Goal: Transaction & Acquisition: Subscribe to service/newsletter

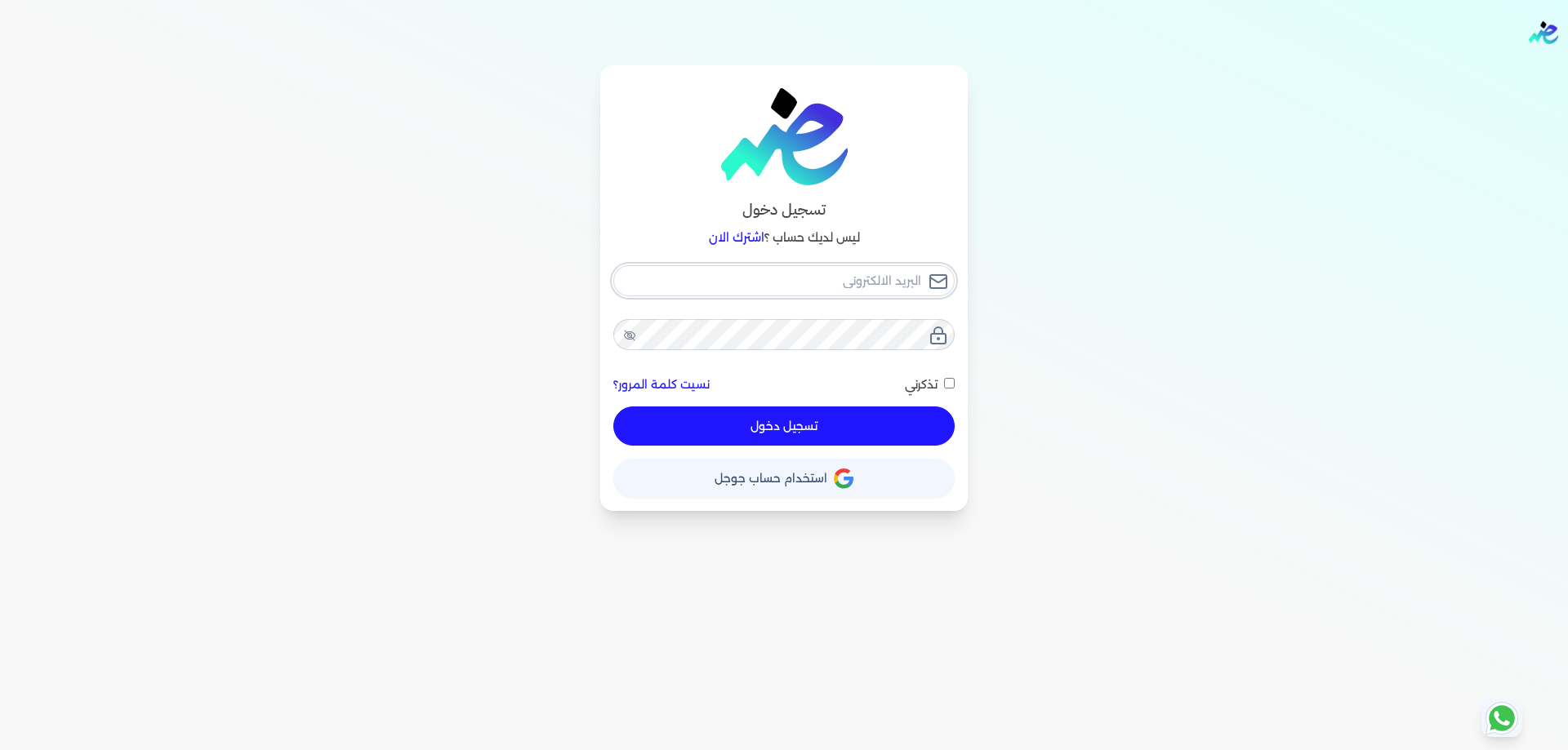
type input "[PERSON_NAME][EMAIL_ADDRESS][DOMAIN_NAME]"
click at [860, 420] on button "تسجيل دخول" at bounding box center [784, 425] width 341 height 39
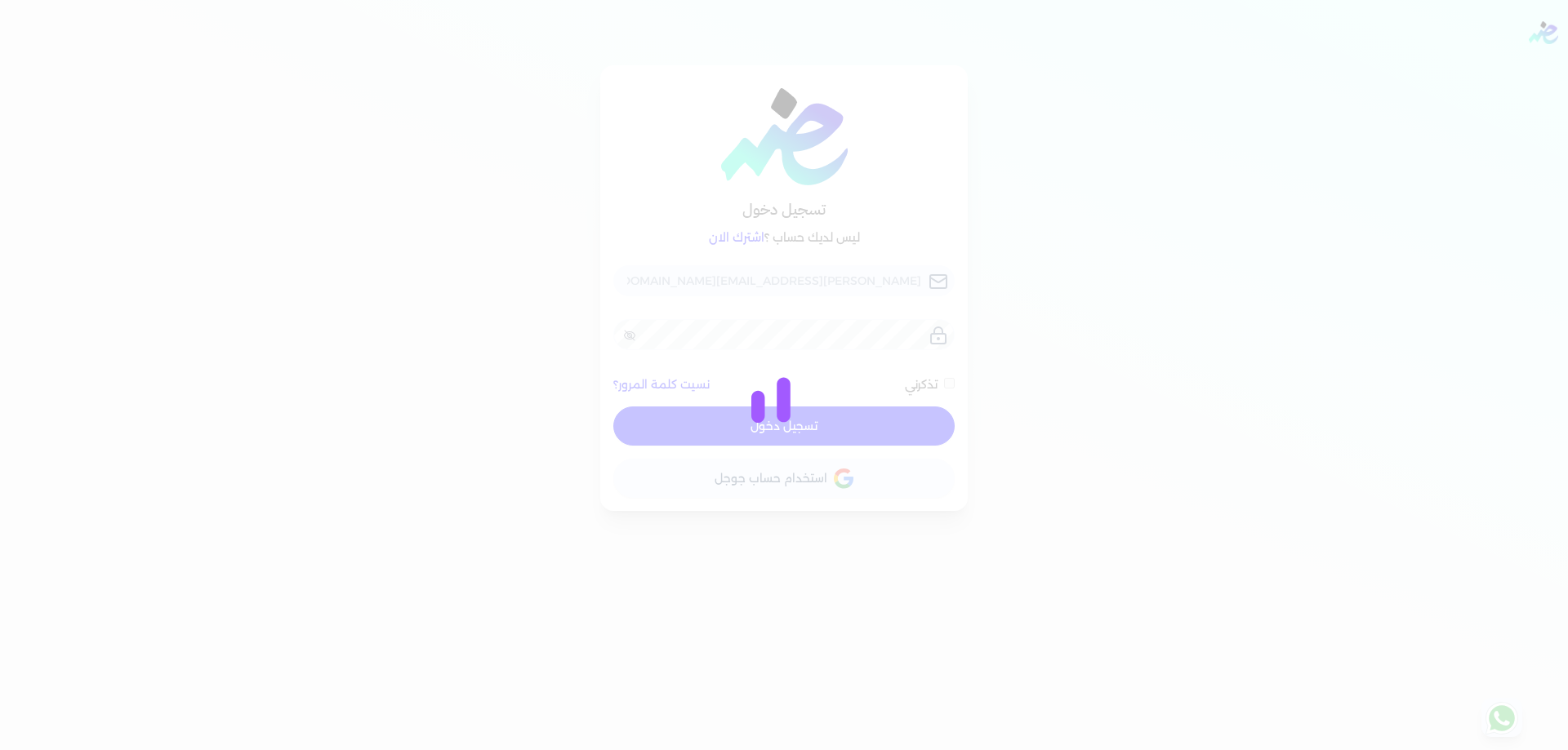
checkbox input "false"
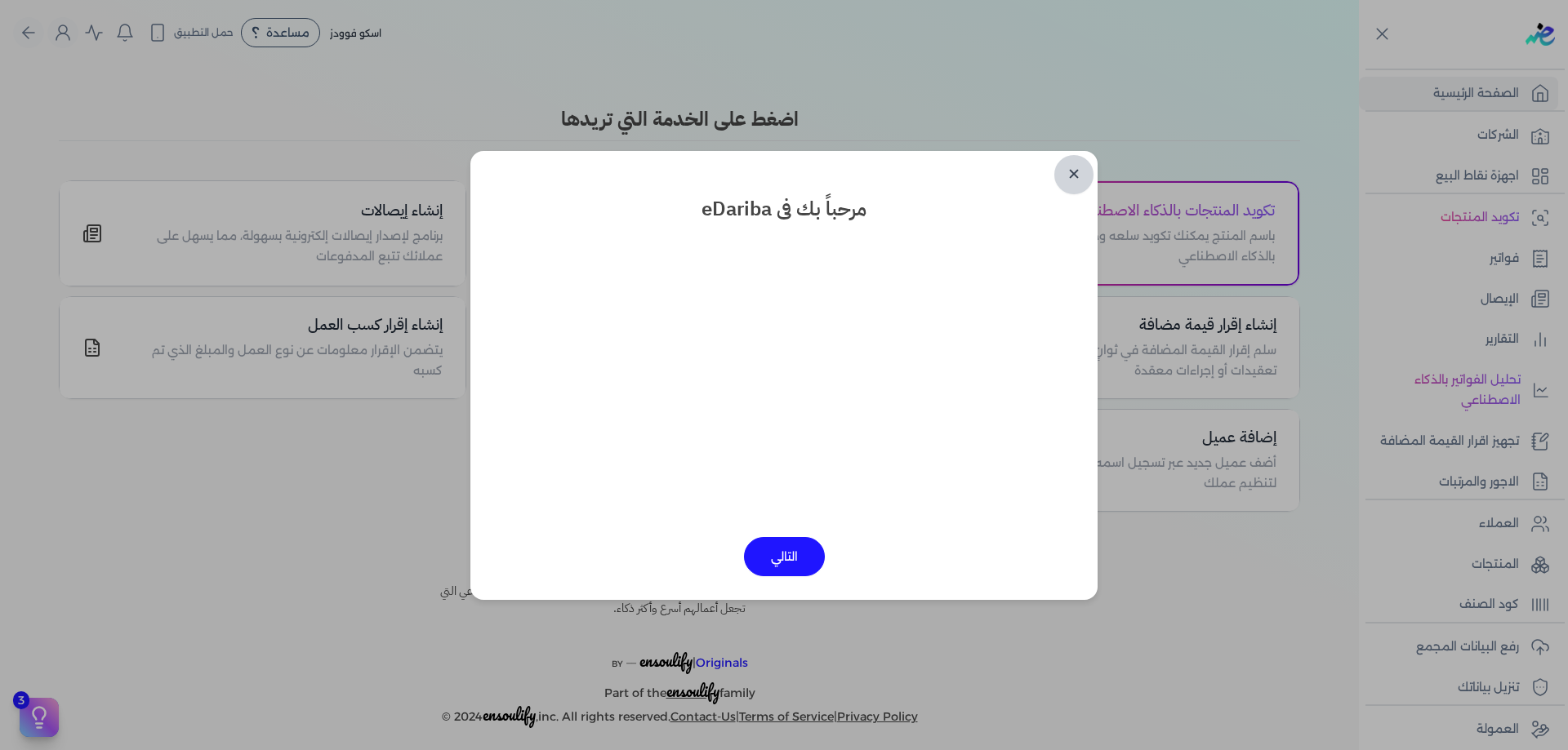
click at [1079, 176] on link "✕" at bounding box center [1073, 174] width 39 height 39
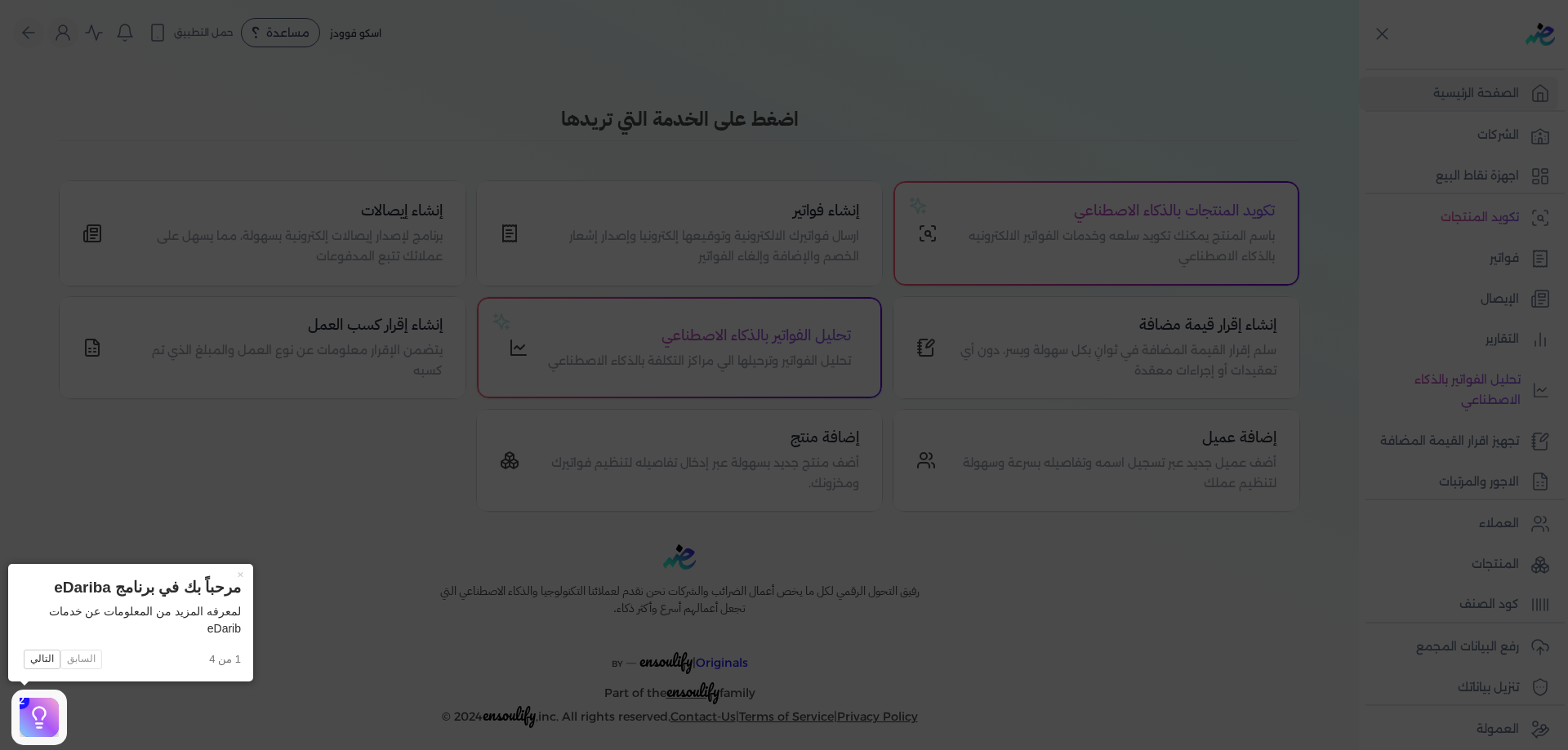
click at [1080, 174] on icon at bounding box center [784, 375] width 1568 height 750
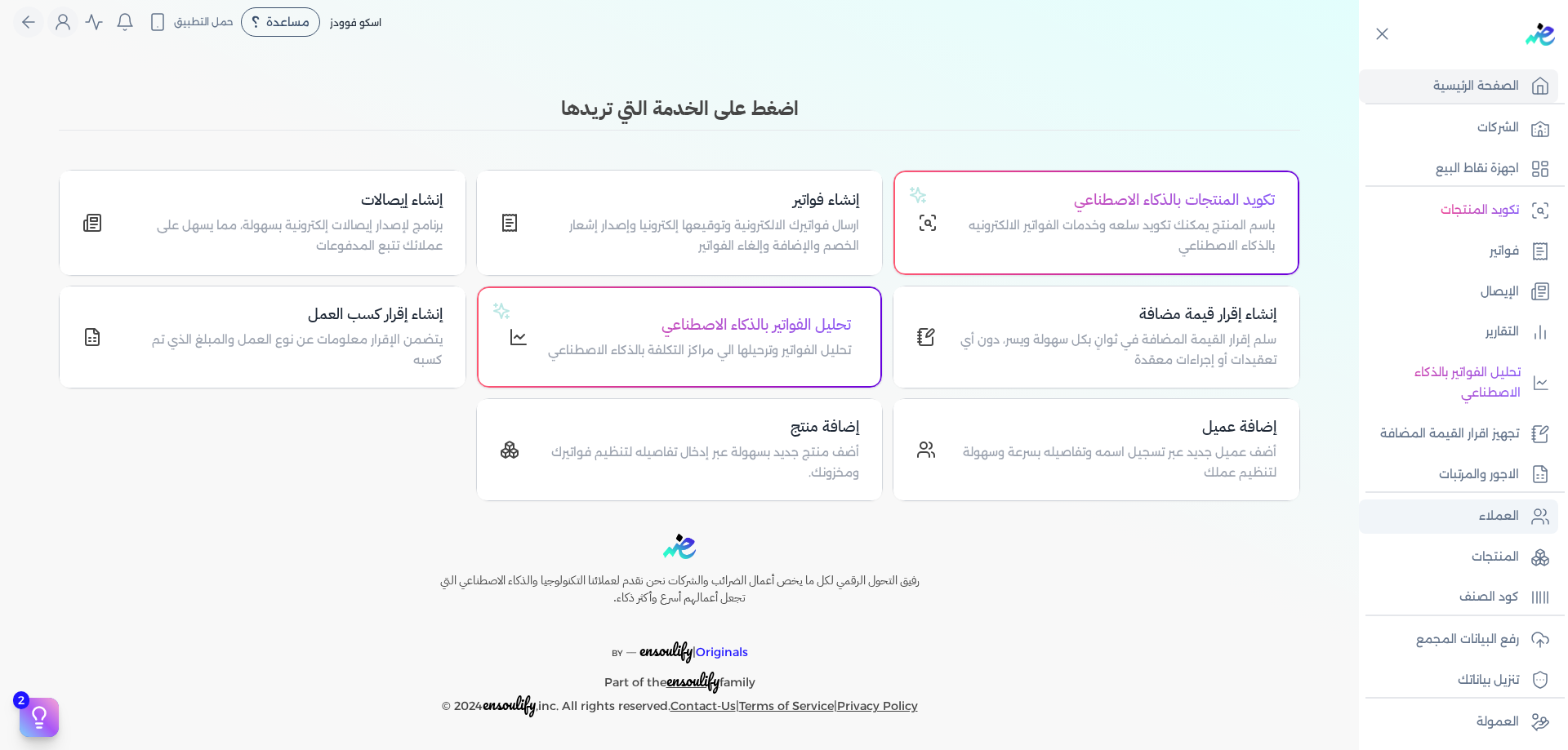
scroll to position [10, 0]
click at [63, 24] on icon "Global" at bounding box center [62, 22] width 20 height 20
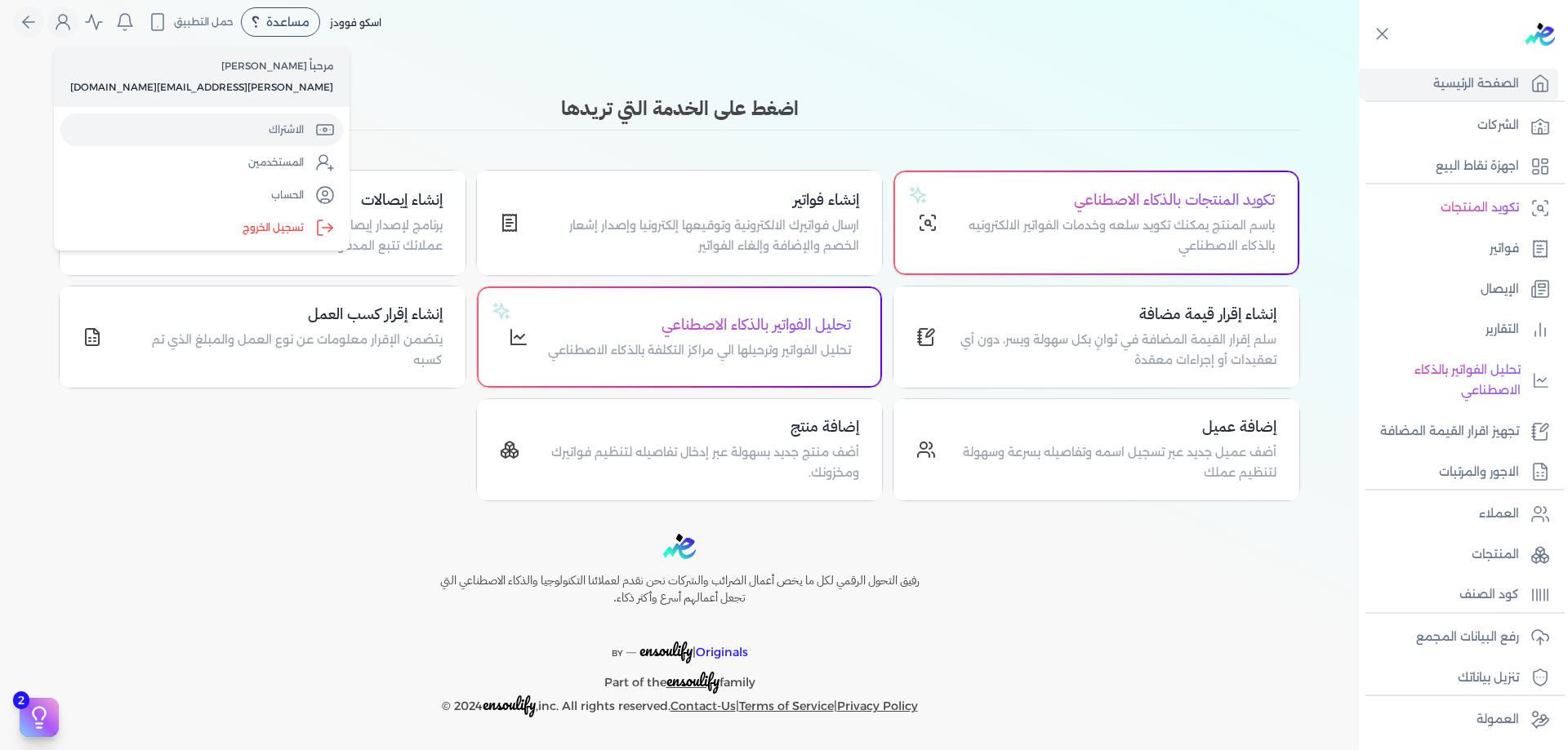
click at [159, 124] on link "الاشتراك" at bounding box center [202, 130] width 282 height 33
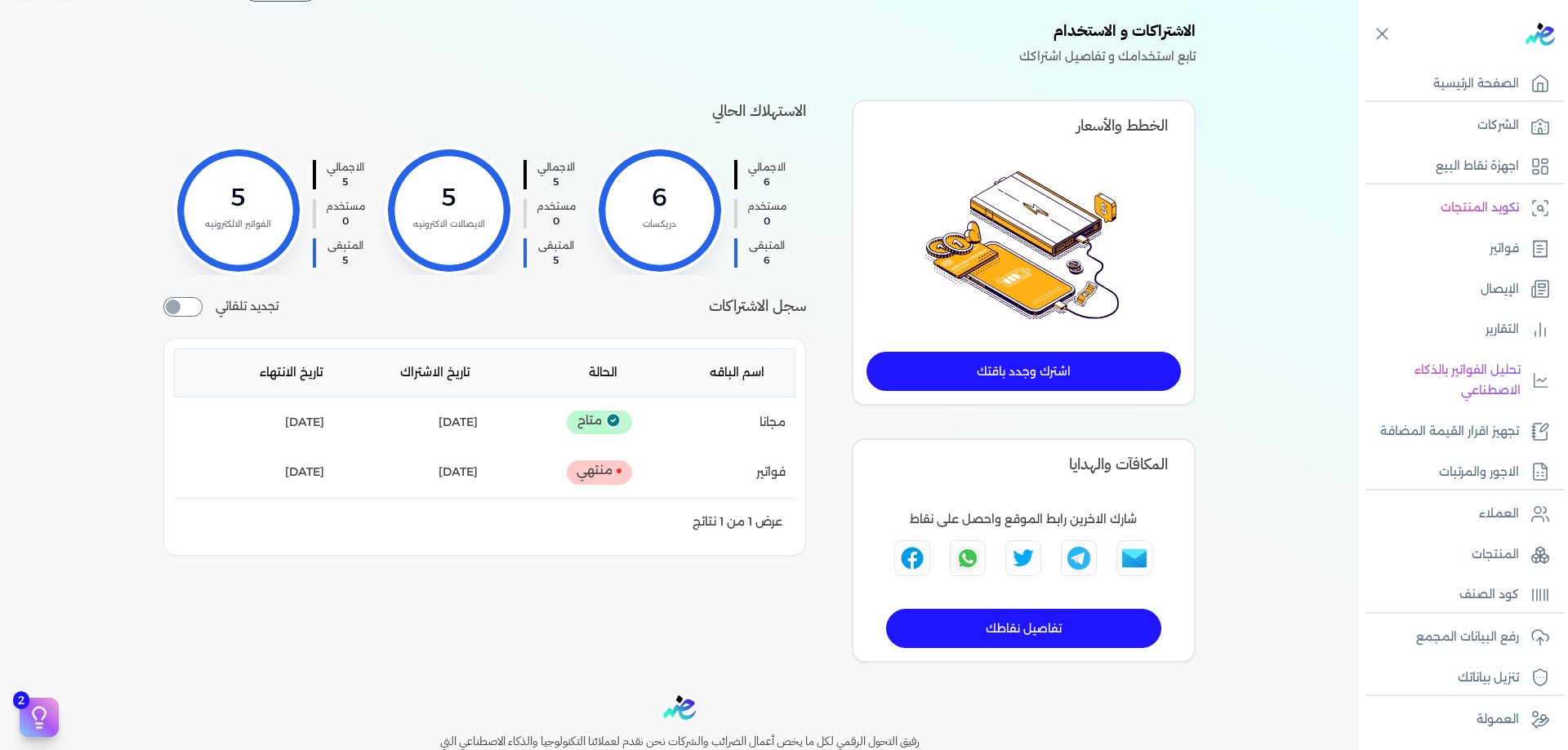
scroll to position [43, 0]
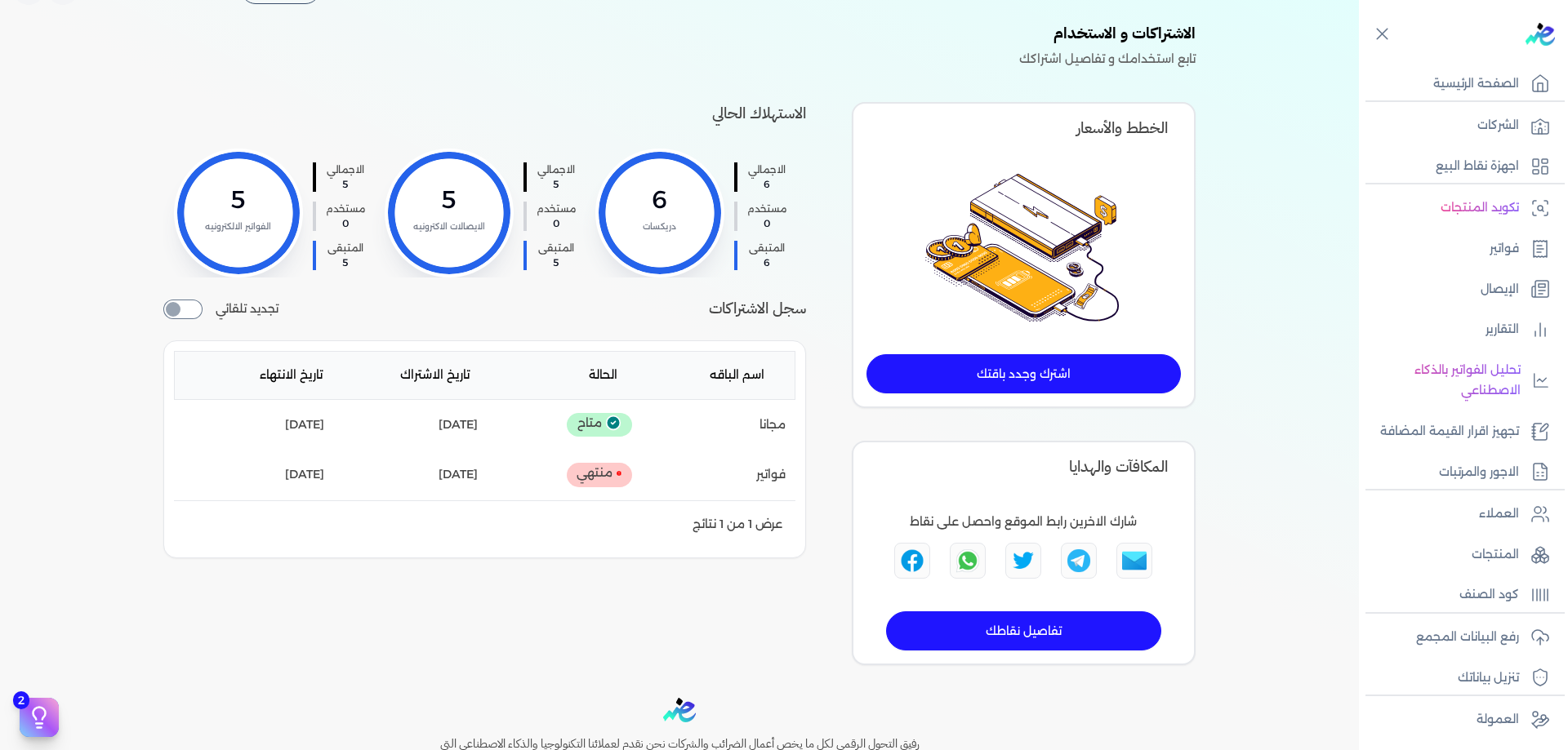
click at [1180, 202] on div at bounding box center [1023, 248] width 314 height 149
click at [1053, 385] on link "اشترك وجدد باقتك" at bounding box center [1023, 373] width 314 height 39
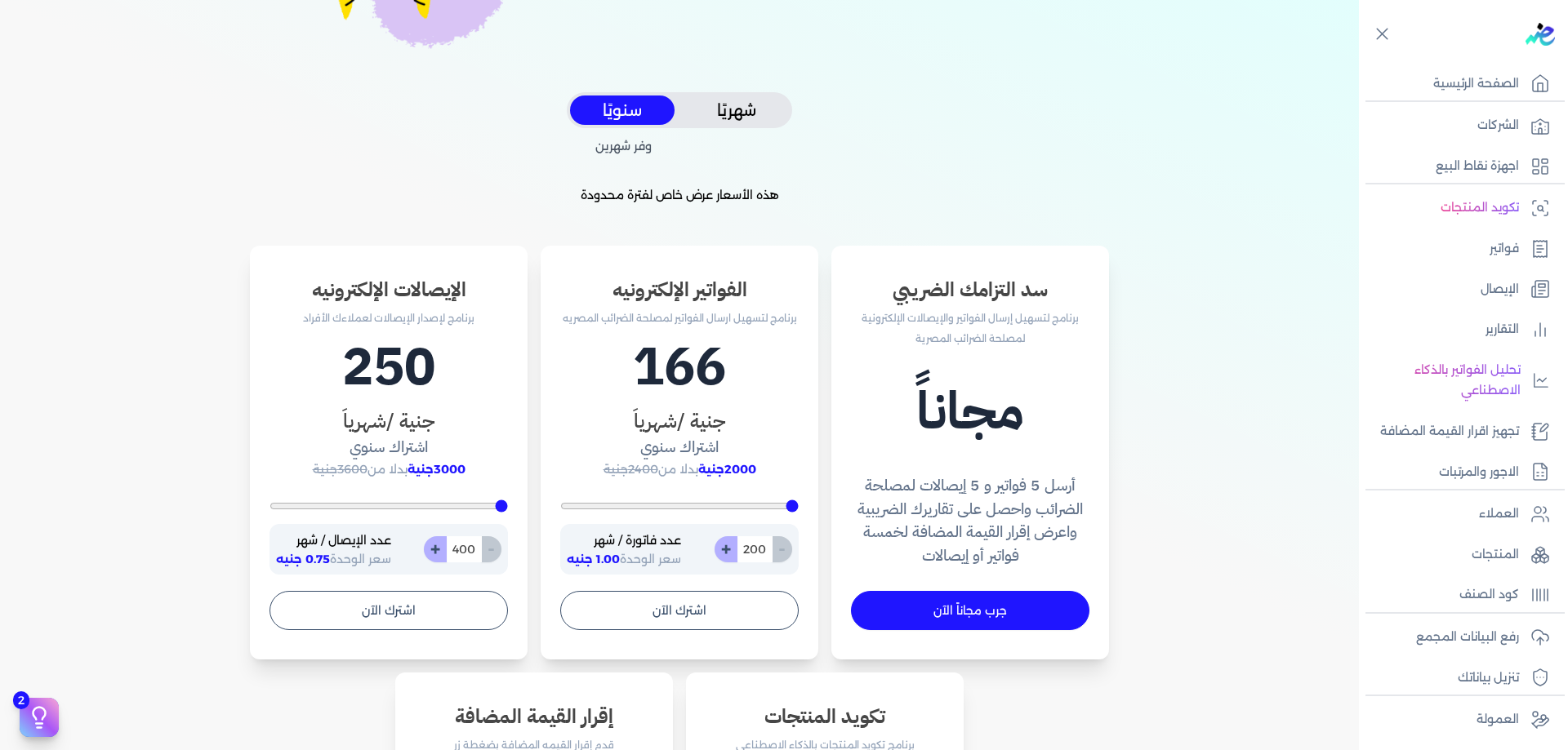
scroll to position [397, 0]
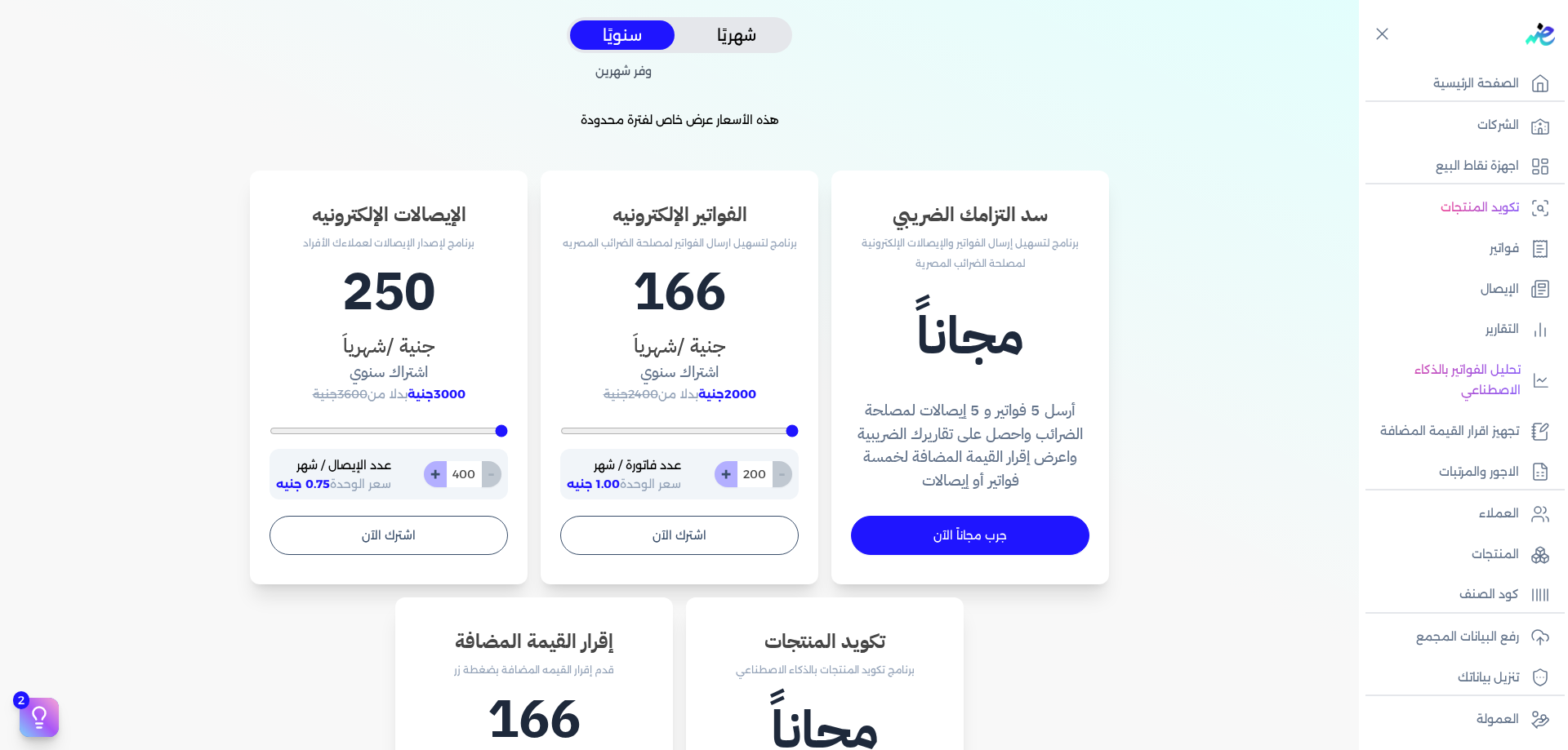
click at [762, 48] on button "شهريًا" at bounding box center [736, 36] width 105 height 30
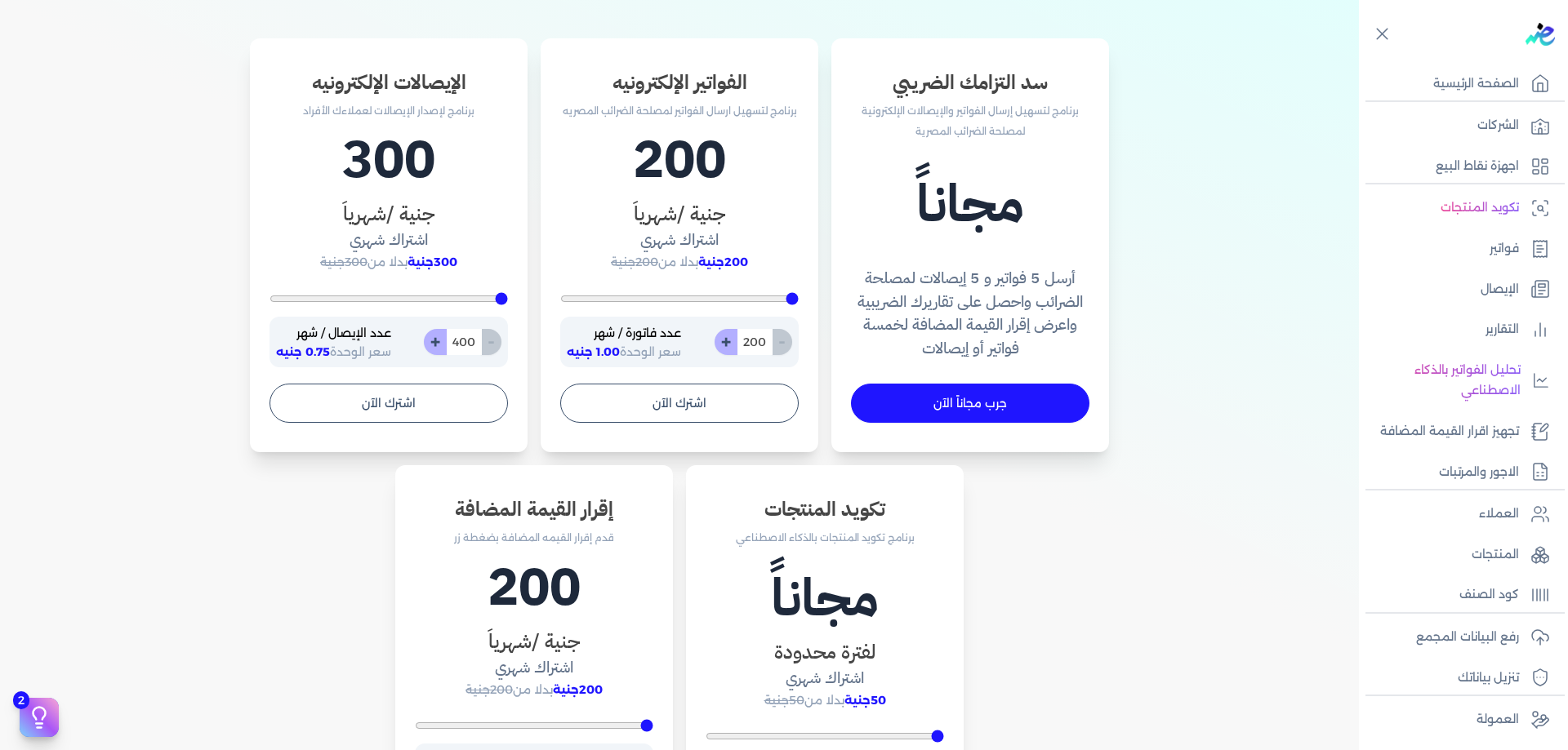
scroll to position [533, 0]
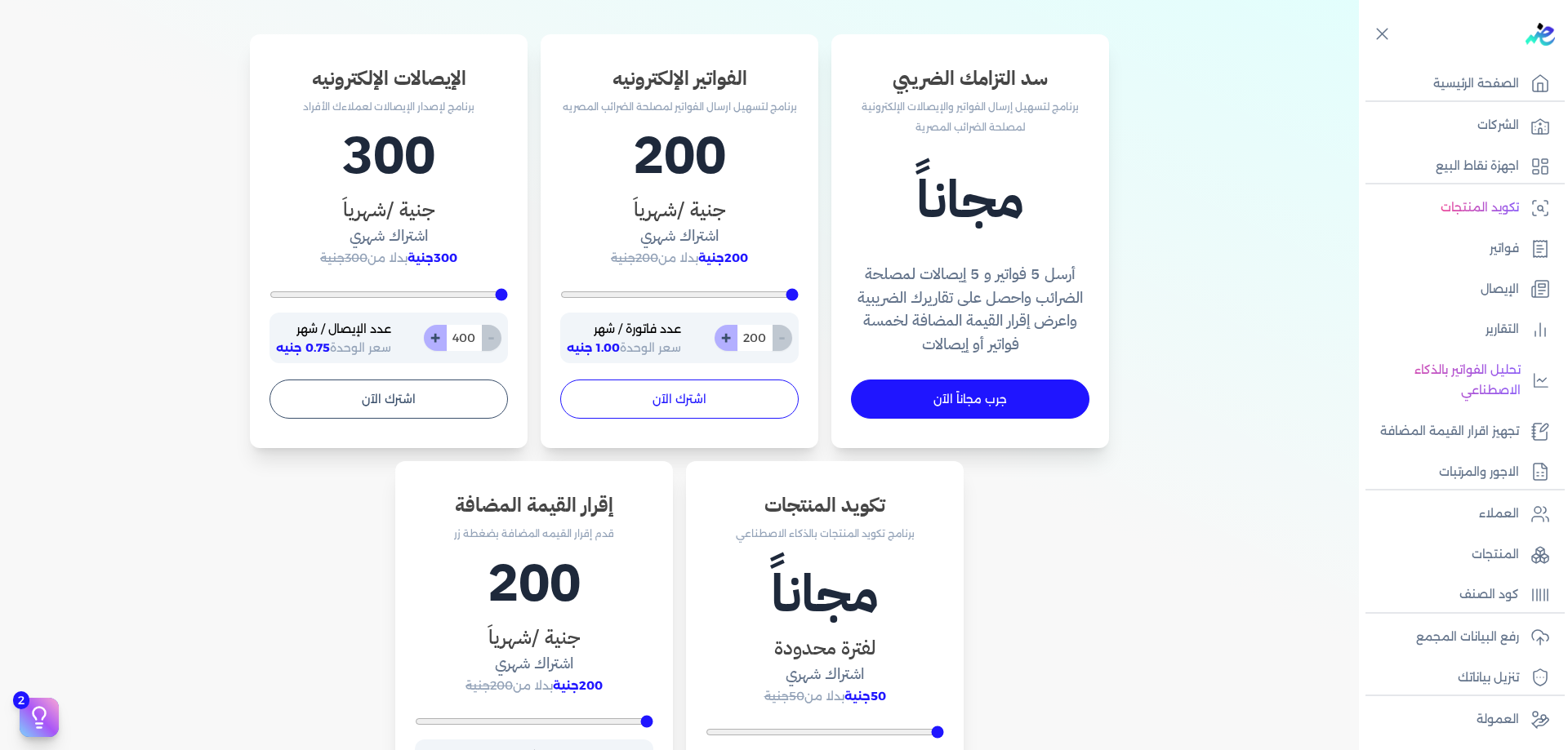
click at [717, 401] on button "اشترك الآن" at bounding box center [679, 398] width 238 height 39
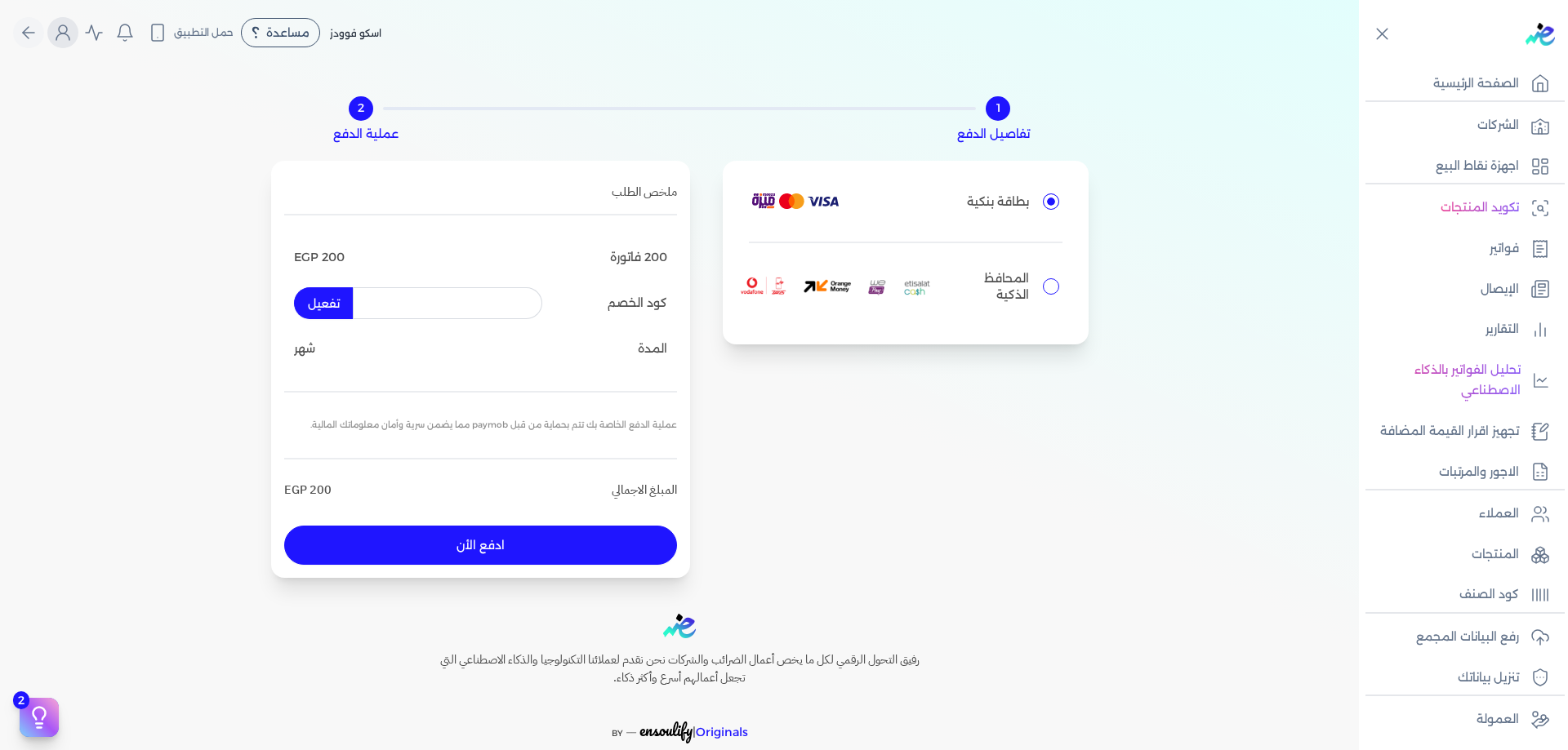
click at [73, 32] on icon "Global" at bounding box center [62, 32] width 20 height 20
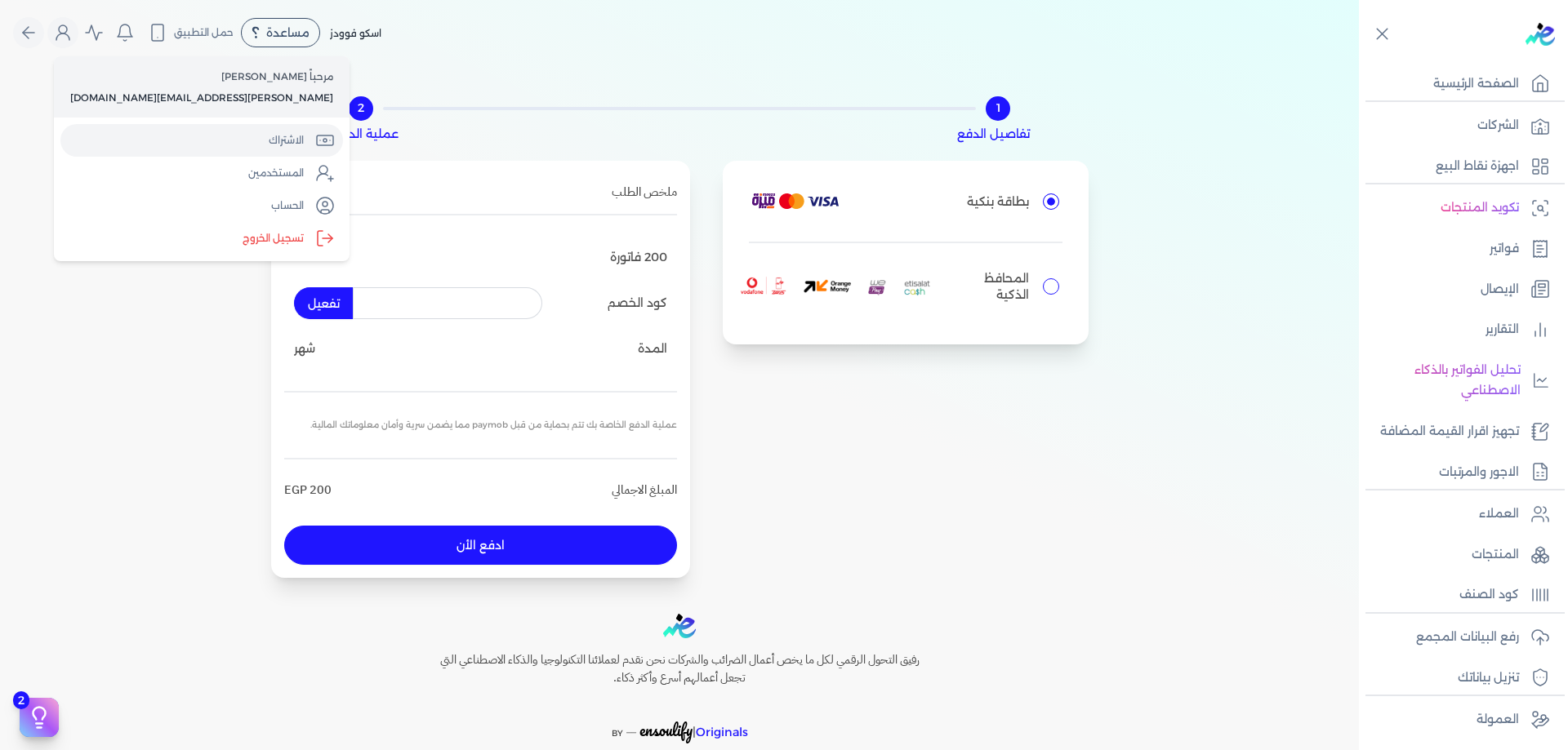
click at [170, 135] on link "الاشتراك" at bounding box center [202, 140] width 282 height 33
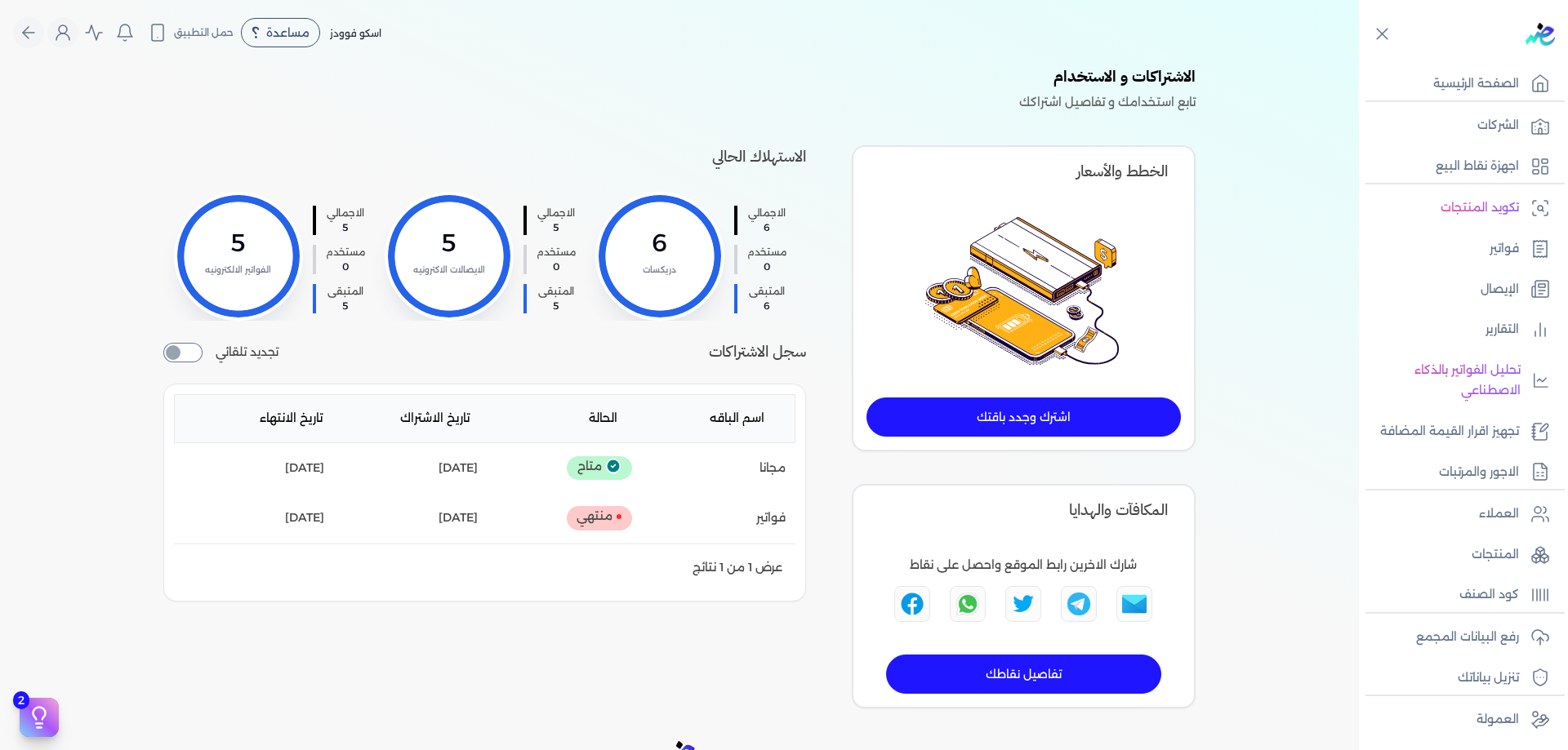
click at [1060, 440] on div "الخطط والأسعار اشترك وجدد باقتك" at bounding box center [1023, 299] width 344 height 307
click at [1059, 429] on link "اشترك وجدد باقتك" at bounding box center [1023, 417] width 314 height 39
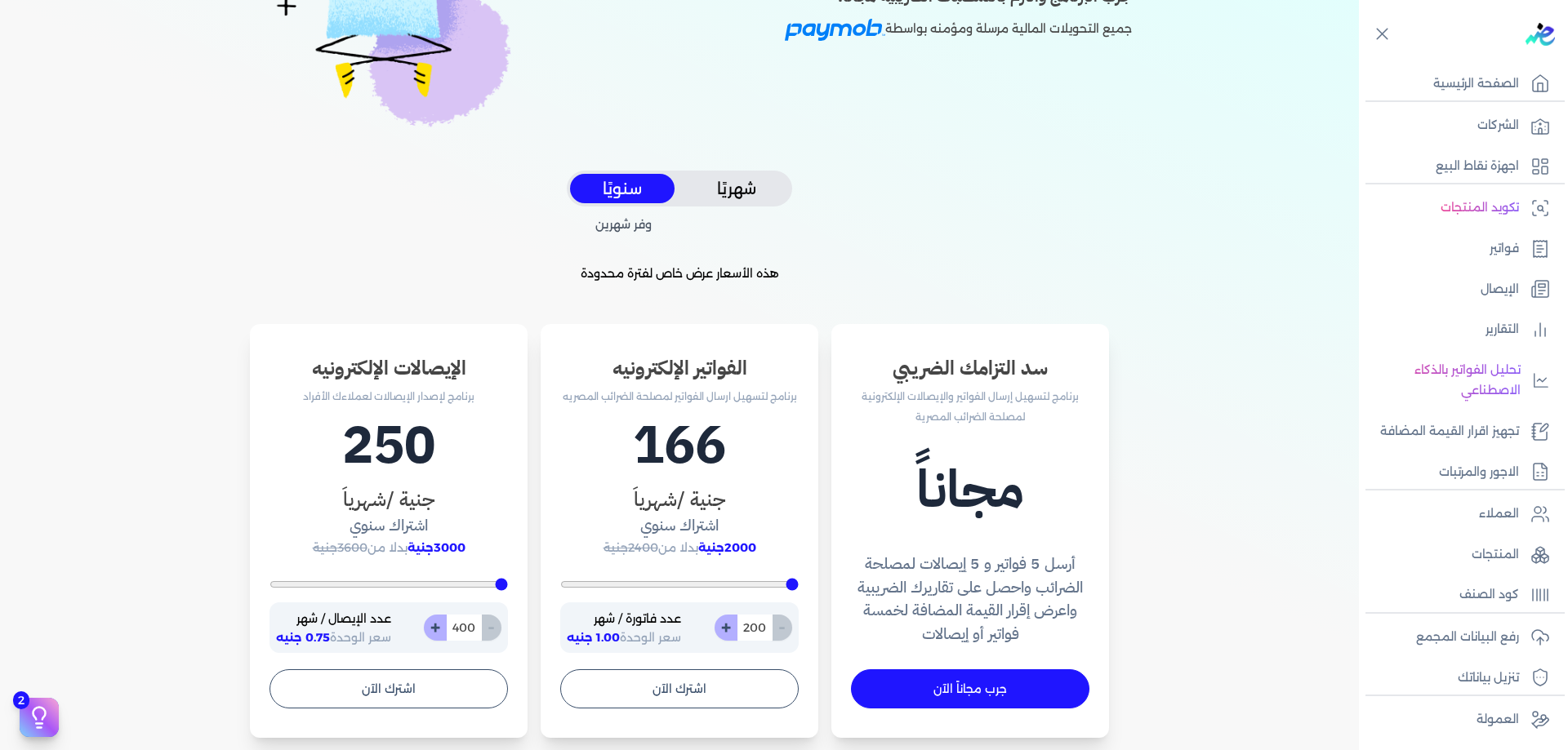
scroll to position [272, 0]
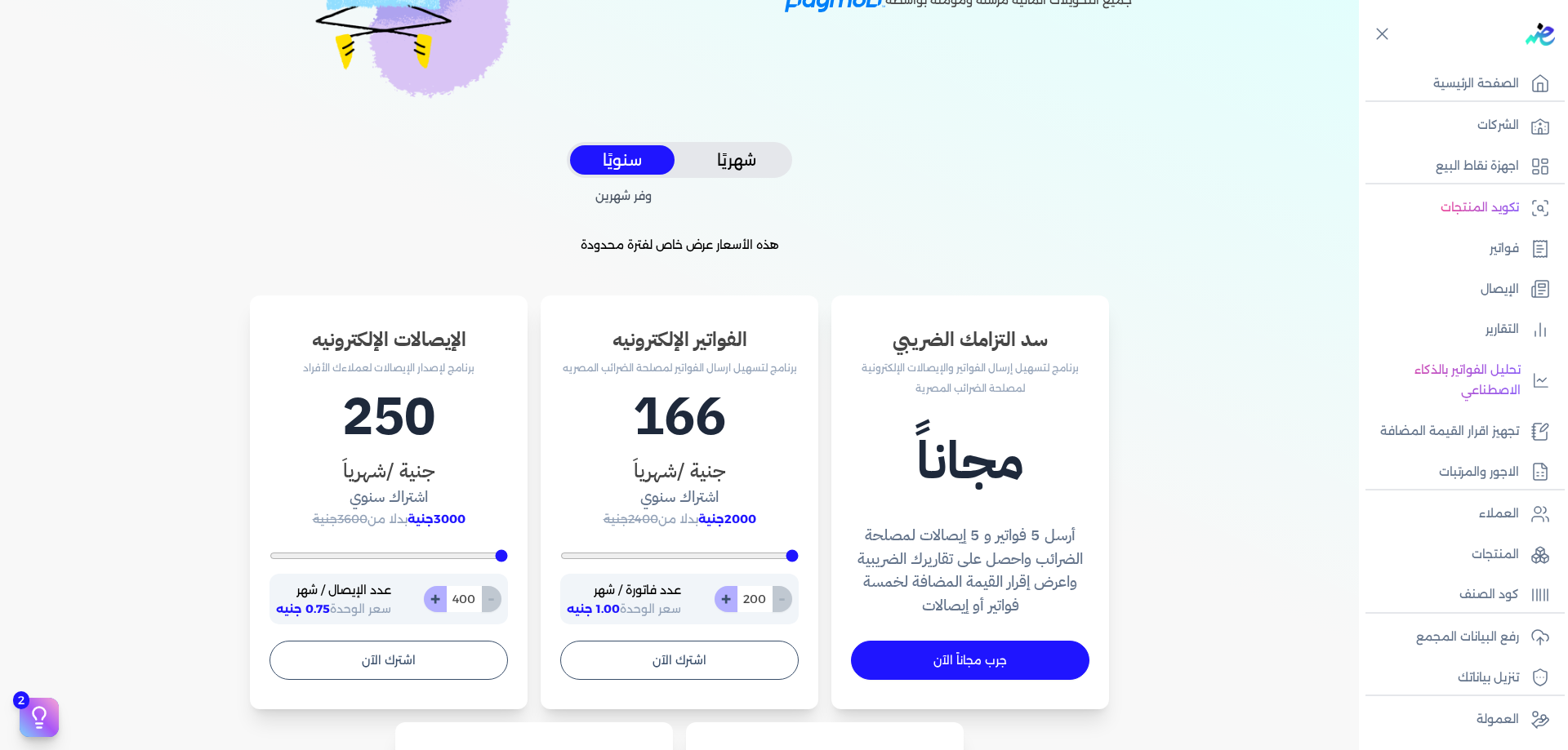
click at [735, 160] on button "شهريًا" at bounding box center [736, 160] width 105 height 30
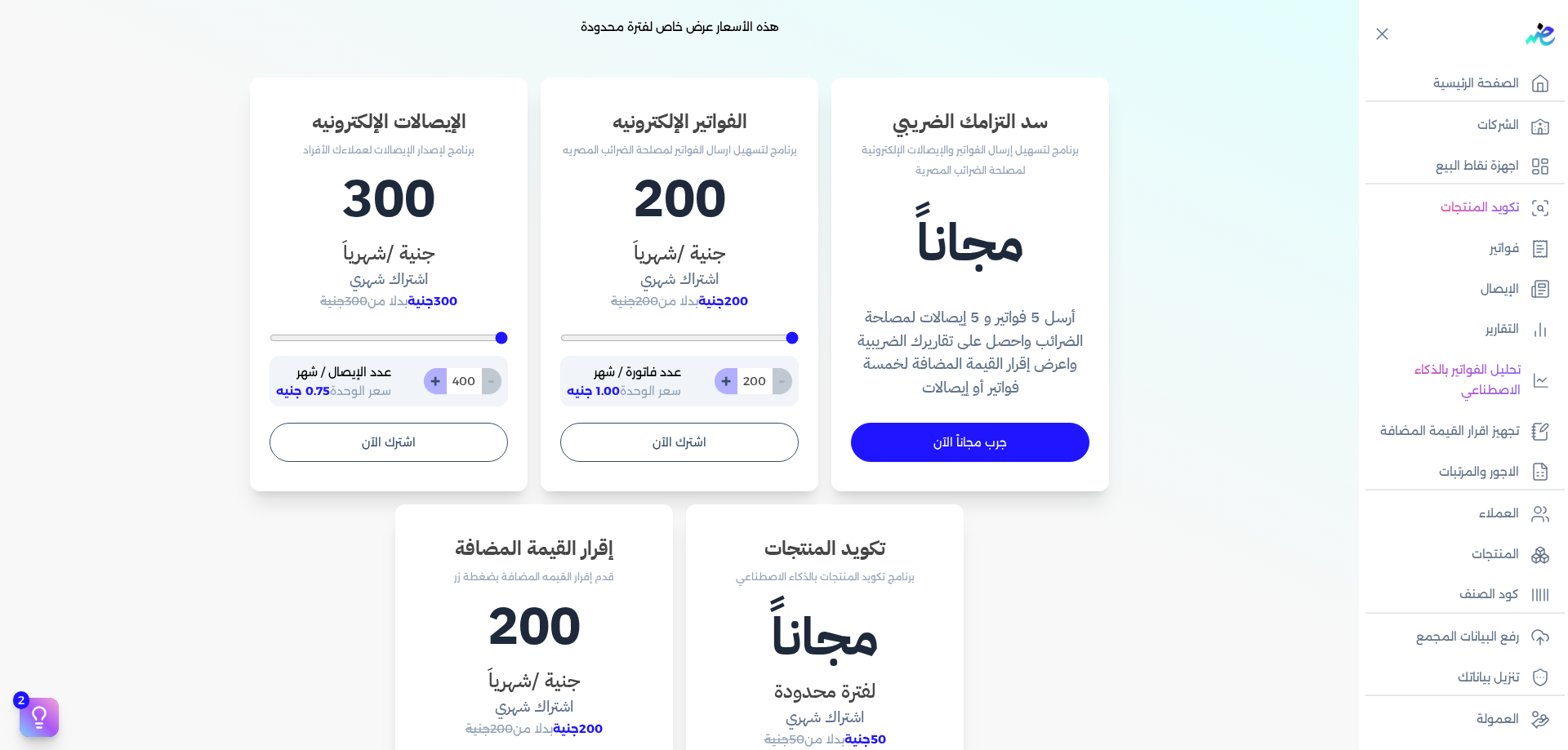
scroll to position [545, 0]
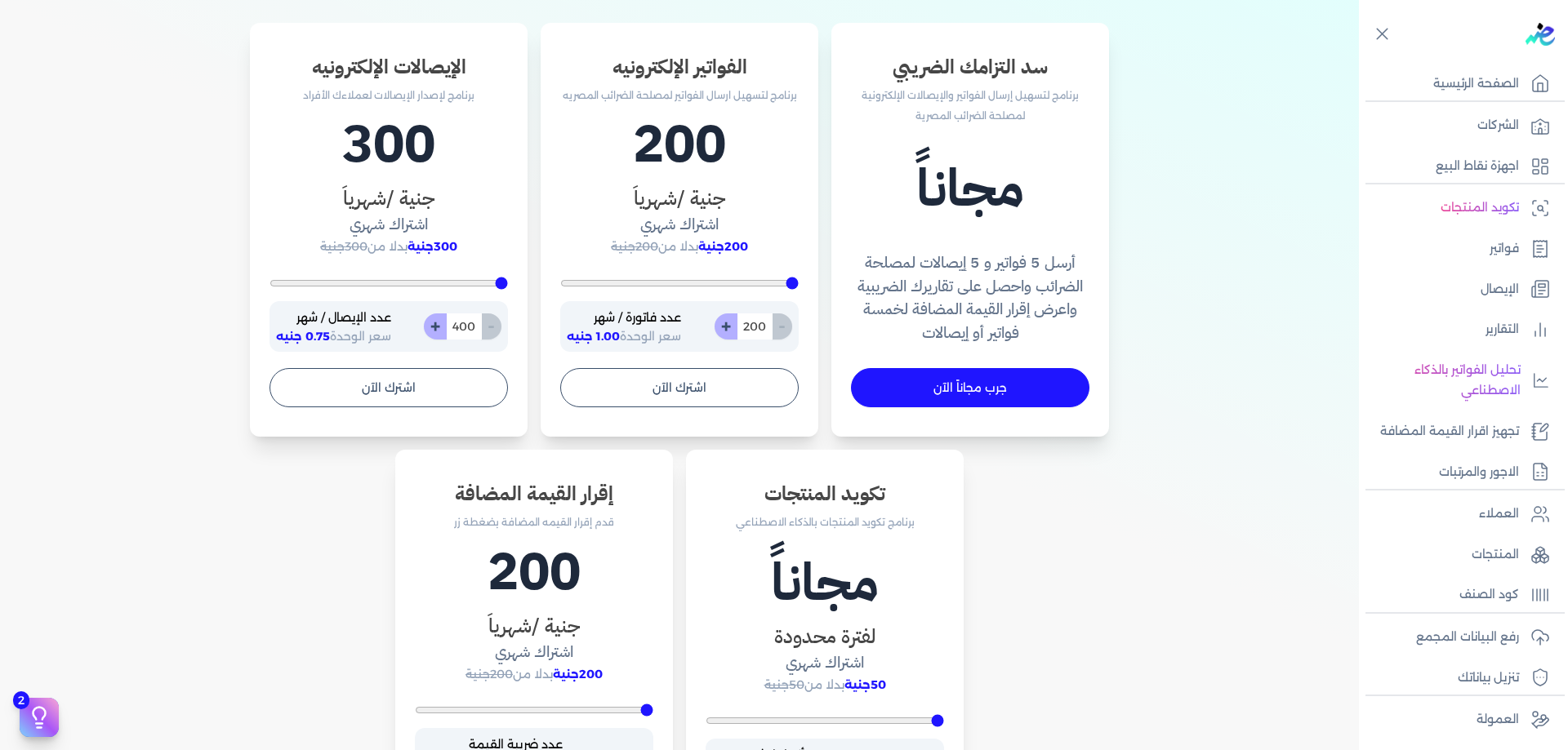
type input "270"
type input "478"
type input "983"
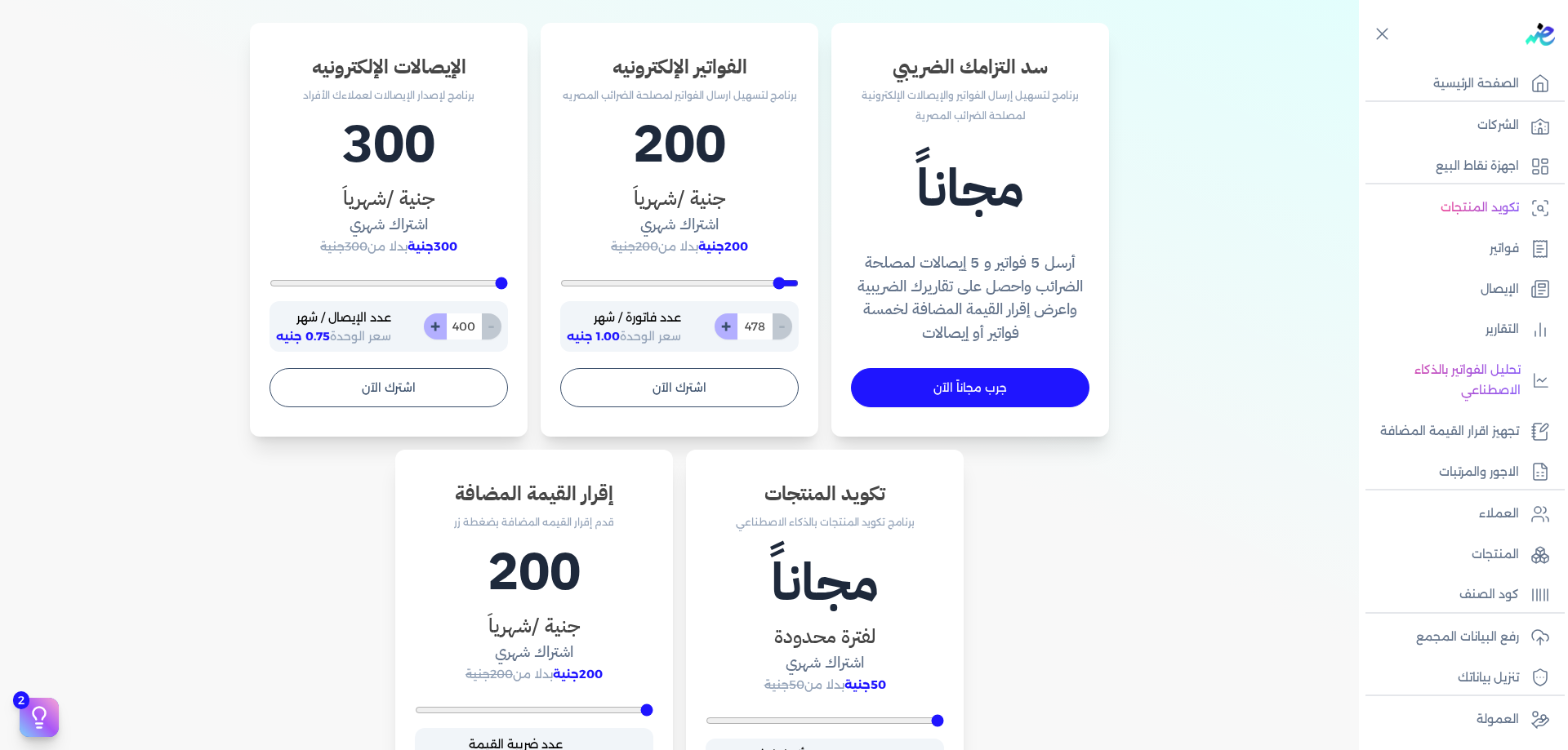
type input "983"
type input "1748"
type input "2635"
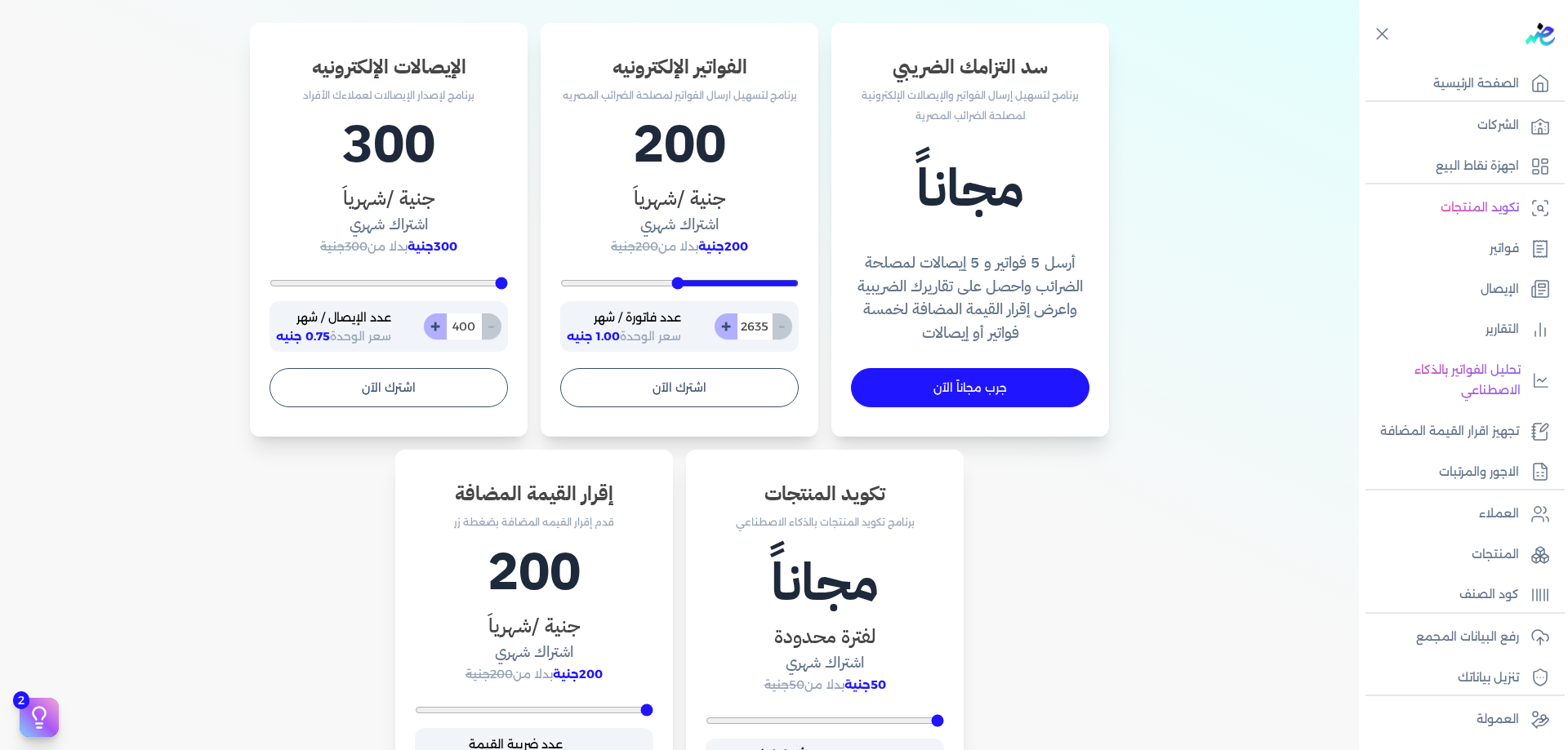
type input "3365"
type input "3835"
type input "4043"
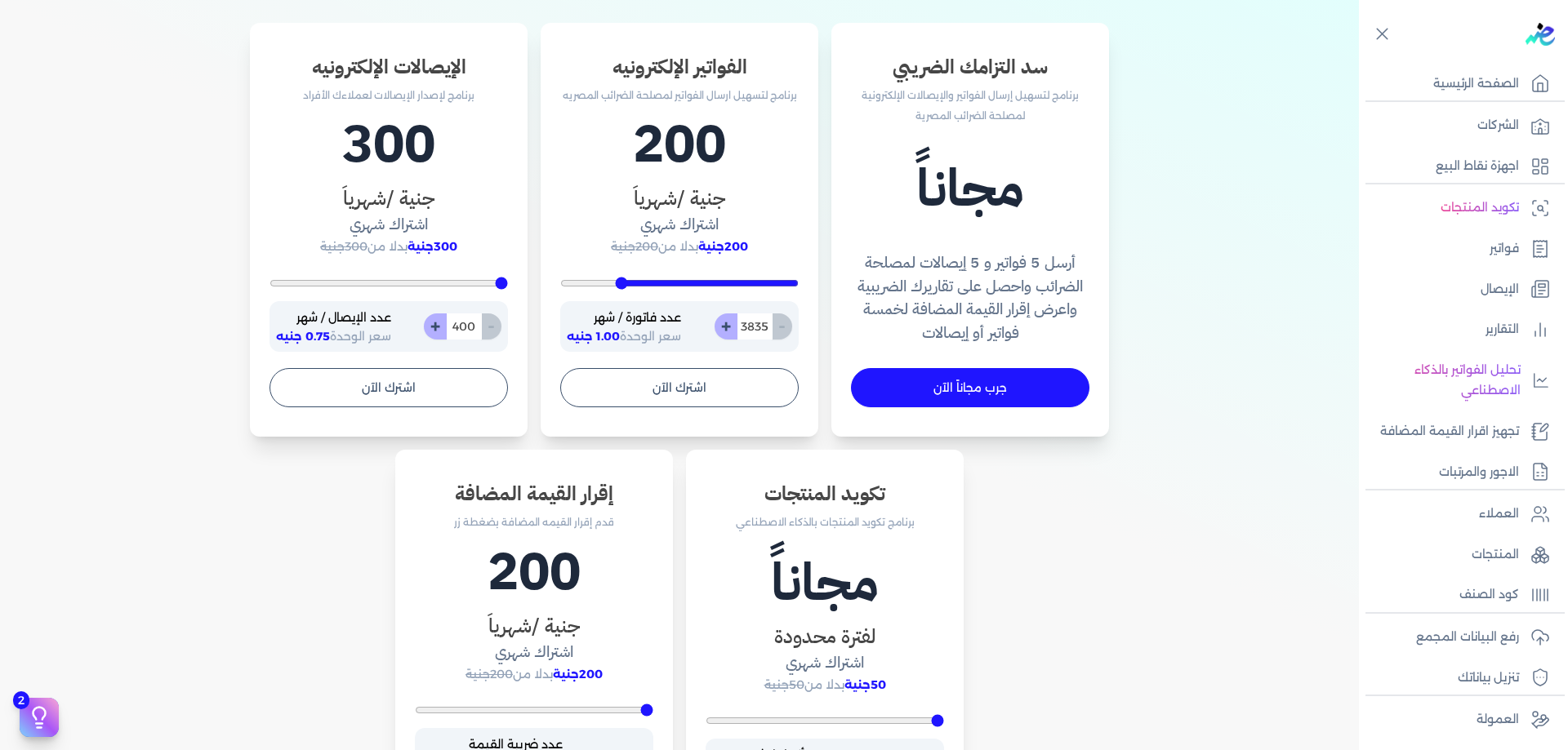
type input "4043"
type input "4148"
type input "4200"
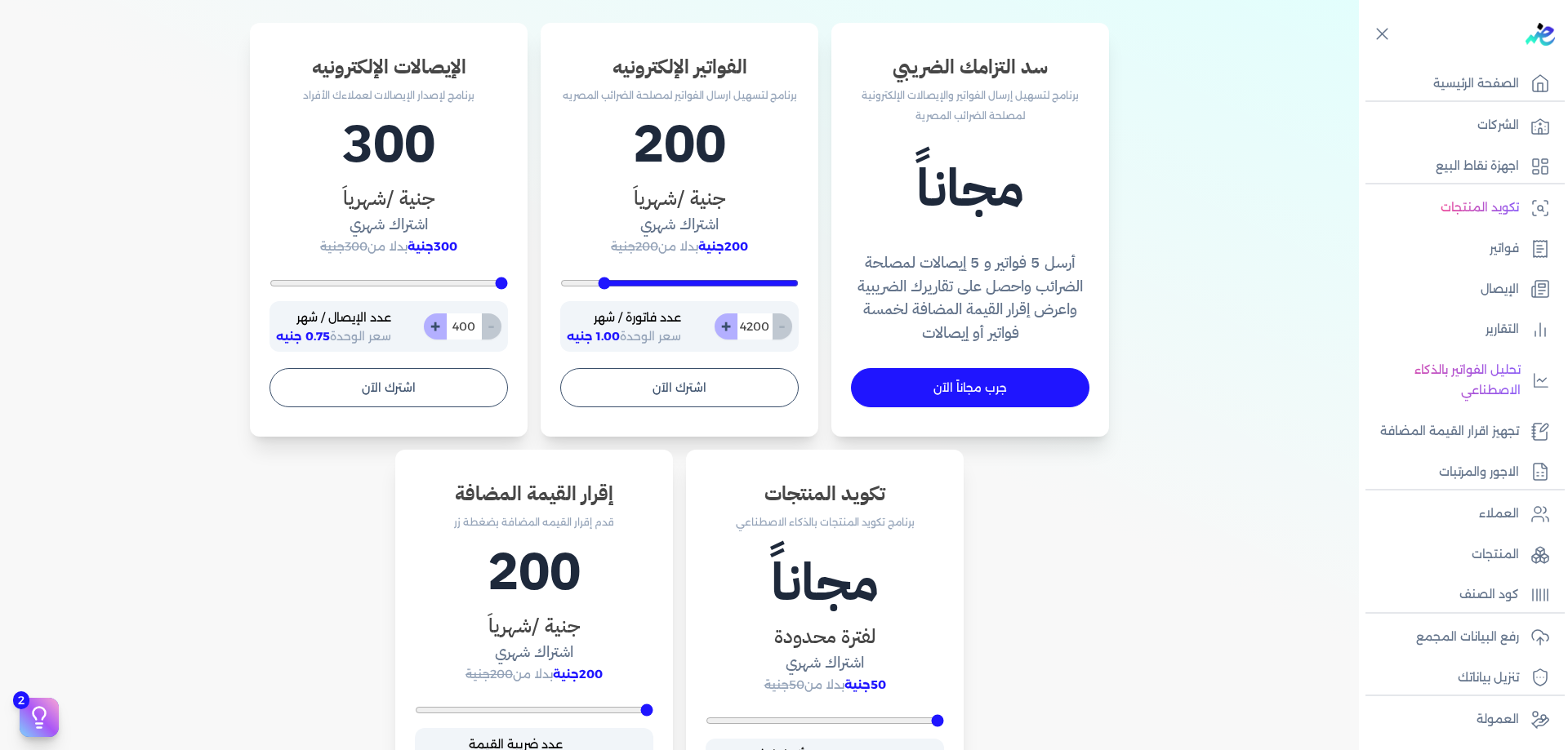
type input "4217"
type input "4235"
type input "4270"
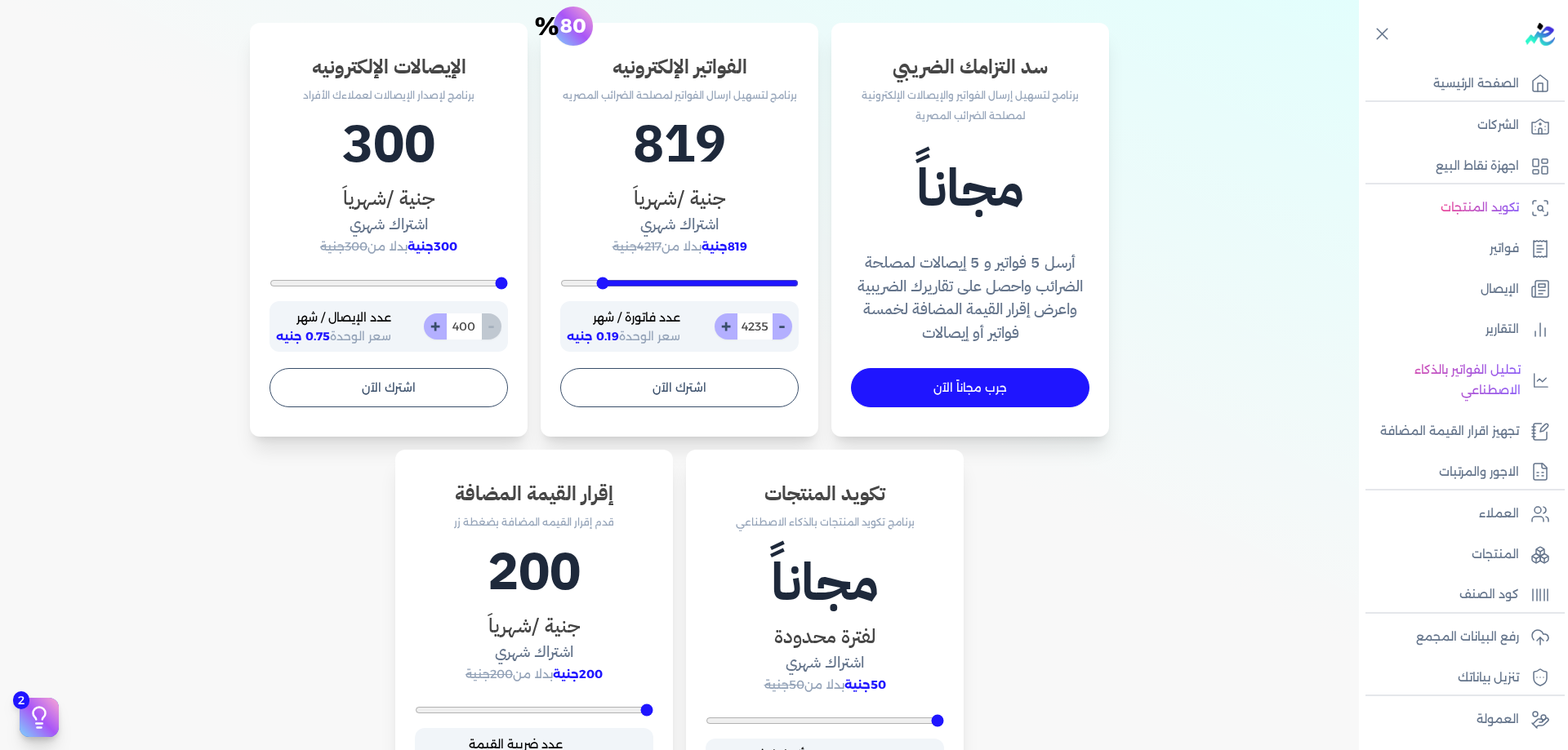
type input "4270"
type input "4287"
type input "4322"
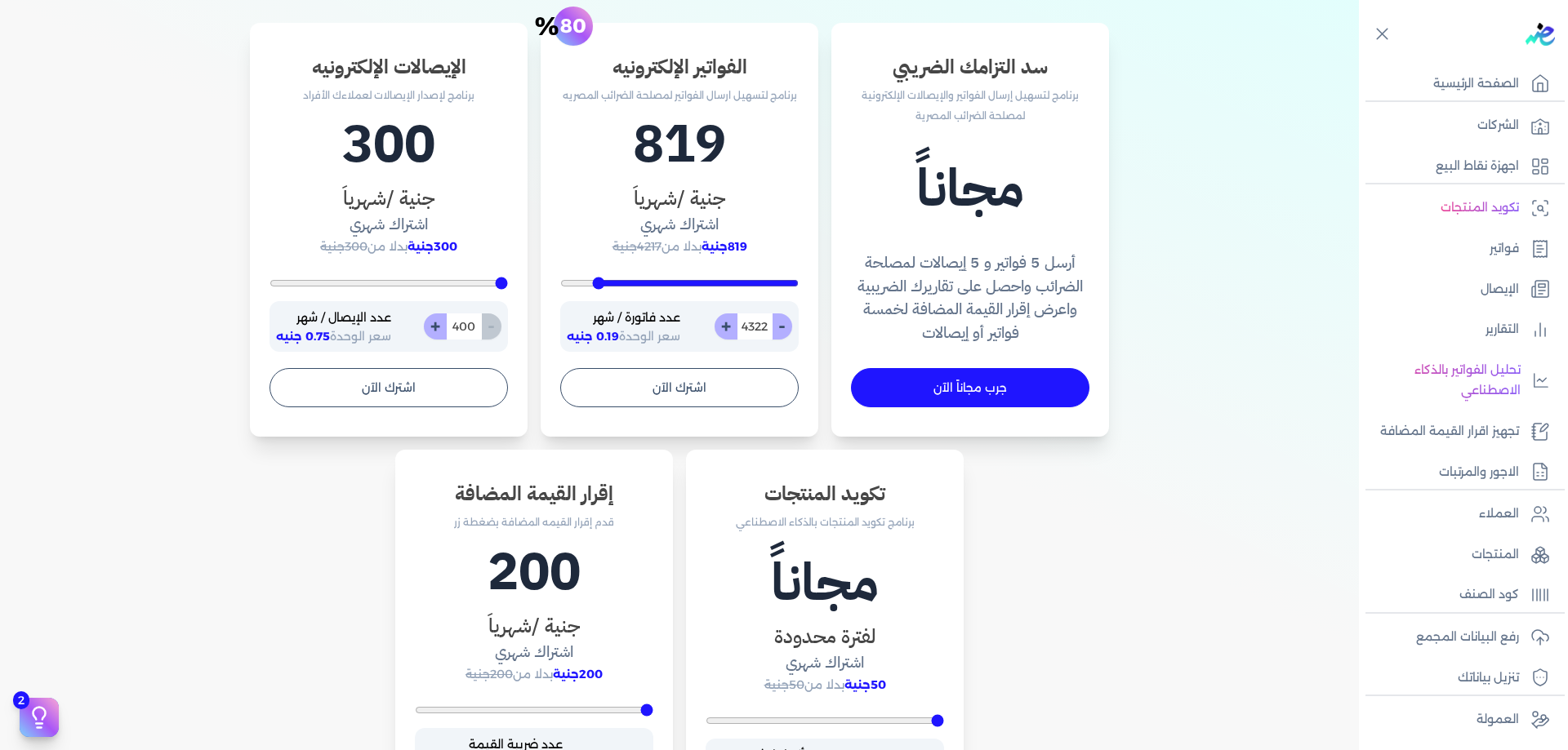
type input "4357"
type input "4409"
type input "4513"
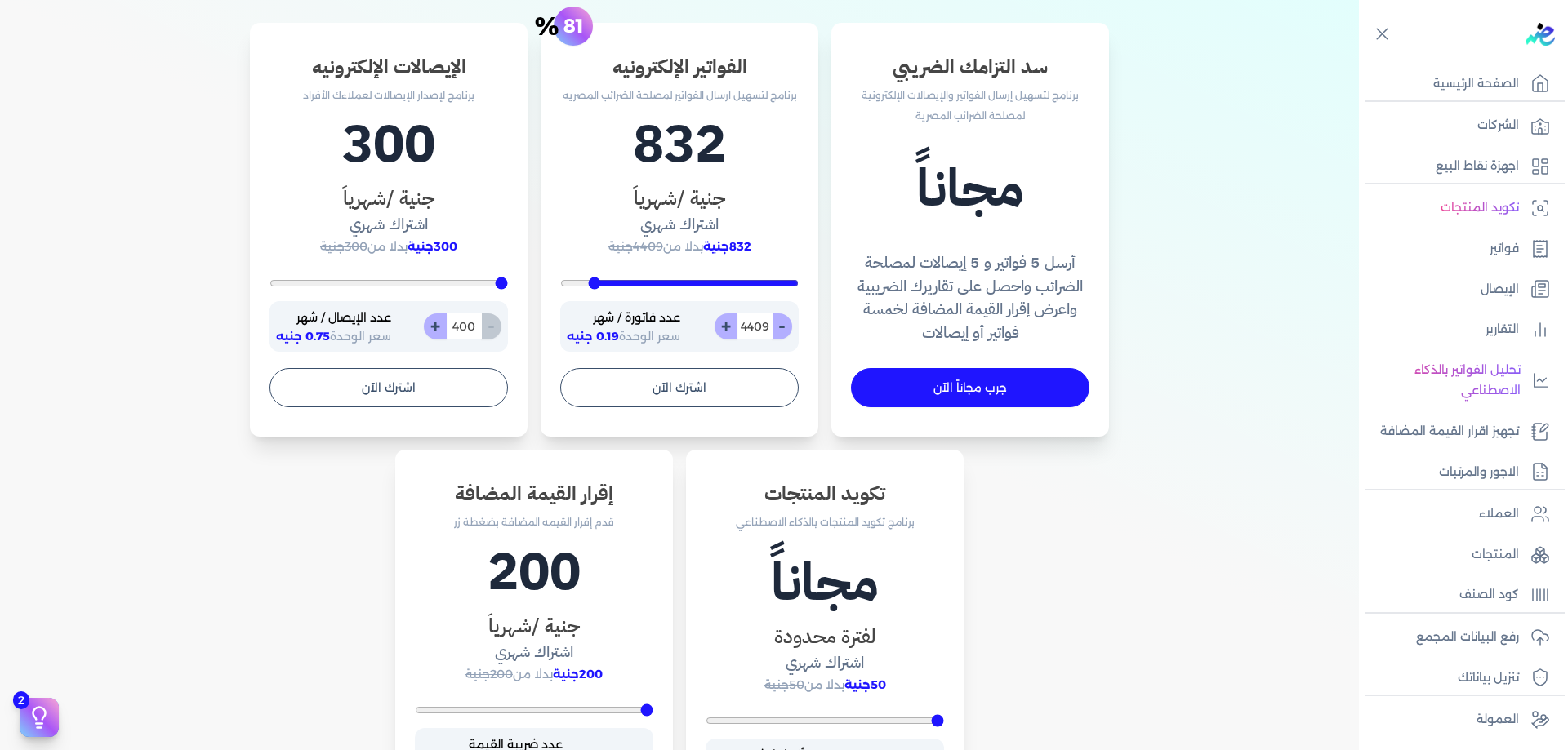
type input "4513"
type input "4652"
type input "4809"
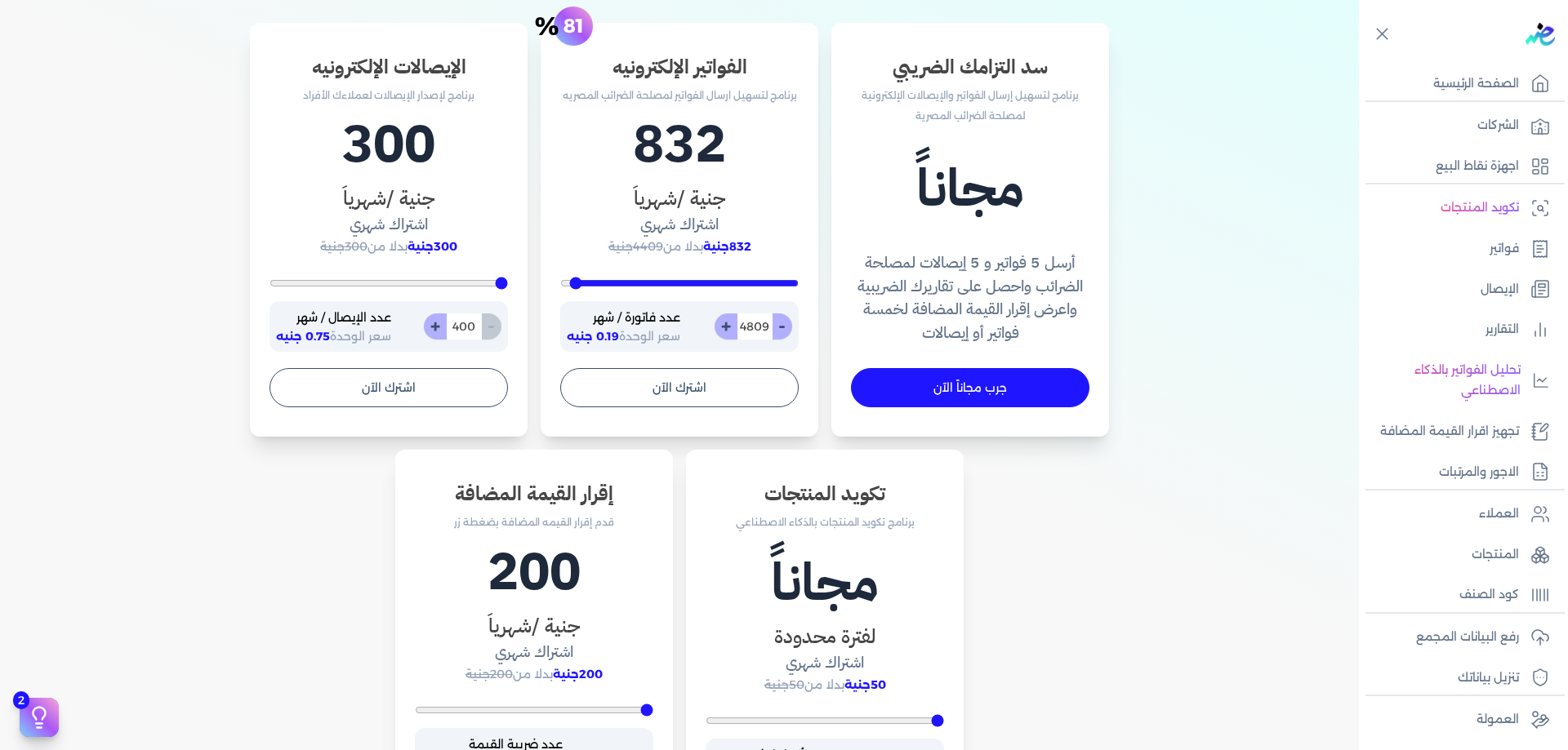
type input "4913"
type input "5000"
type input "4913"
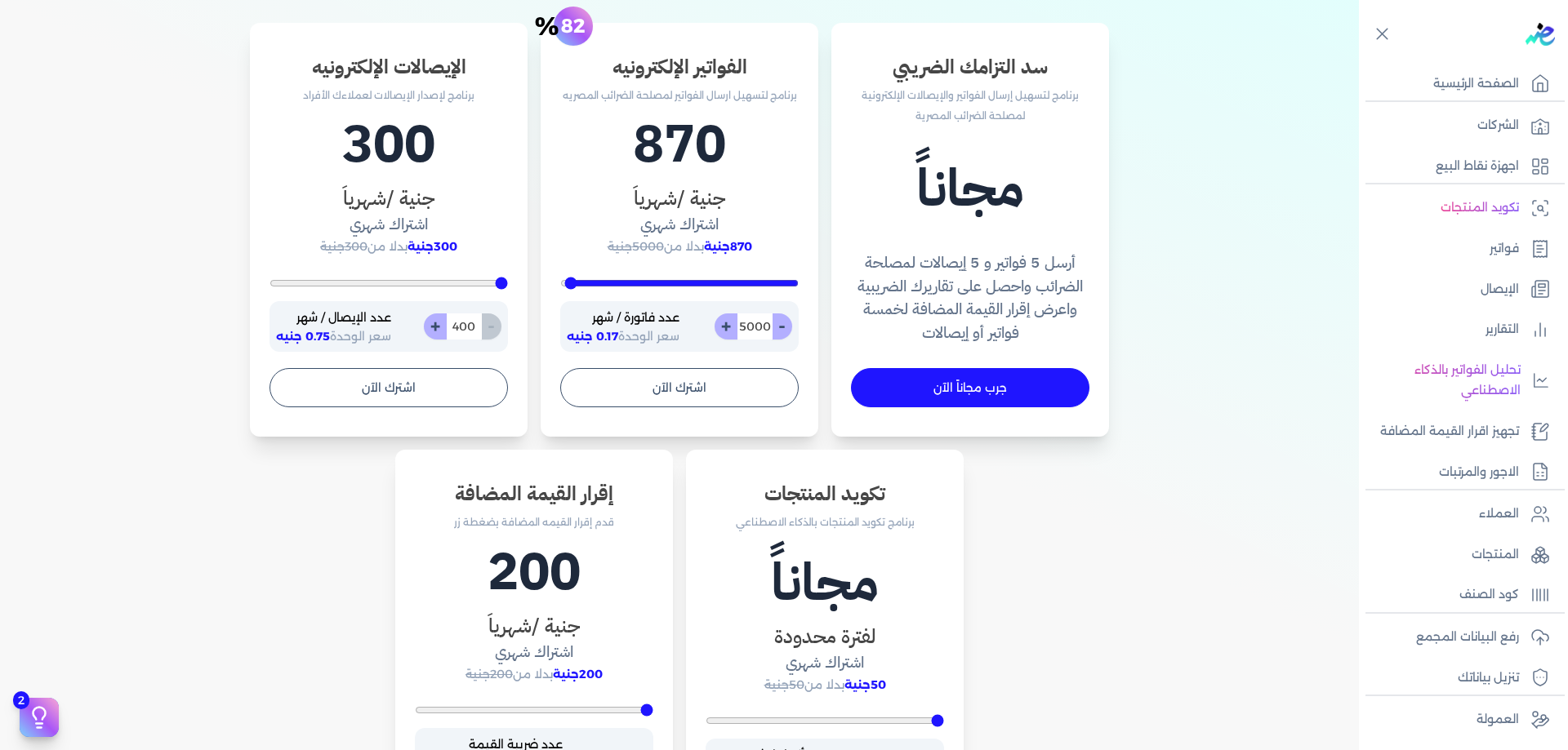
type input "4913"
type input "2200"
type input "200"
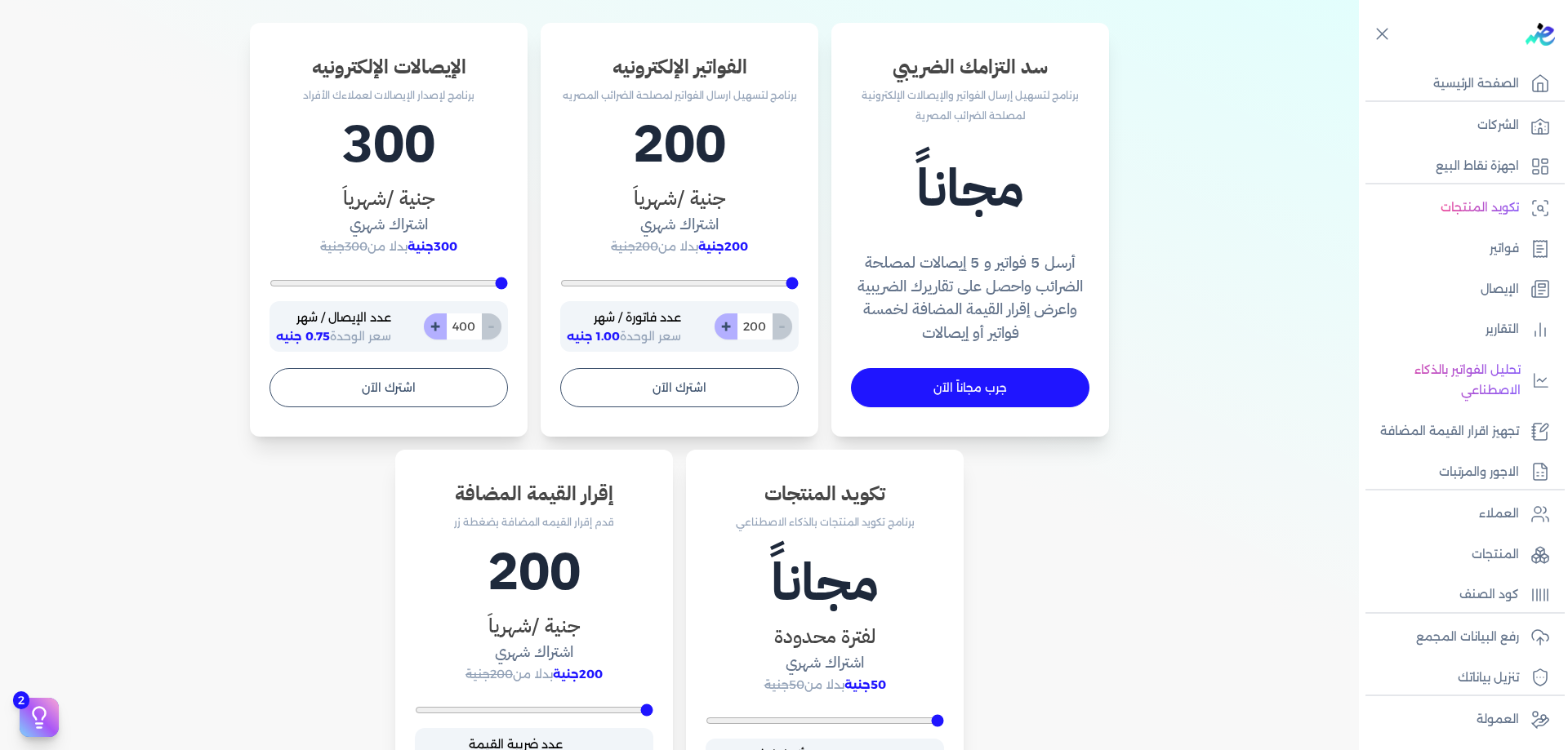
drag, startPoint x: 797, startPoint y: 288, endPoint x: 1267, endPoint y: 361, distance: 475.6
click at [799, 287] on input "range" at bounding box center [679, 283] width 238 height 7
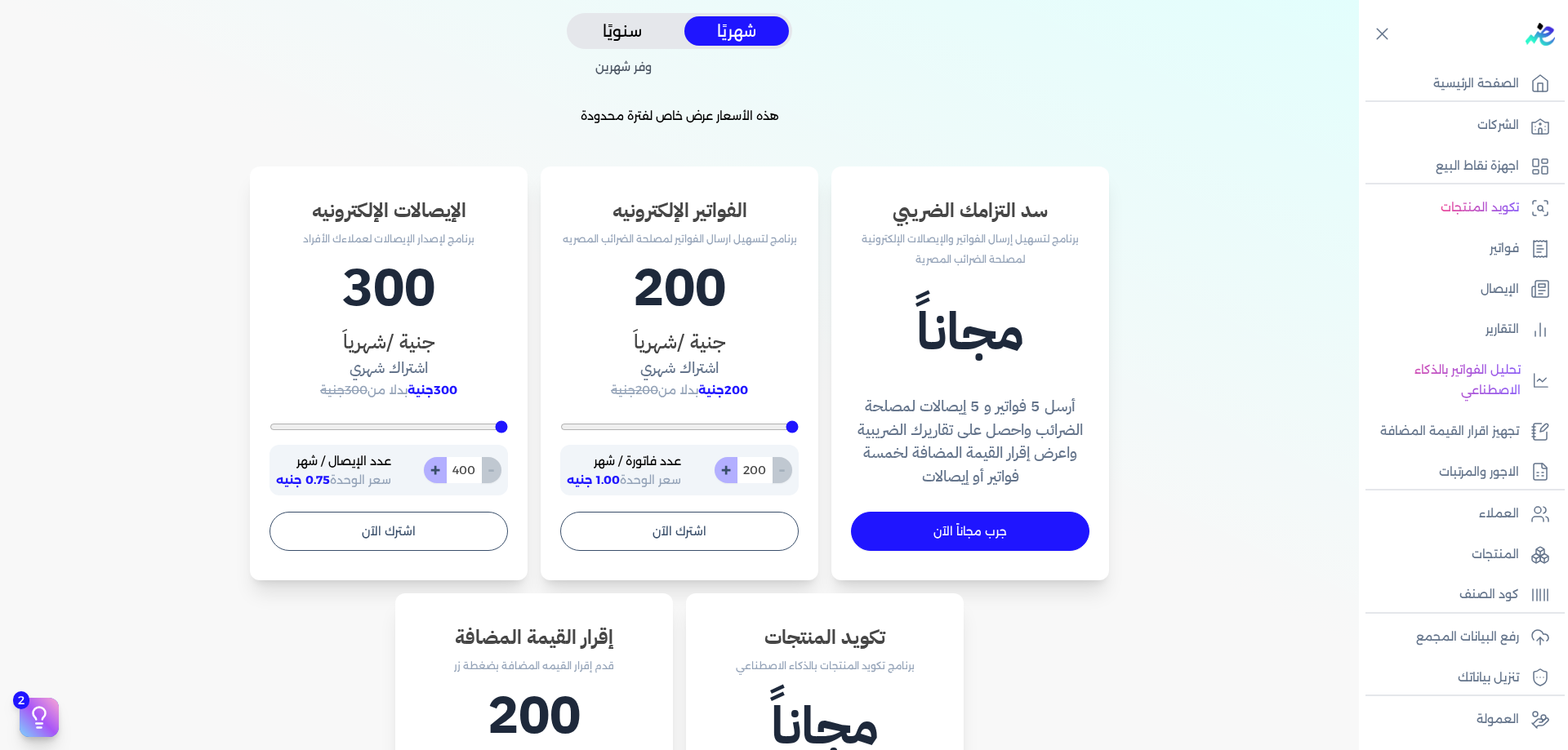
scroll to position [381, 0]
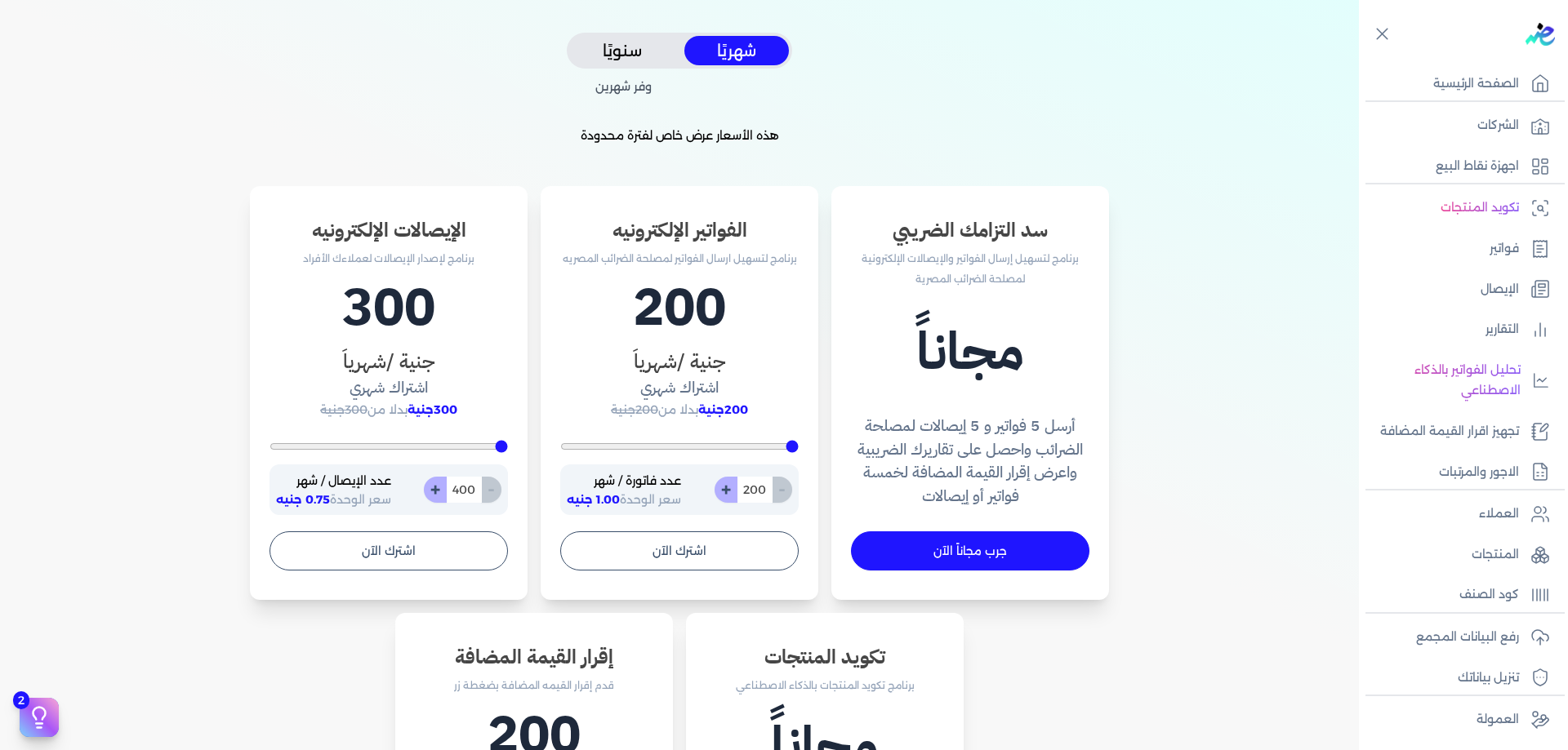
type input "304"
type input "583"
type input "1348"
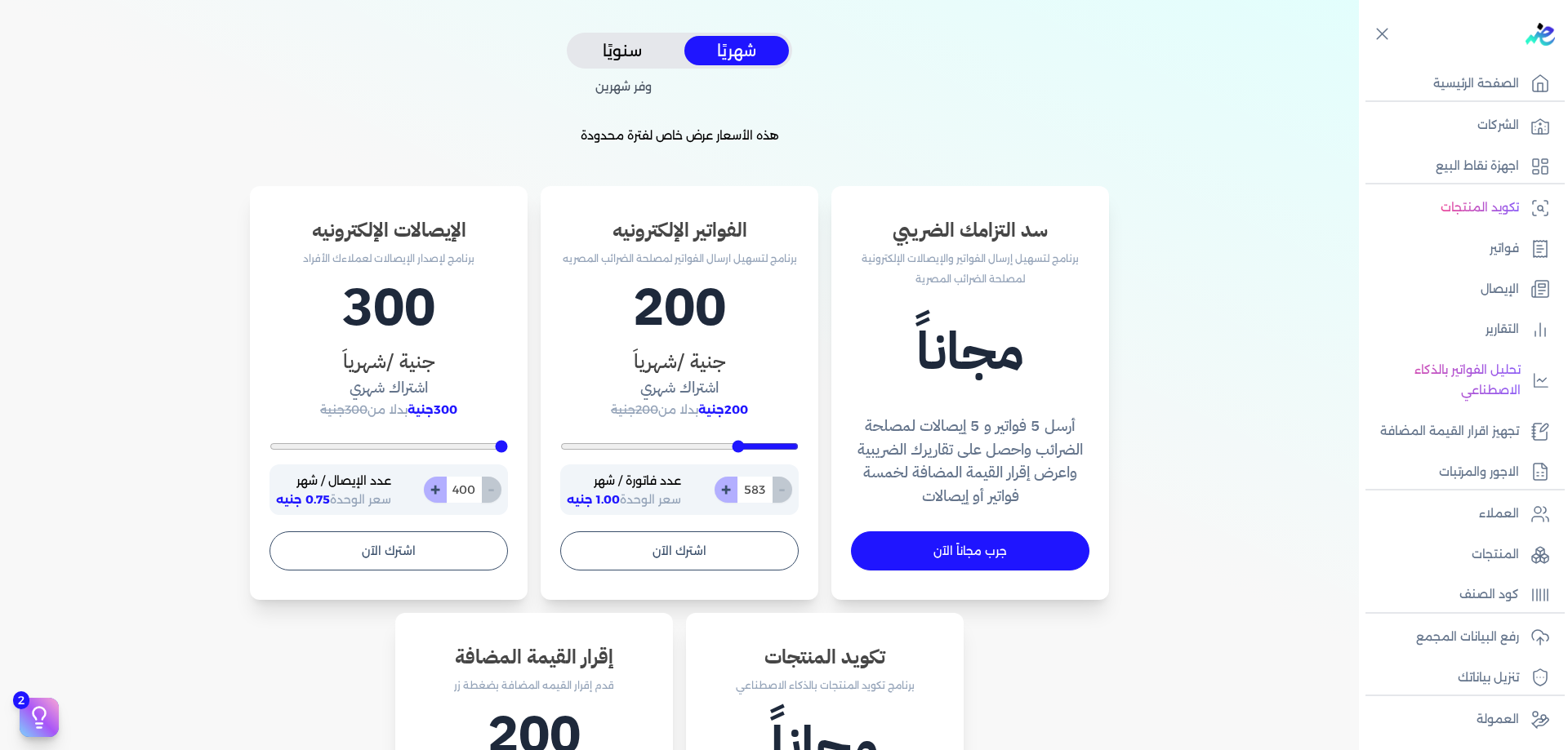
type input "1348"
type input "3296"
type input "4965"
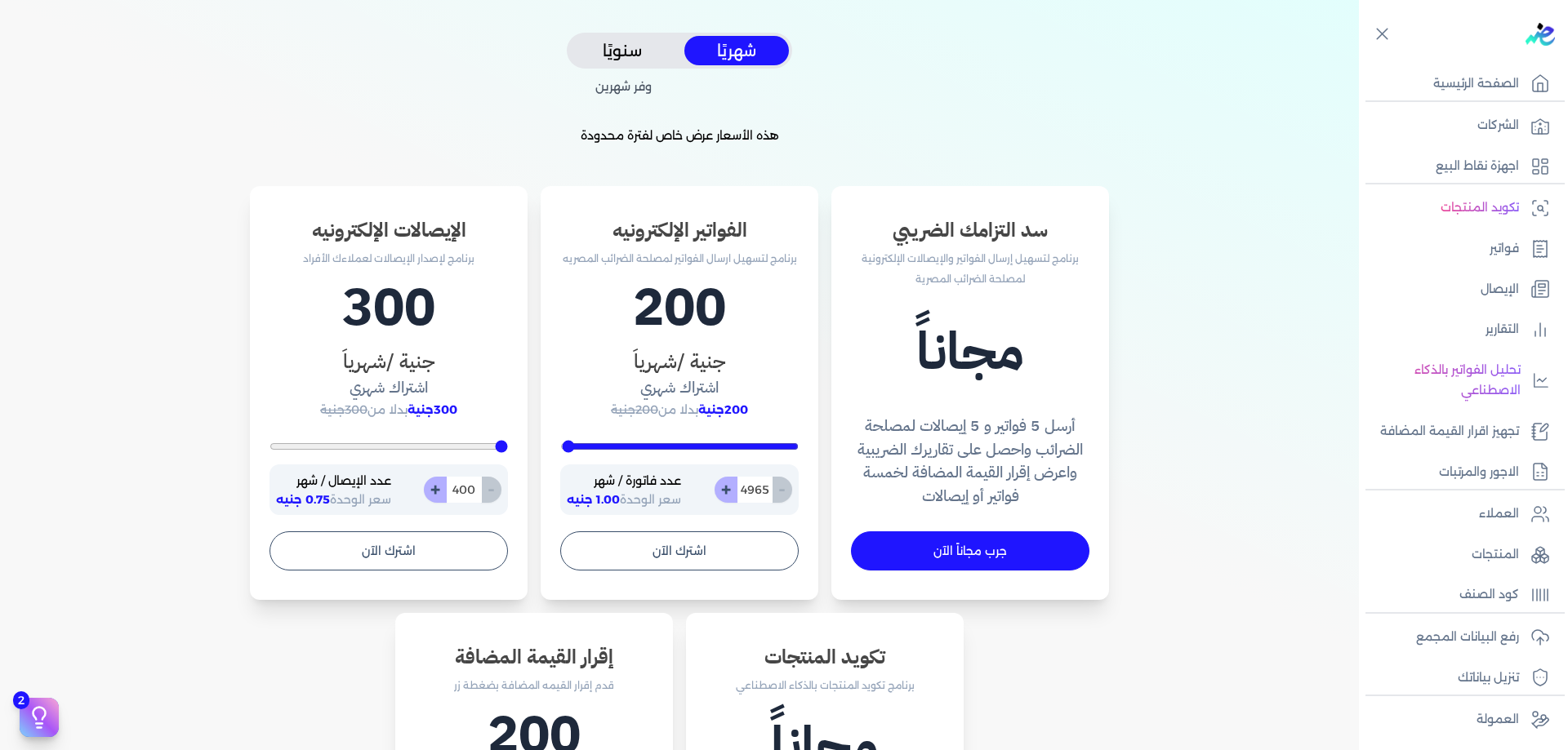
type input "5000"
drag, startPoint x: 791, startPoint y: 443, endPoint x: 388, endPoint y: 527, distance: 411.7
type input "5000"
click at [560, 449] on input "range" at bounding box center [679, 447] width 238 height 7
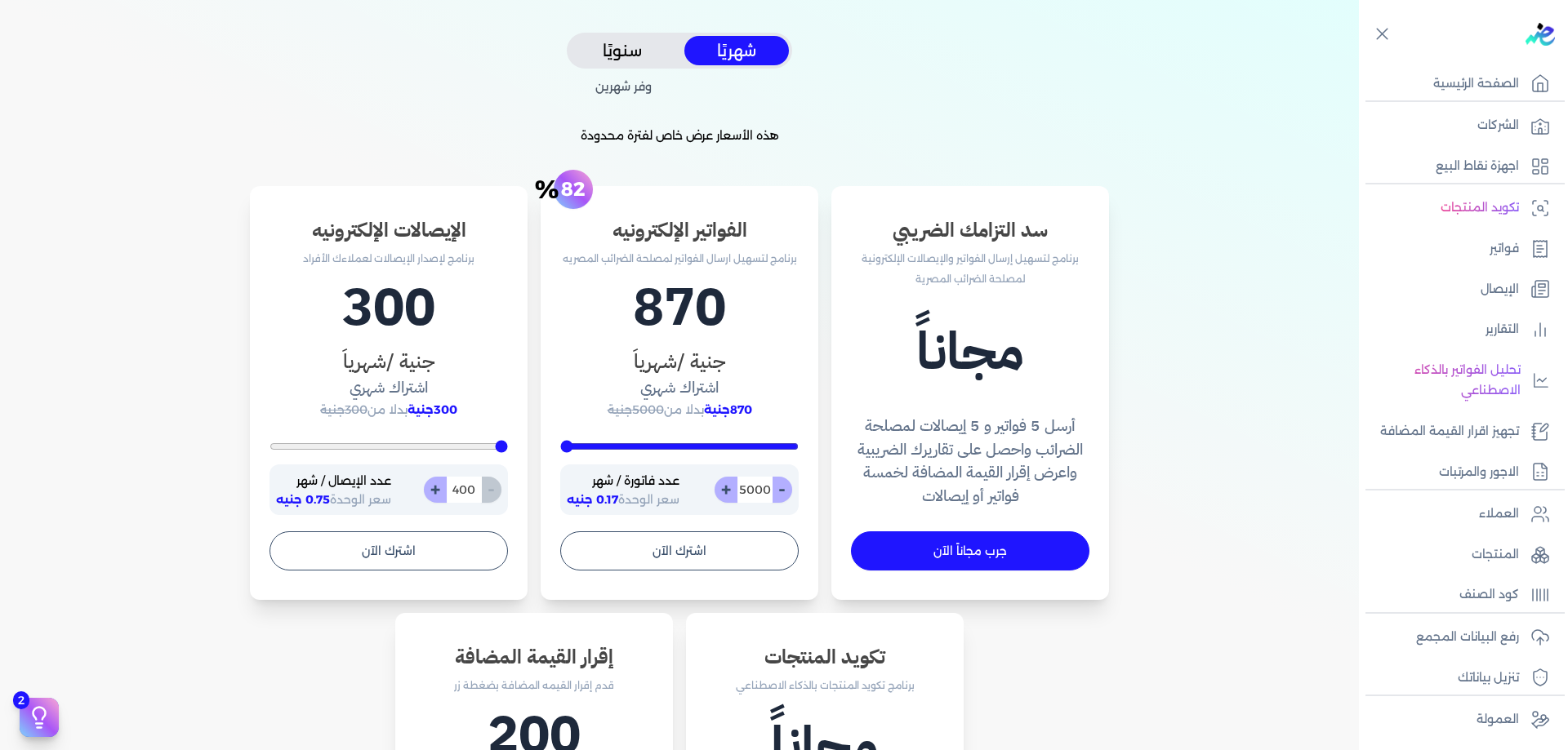
type input "817"
type input "1026"
type input "2696"
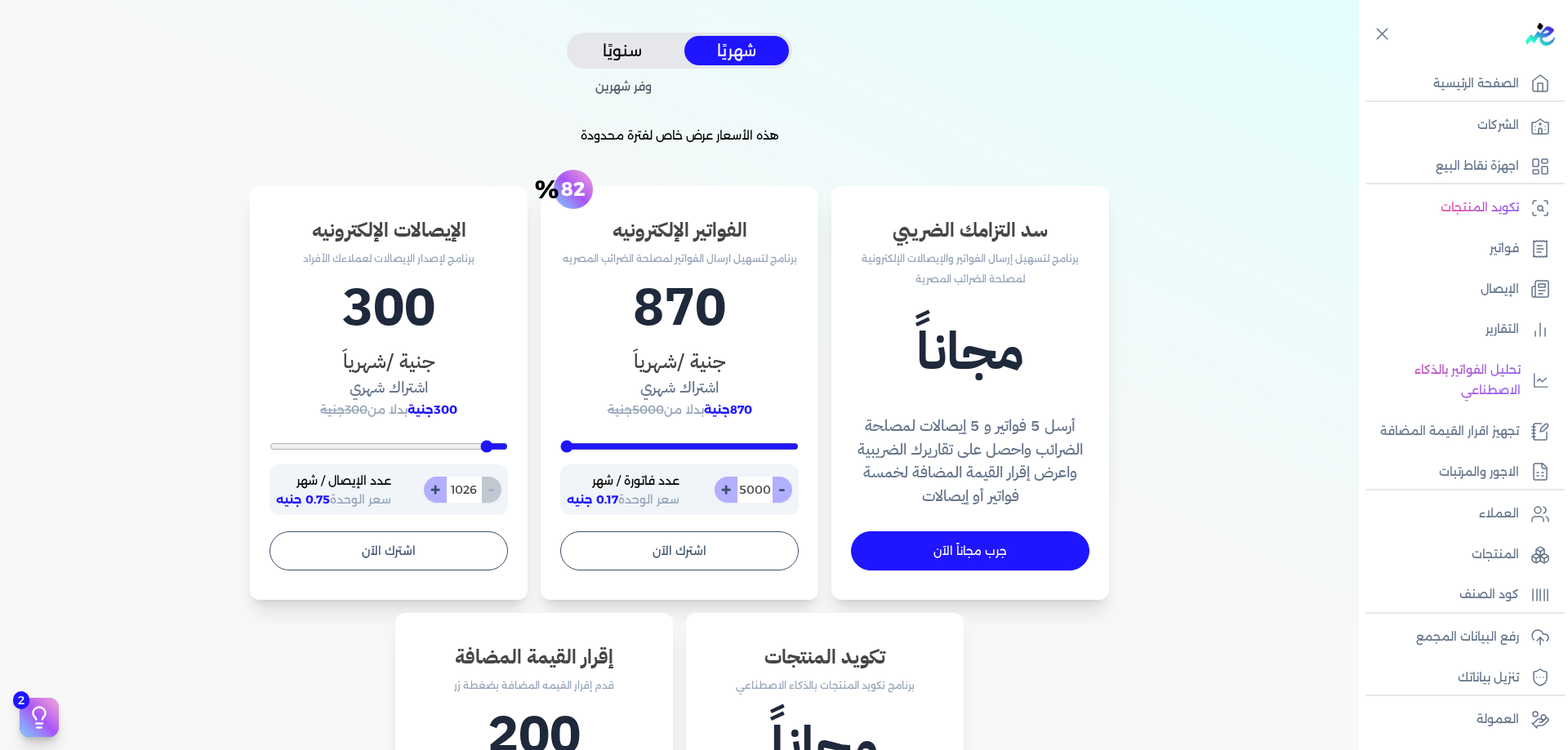
type input "2696"
type input "4713"
type input "6870"
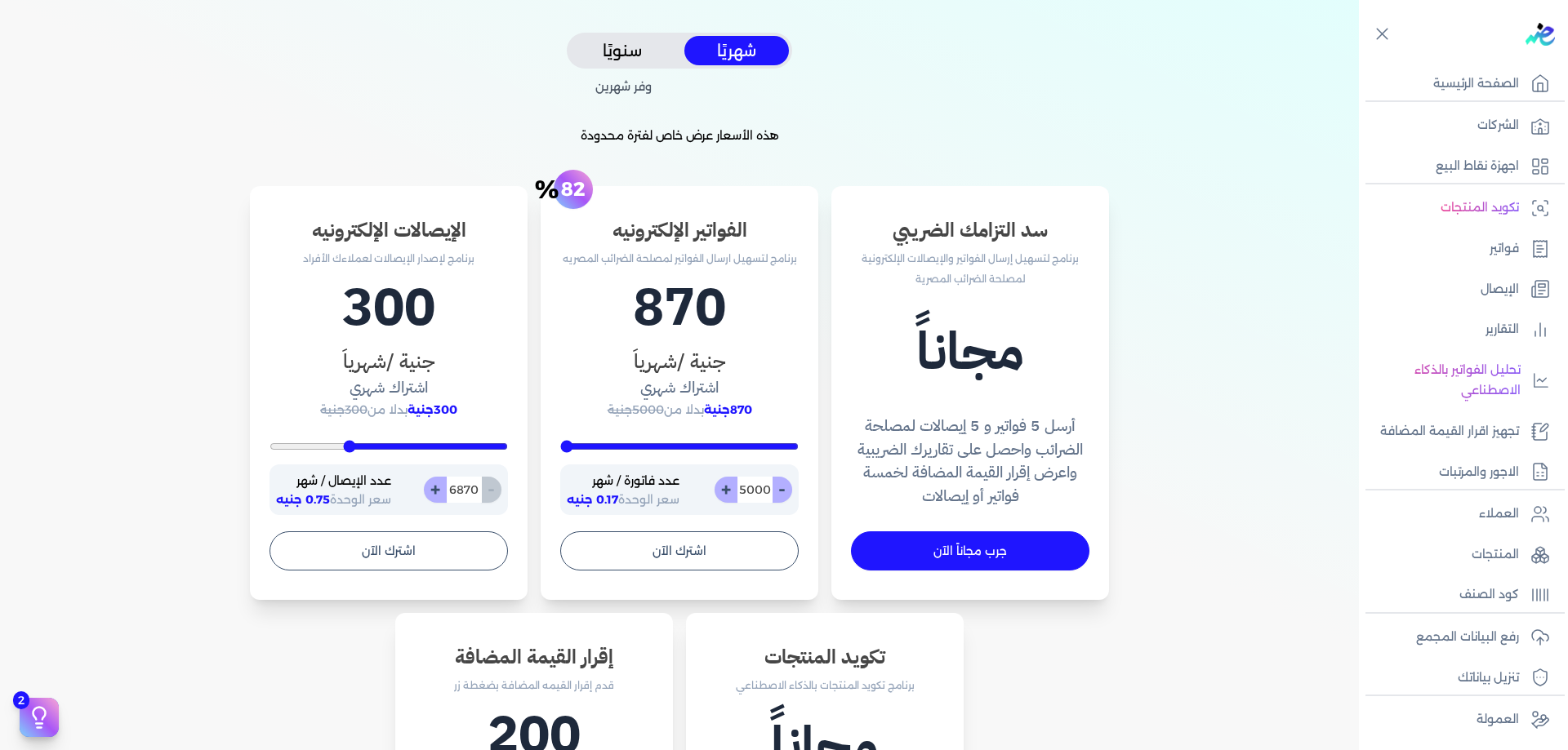
type input "8783"
type input "10000"
drag, startPoint x: 502, startPoint y: 445, endPoint x: 198, endPoint y: 492, distance: 307.6
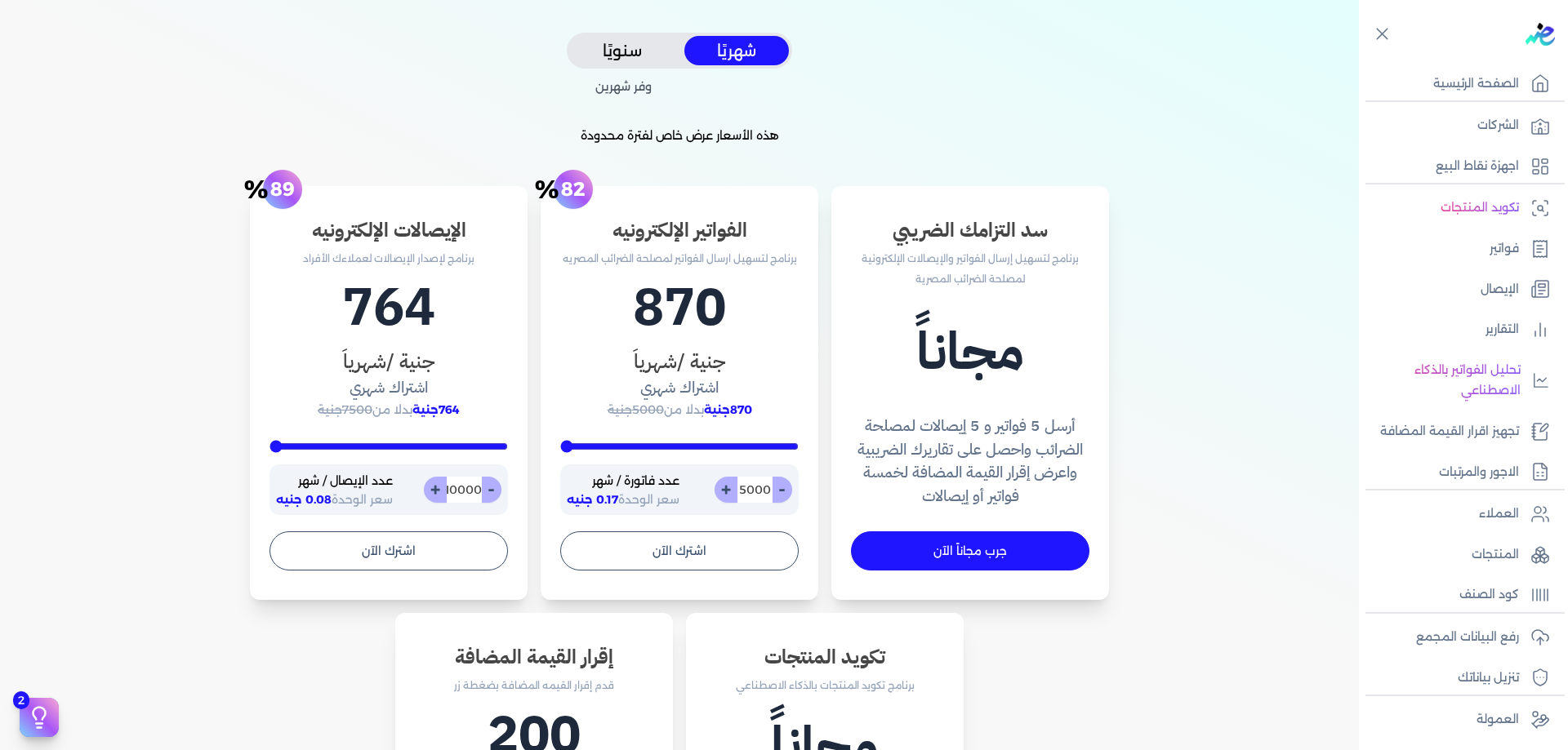
click at [269, 449] on input "range" at bounding box center [388, 447] width 238 height 7
click at [611, 64] on button "سنويًا" at bounding box center [622, 50] width 105 height 30
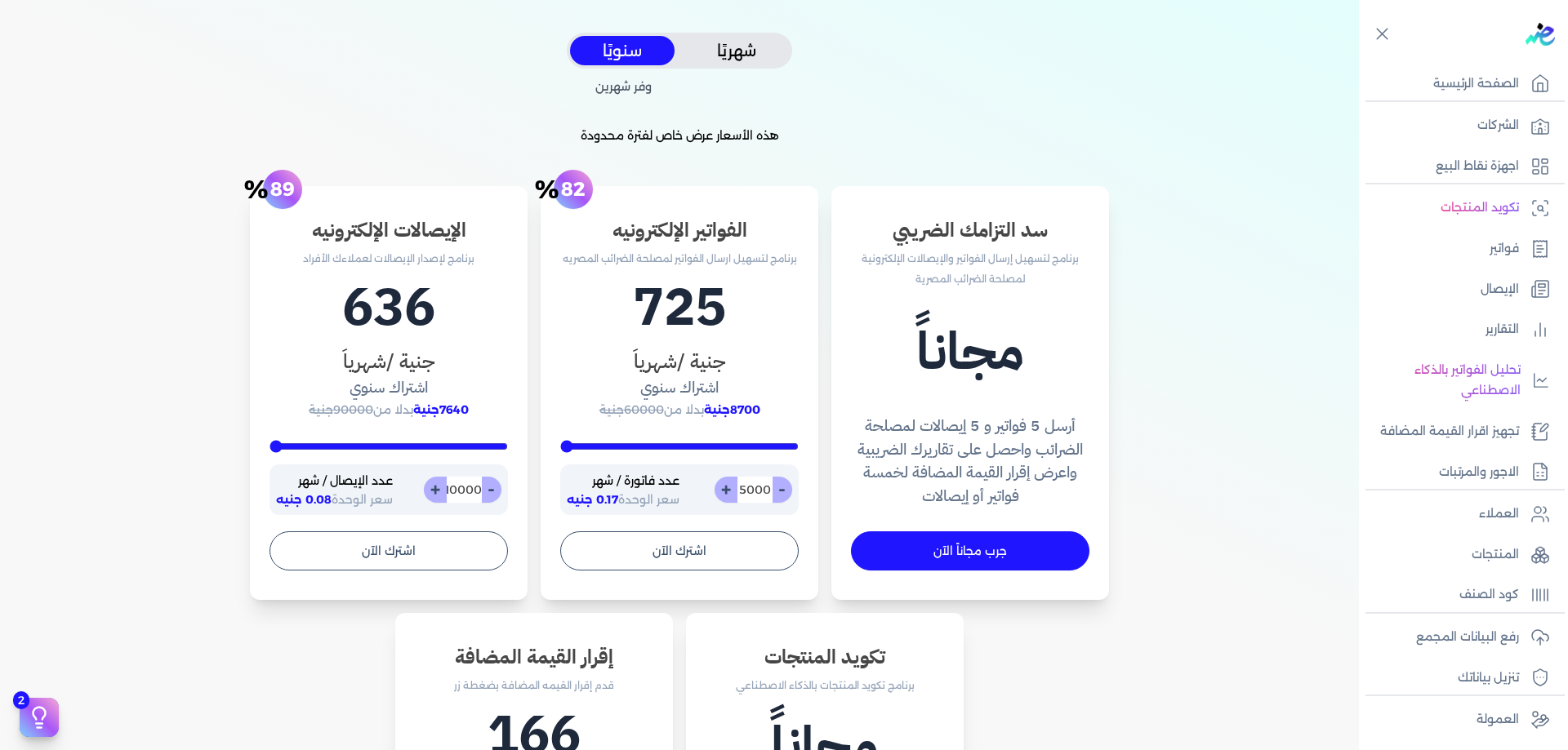
type input "9861"
type input "9235"
type input "7635"
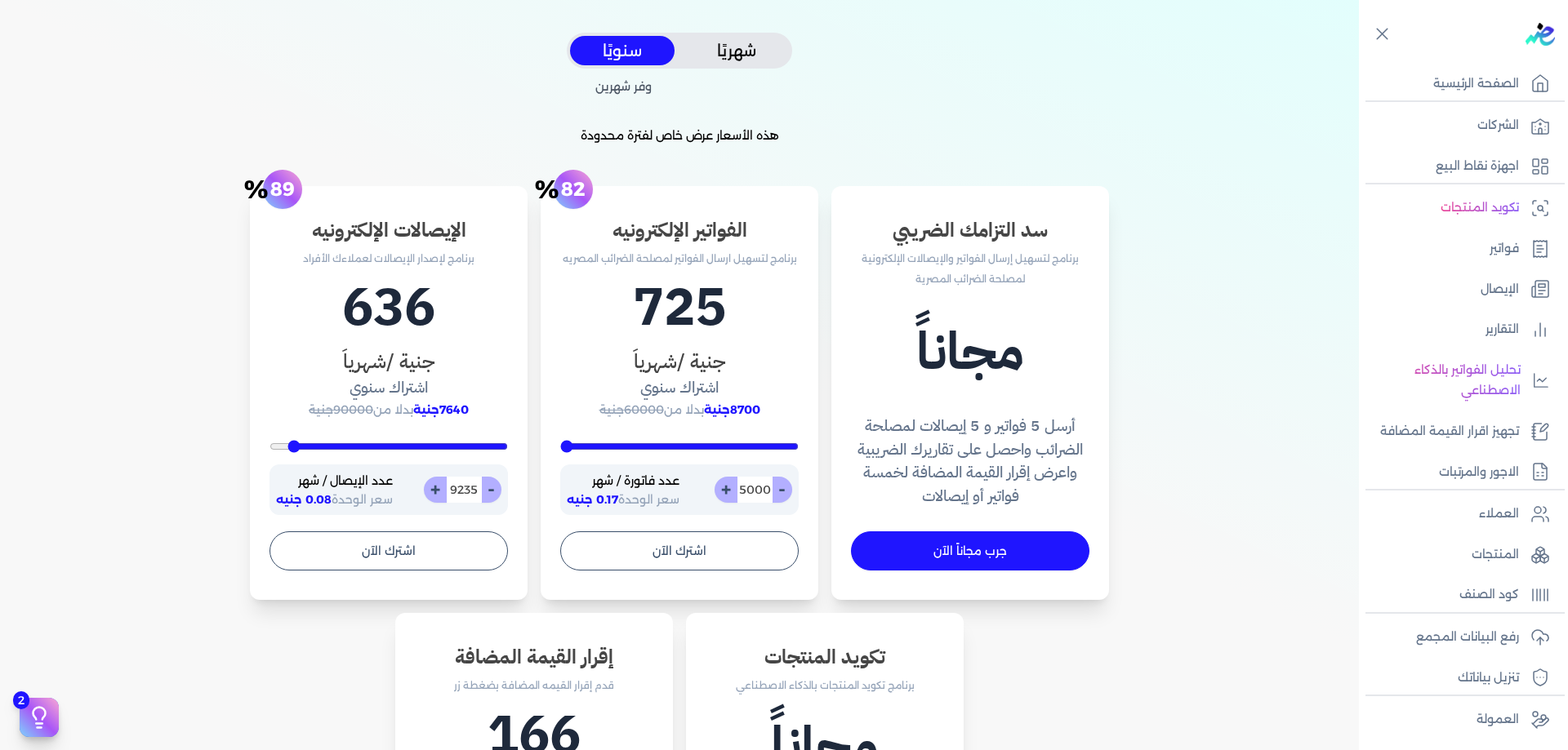
type input "7635"
type input "4887"
type input "1513"
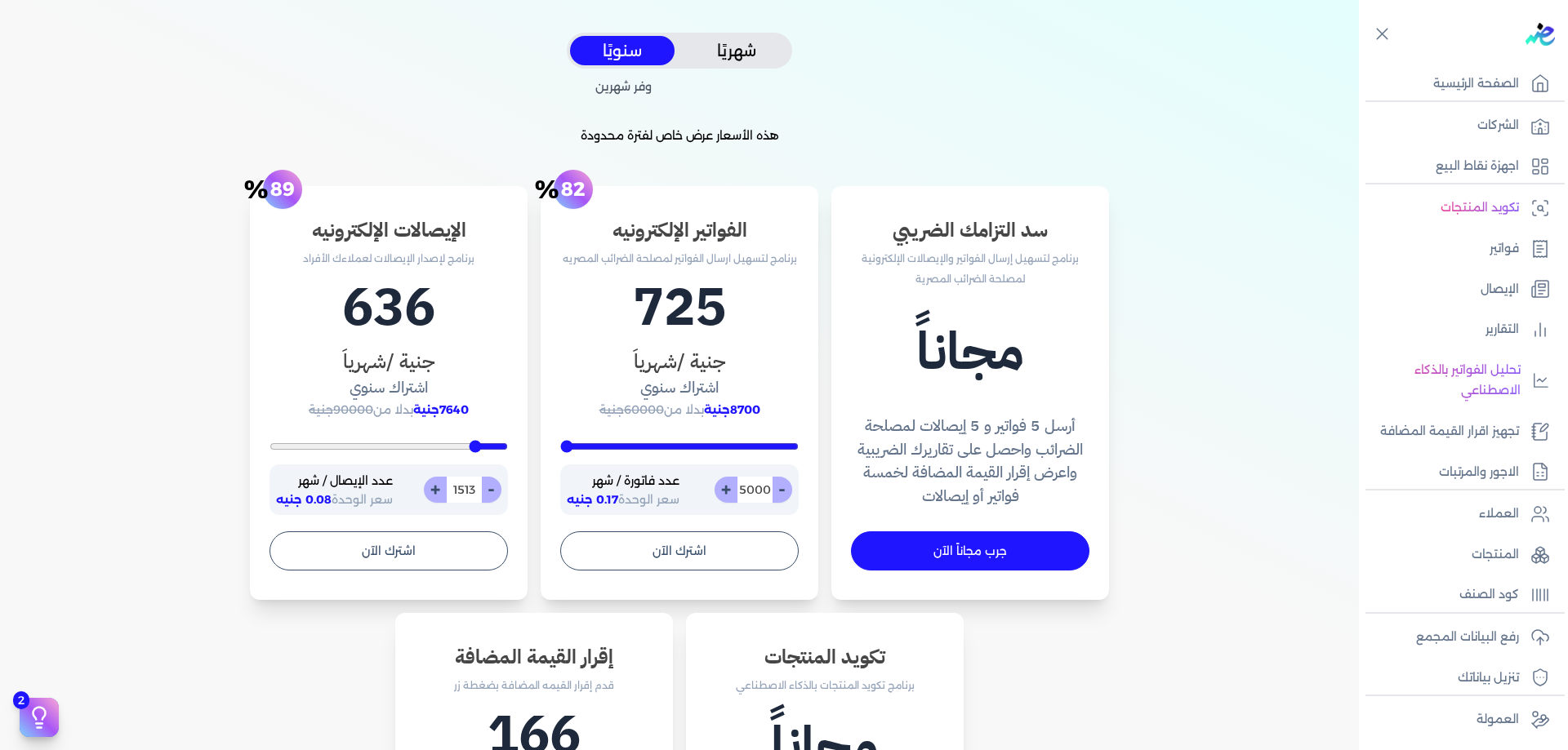
type input "400"
drag, startPoint x: 276, startPoint y: 446, endPoint x: 749, endPoint y: 449, distance: 473.0
type input "400"
click at [508, 449] on input "range" at bounding box center [388, 447] width 238 height 7
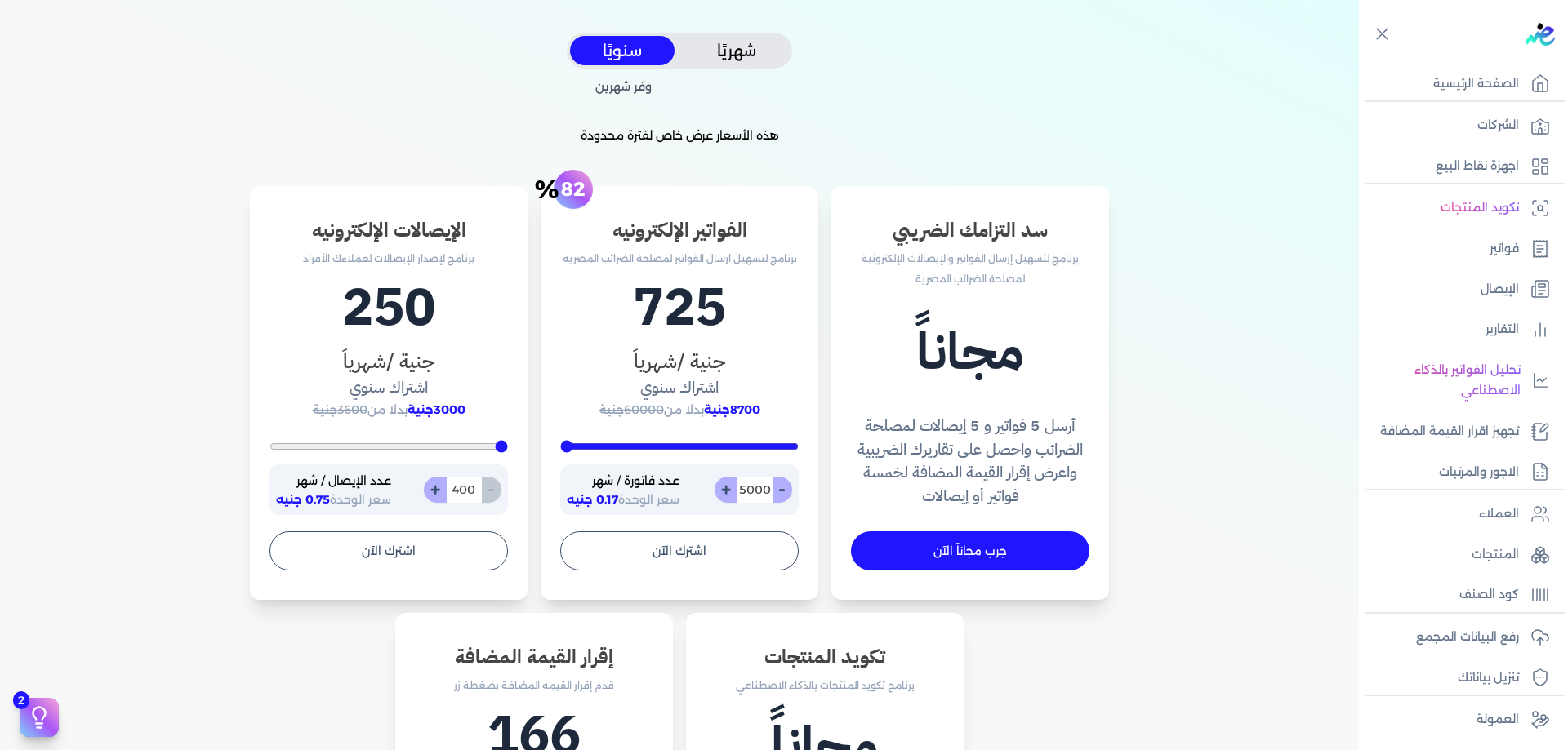
click at [566, 447] on input "range" at bounding box center [679, 447] width 238 height 7
type input "4600"
type input "3852"
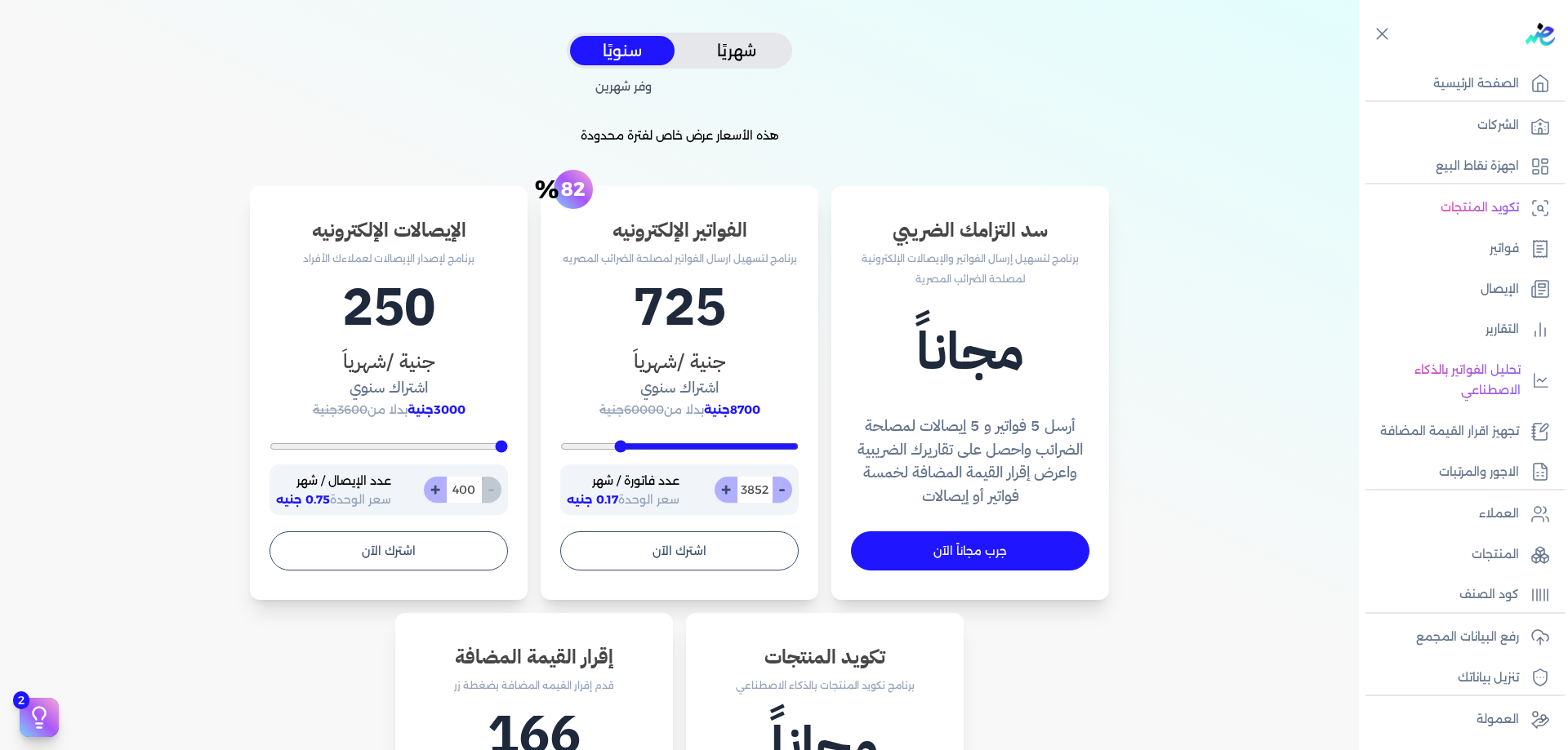
type input "2722"
type input "1330"
type input "200"
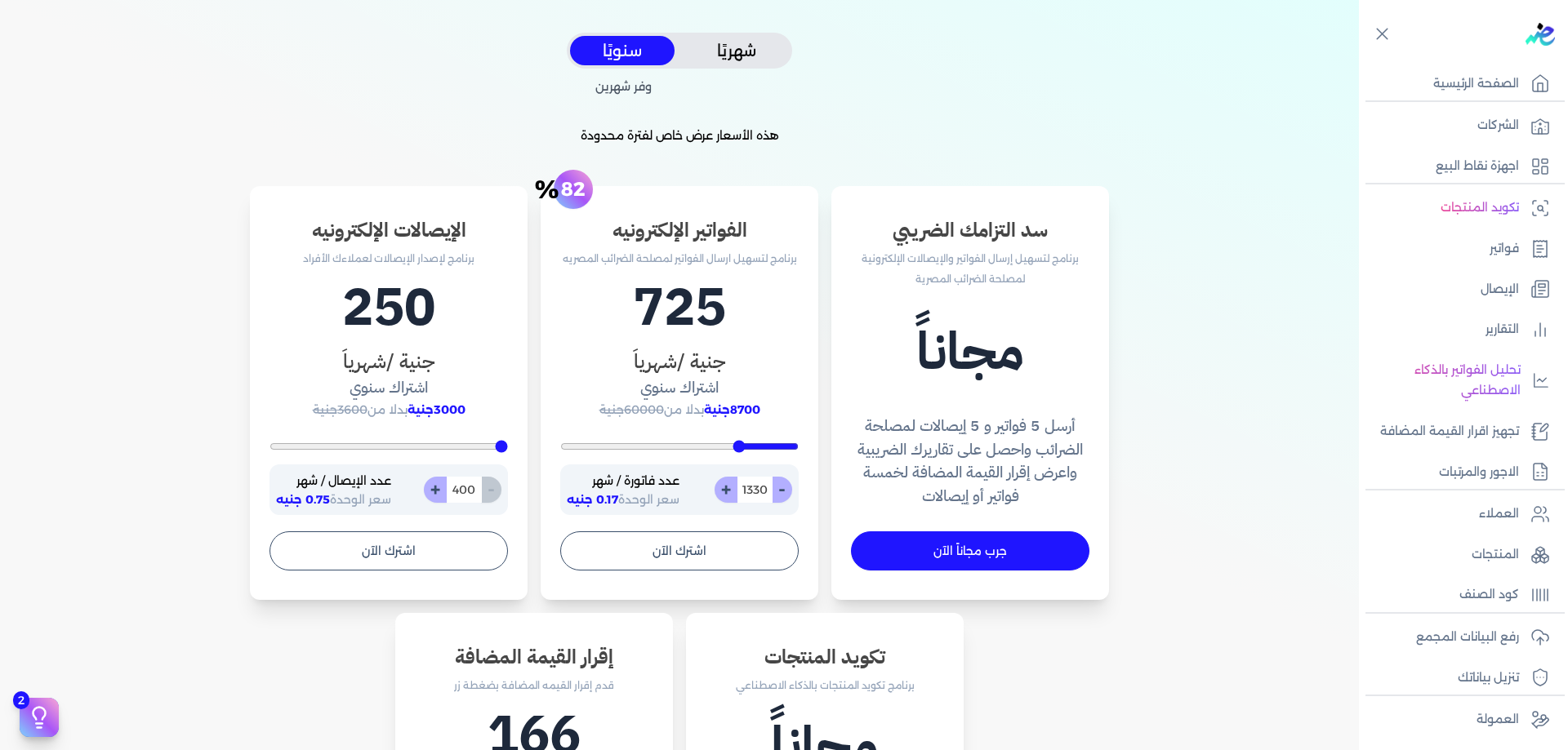
type input "200"
drag, startPoint x: 566, startPoint y: 447, endPoint x: 806, endPoint y: 467, distance: 240.8
type input "200"
click at [799, 446] on input "range" at bounding box center [679, 447] width 238 height 7
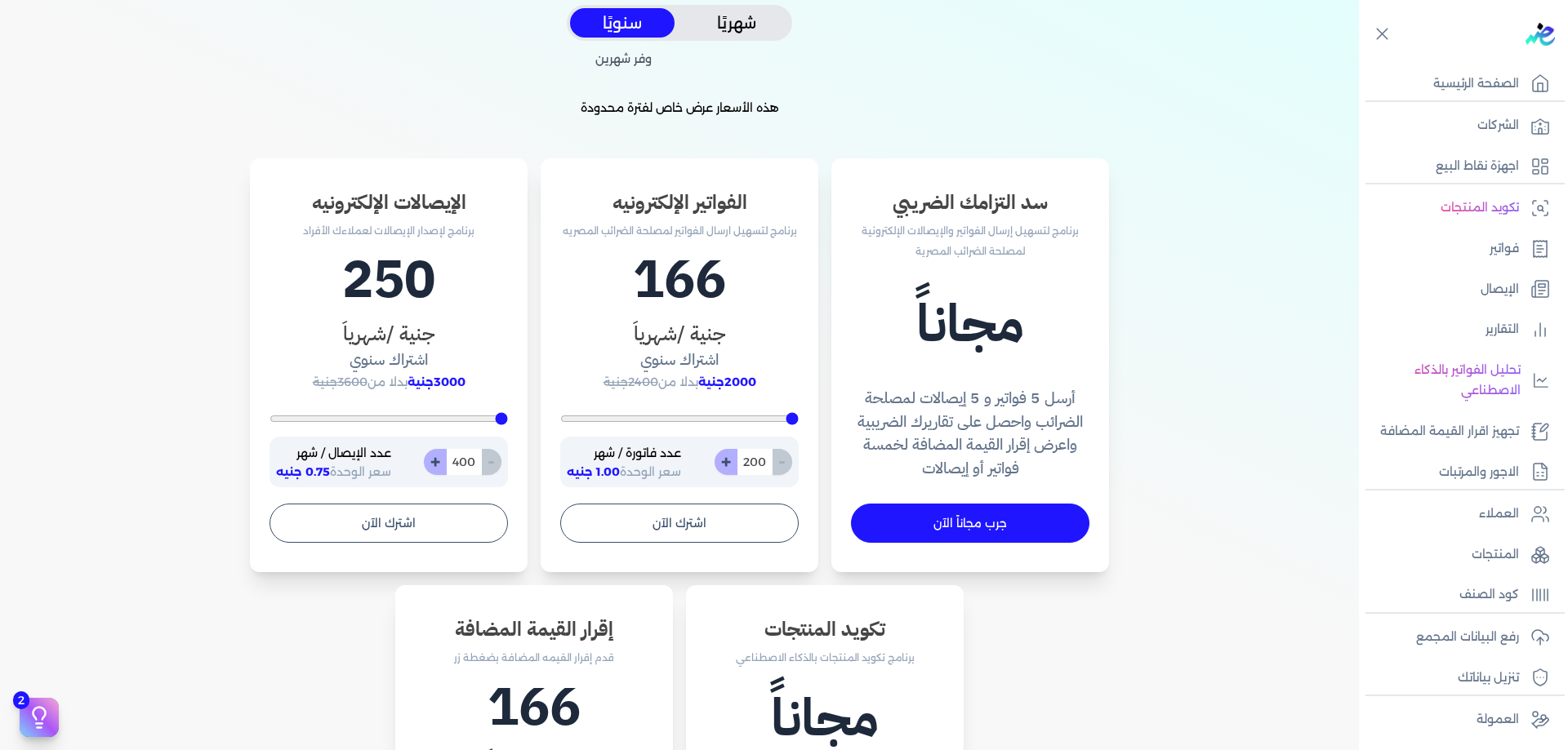
scroll to position [408, 0]
type input "539"
type input "1130"
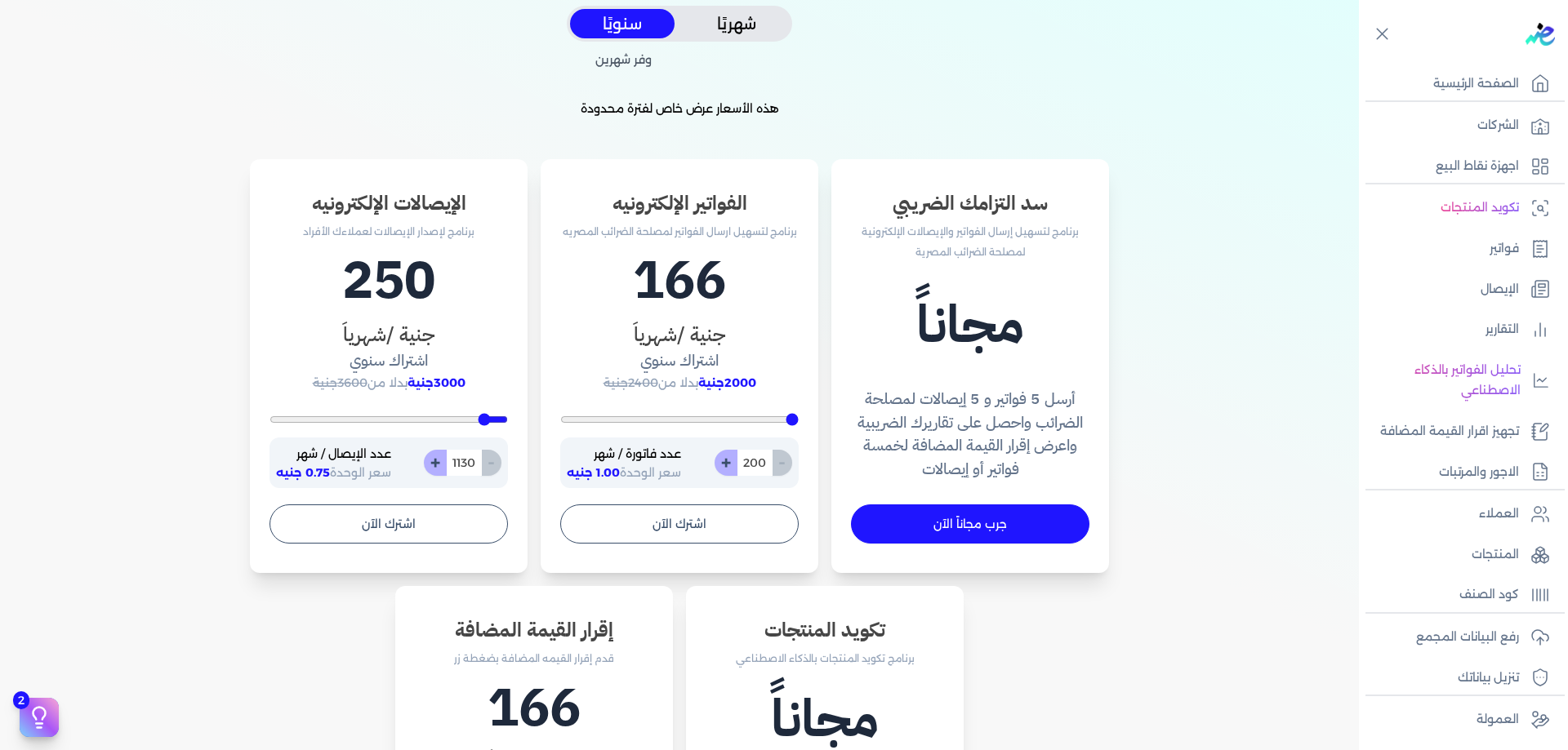
type input "2835"
type input "5165"
type input "7565"
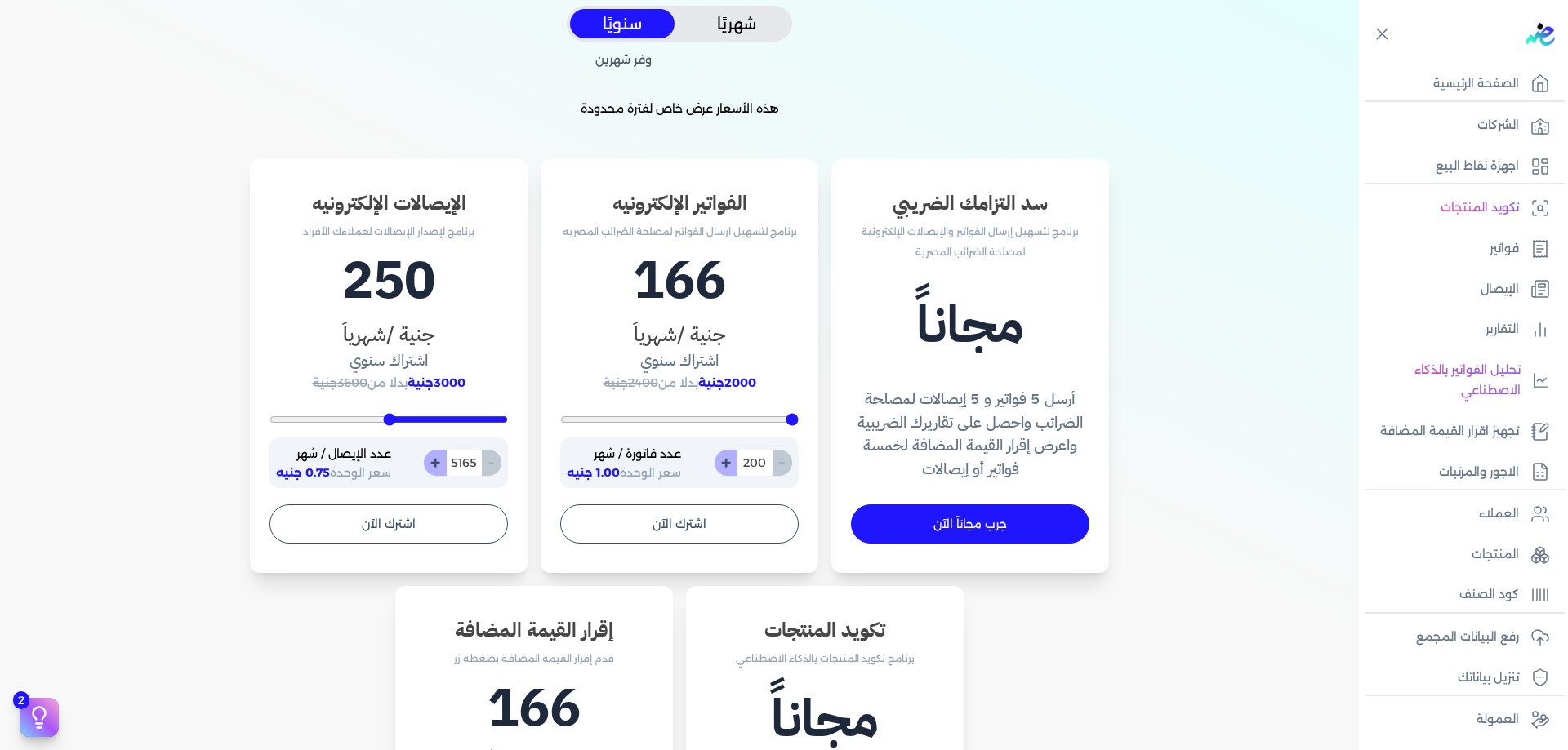
type input "7565"
type input "9617"
type input "10000"
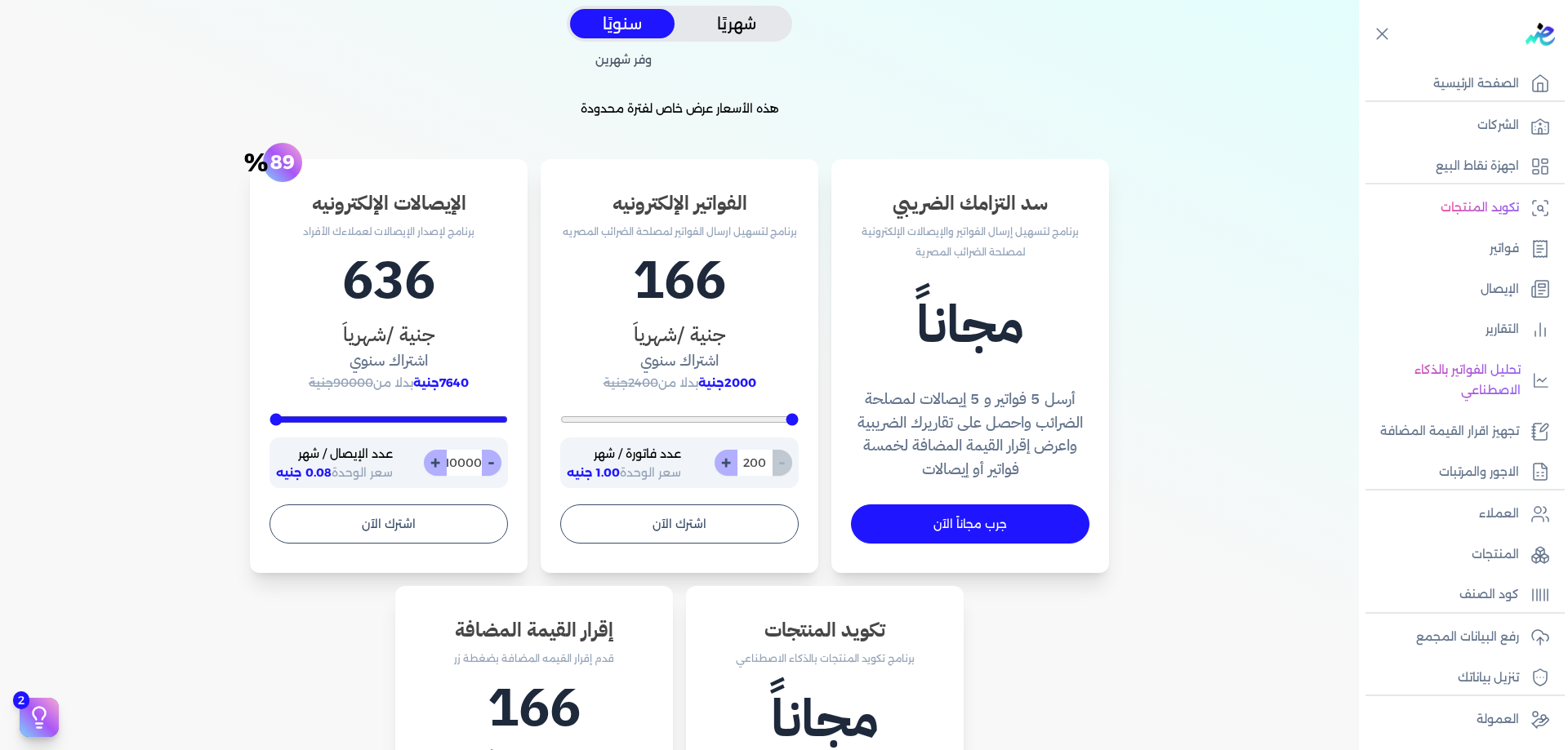
drag, startPoint x: 503, startPoint y: 419, endPoint x: 0, endPoint y: 493, distance: 508.4
click at [269, 423] on input "range" at bounding box center [388, 420] width 238 height 7
drag, startPoint x: 356, startPoint y: 281, endPoint x: 470, endPoint y: 288, distance: 114.2
click at [470, 288] on h1 "636" at bounding box center [388, 281] width 238 height 78
click at [465, 462] on input "10000" at bounding box center [463, 462] width 36 height 26
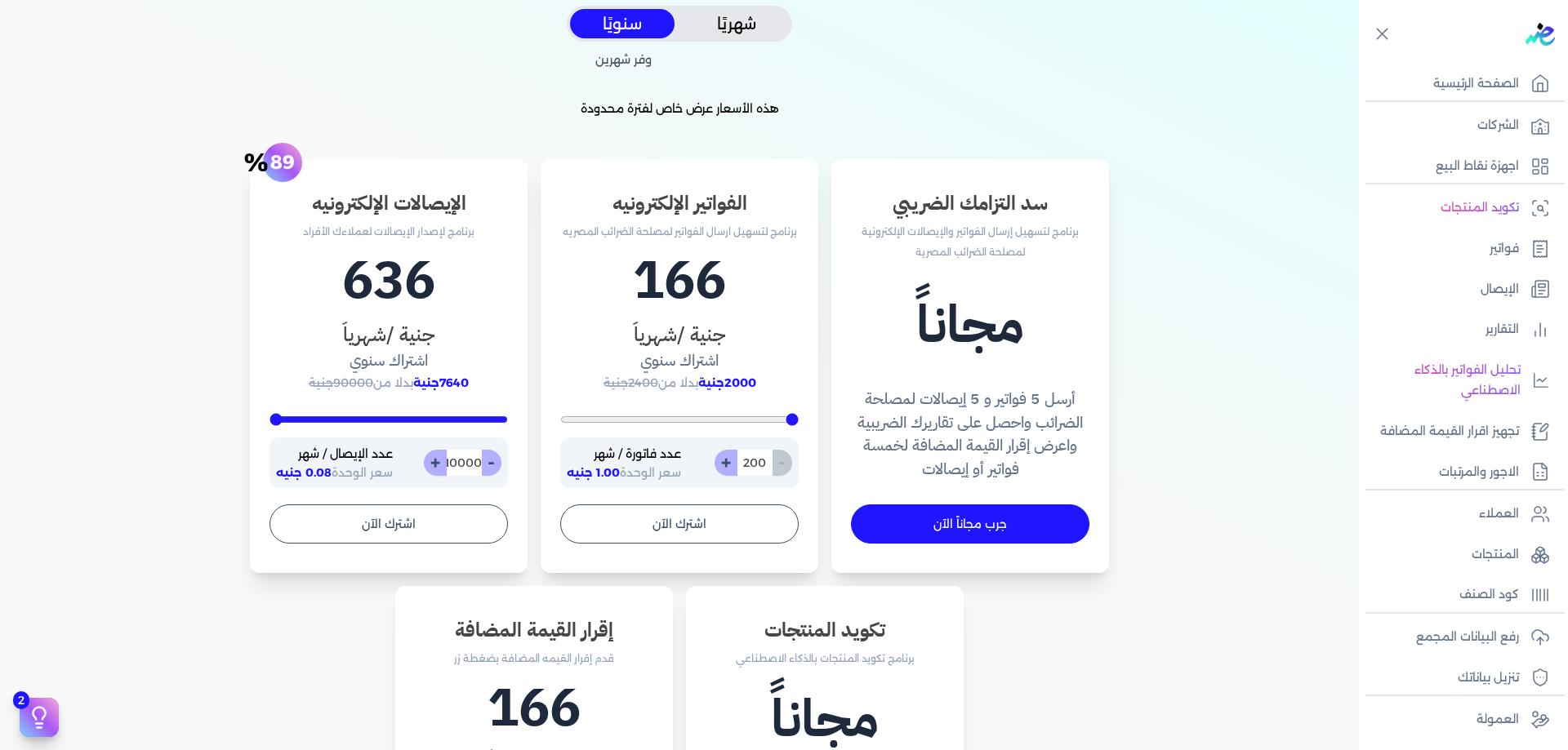
click at [465, 462] on input "10000" at bounding box center [463, 462] width 36 height 26
click at [435, 468] on button "+" at bounding box center [435, 462] width 23 height 26
type input "10000"
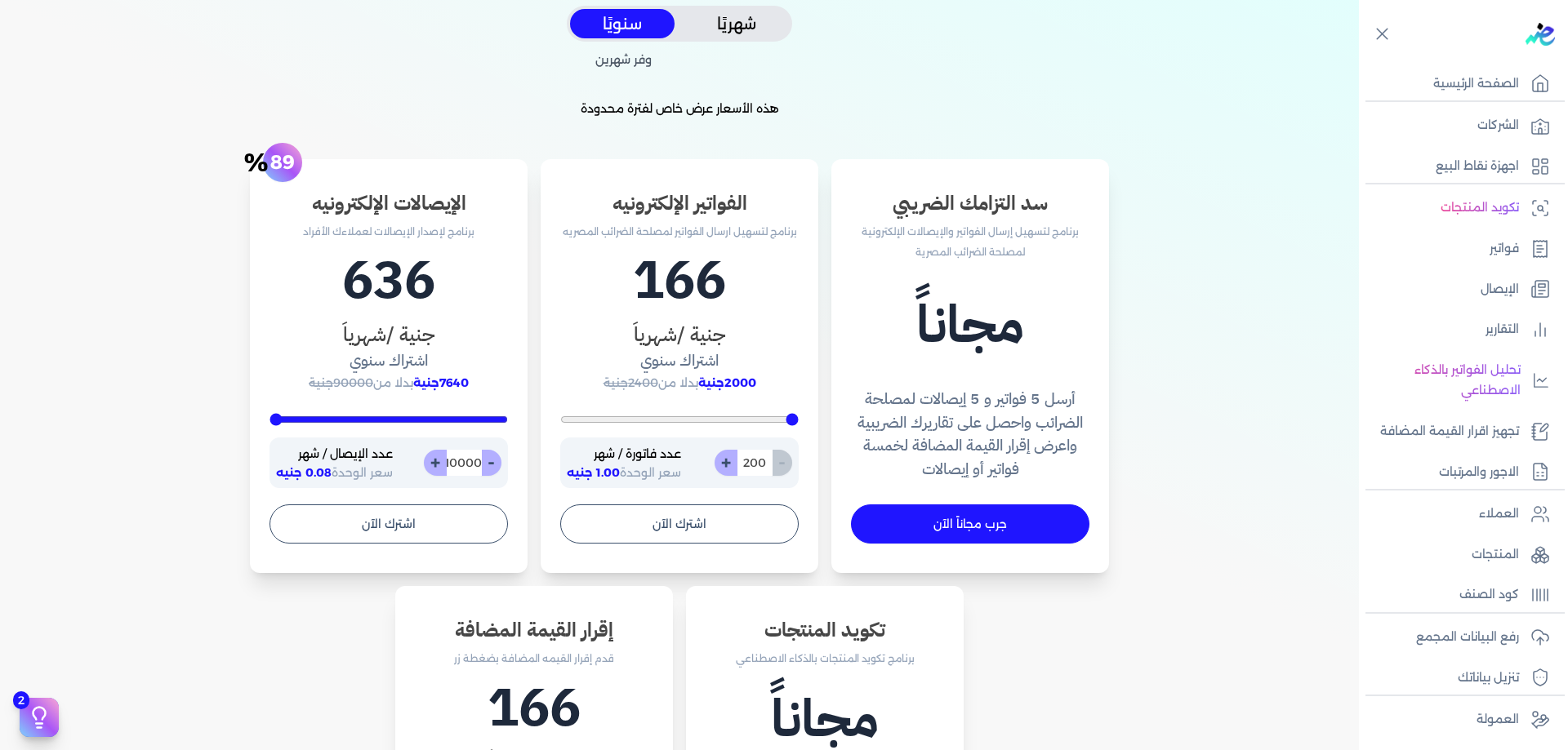
type input "10001"
click at [435, 468] on button "+" at bounding box center [435, 462] width 23 height 26
type input "10000"
type input "10002"
click at [435, 468] on button "+" at bounding box center [435, 462] width 23 height 26
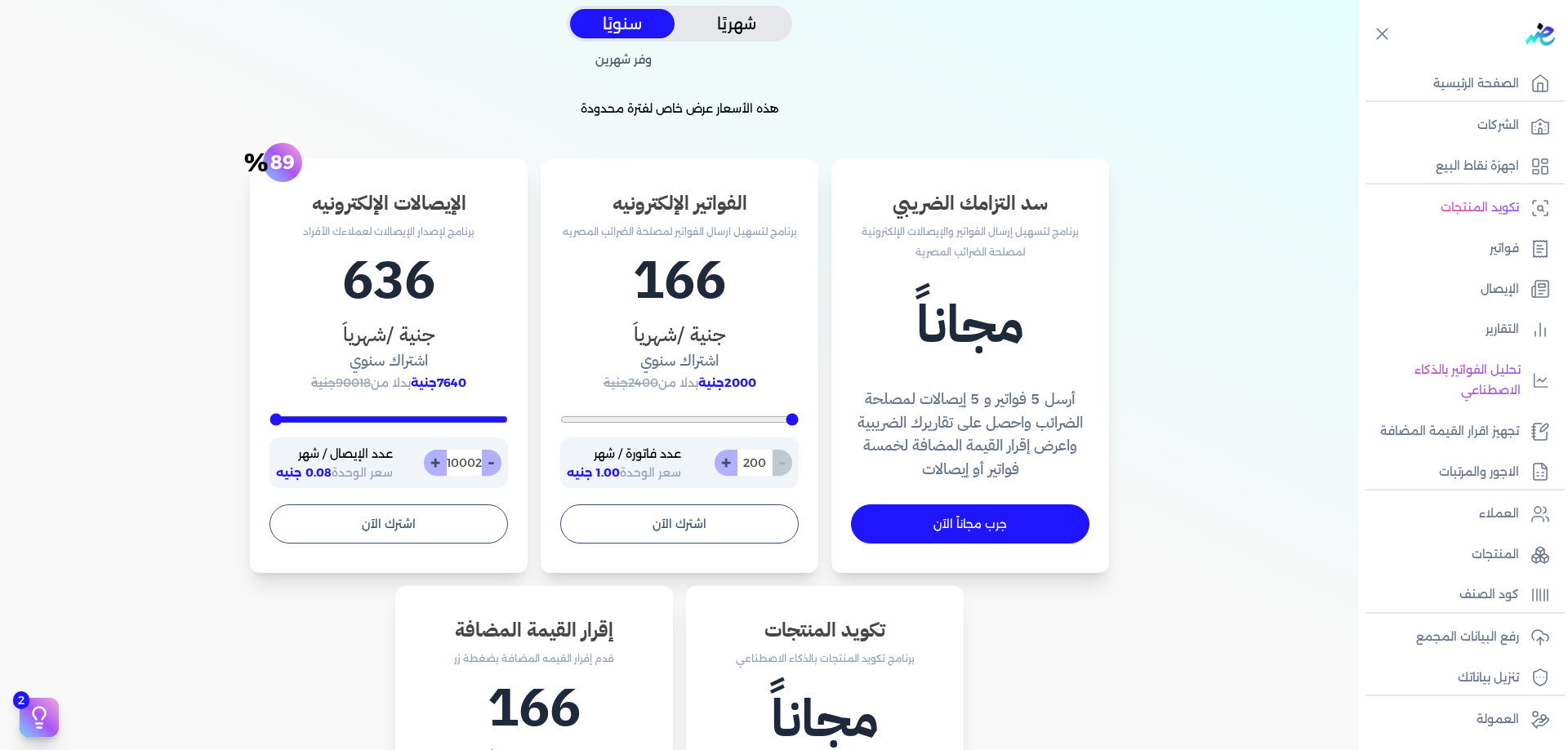
type input "10000"
type input "10003"
click at [435, 468] on button "+" at bounding box center [435, 462] width 23 height 26
type input "10000"
type input "10004"
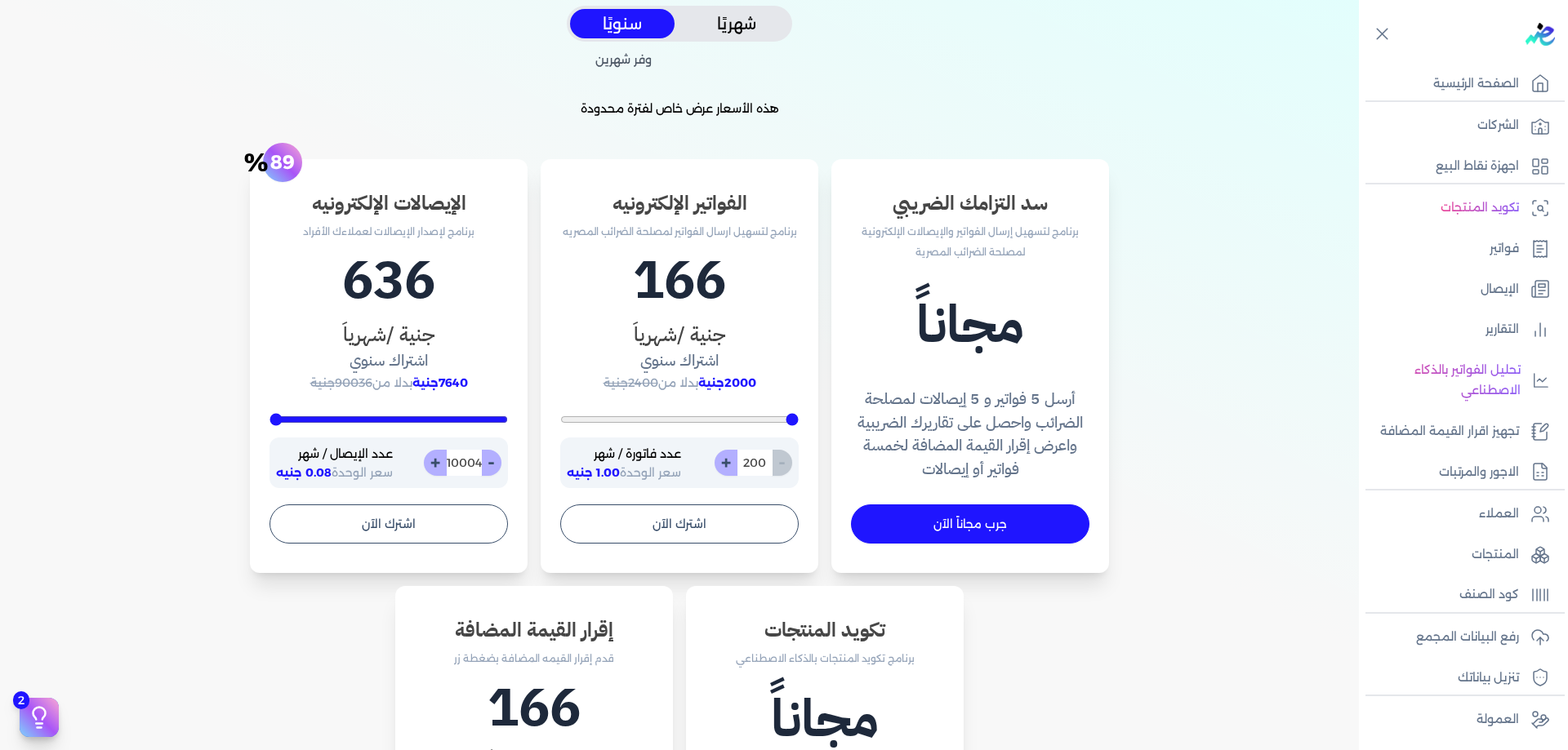
click at [435, 468] on button "+" at bounding box center [435, 462] width 23 height 26
type input "10000"
type input "10005"
click at [435, 468] on button "+" at bounding box center [435, 462] width 23 height 26
type input "10000"
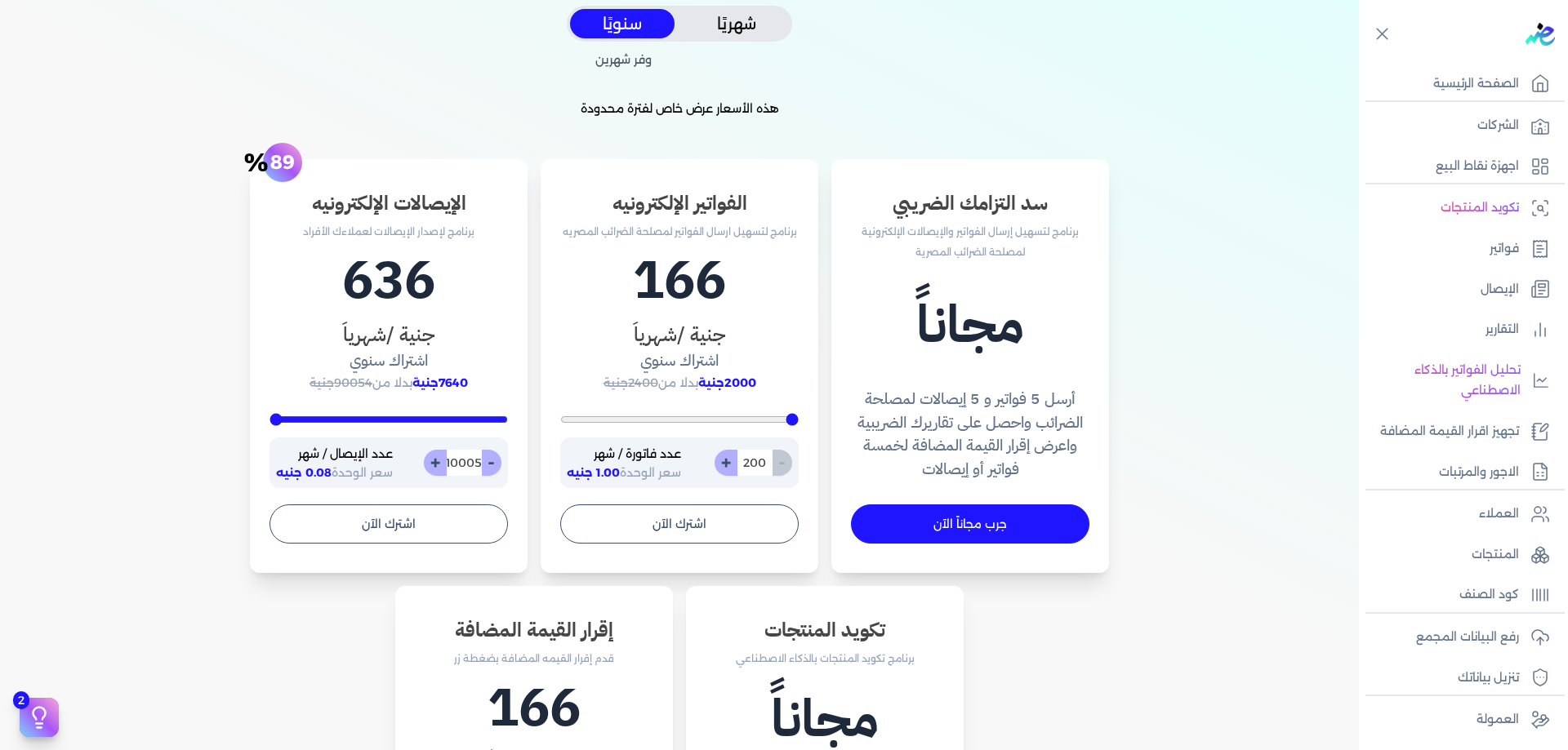
type input "10006"
click at [472, 464] on input "10006" at bounding box center [463, 462] width 36 height 26
type input "400"
type input "9"
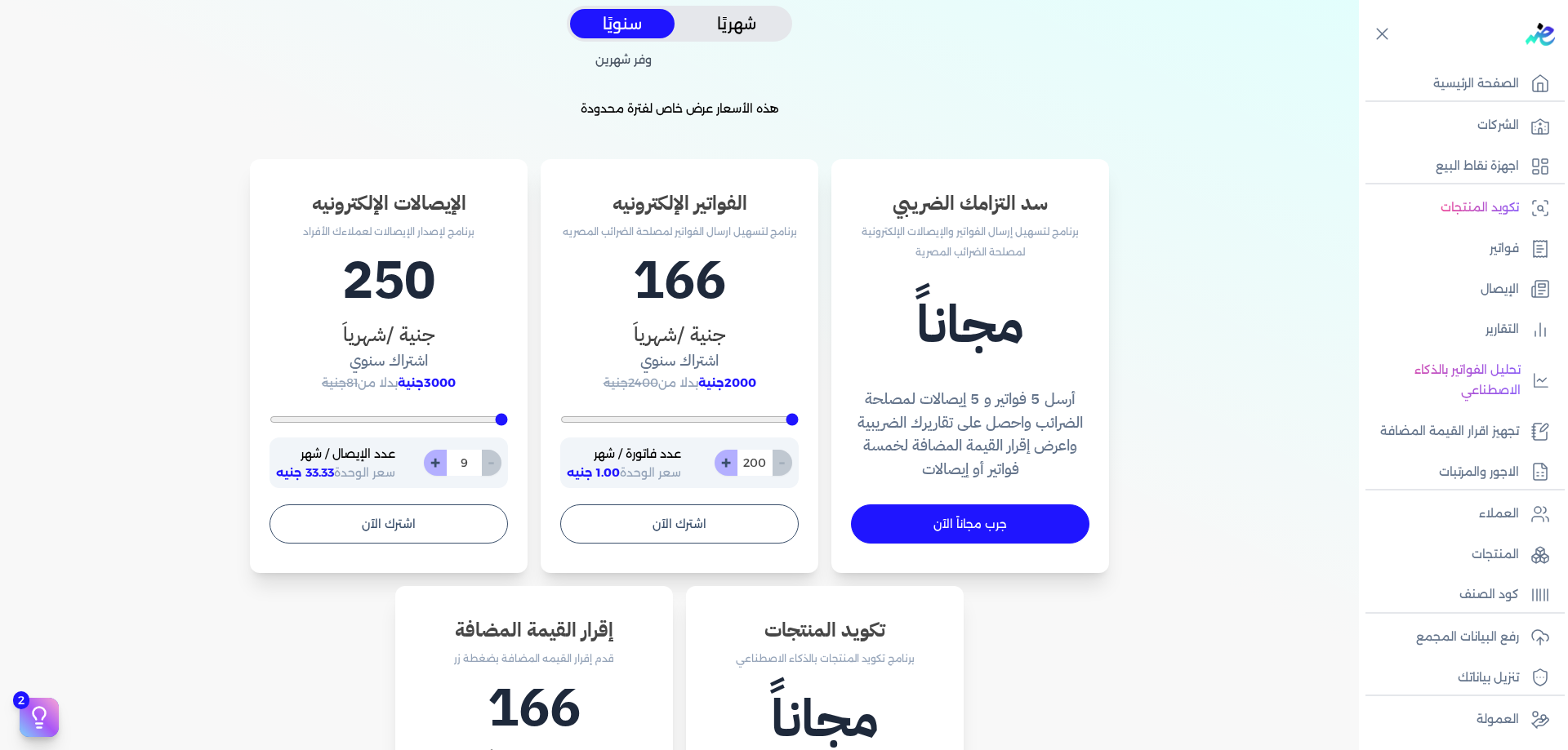
type input "400"
type input "99"
type input "999"
type input "9999"
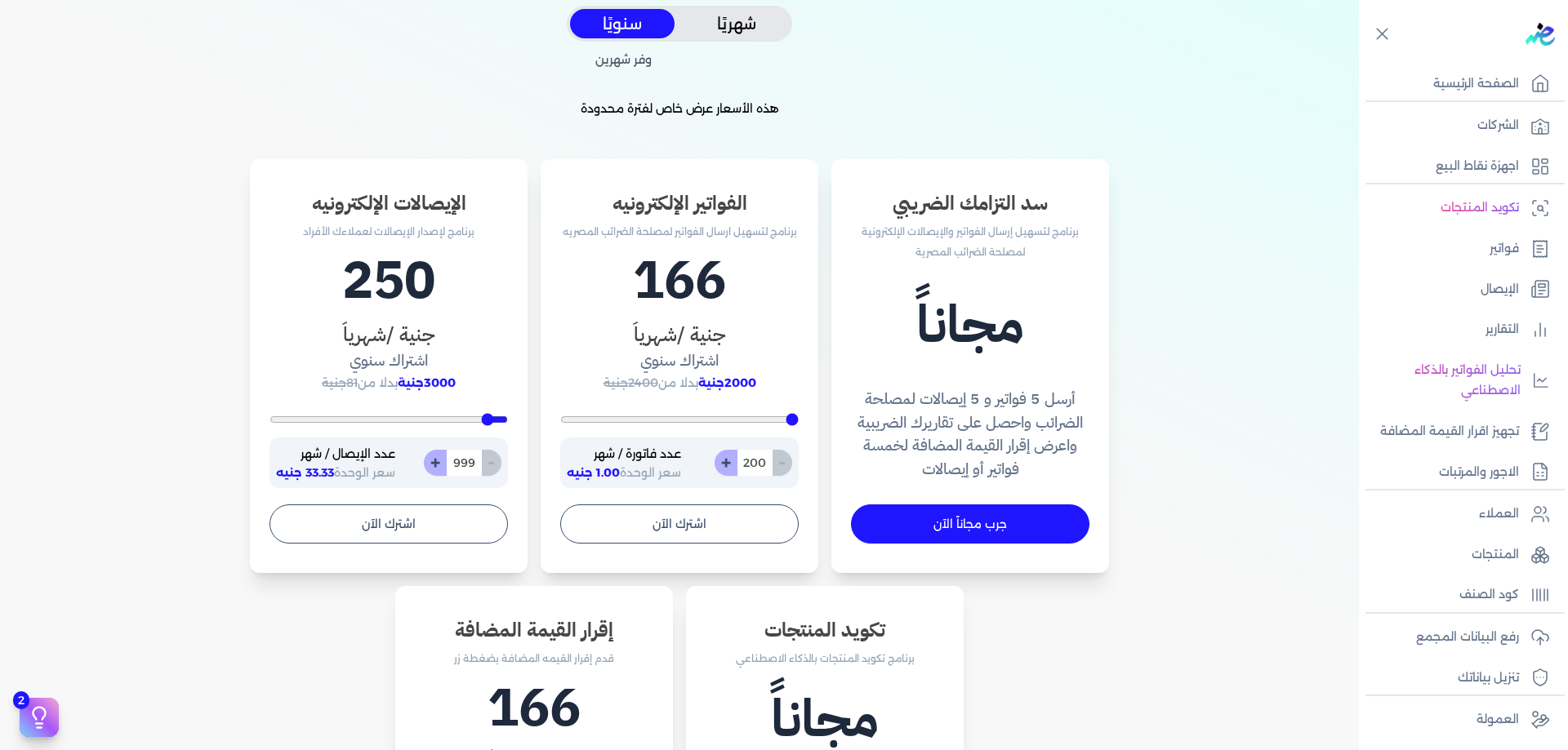
type input "9999"
type input "10000"
type input "99999"
type input "10000"
type input "999999"
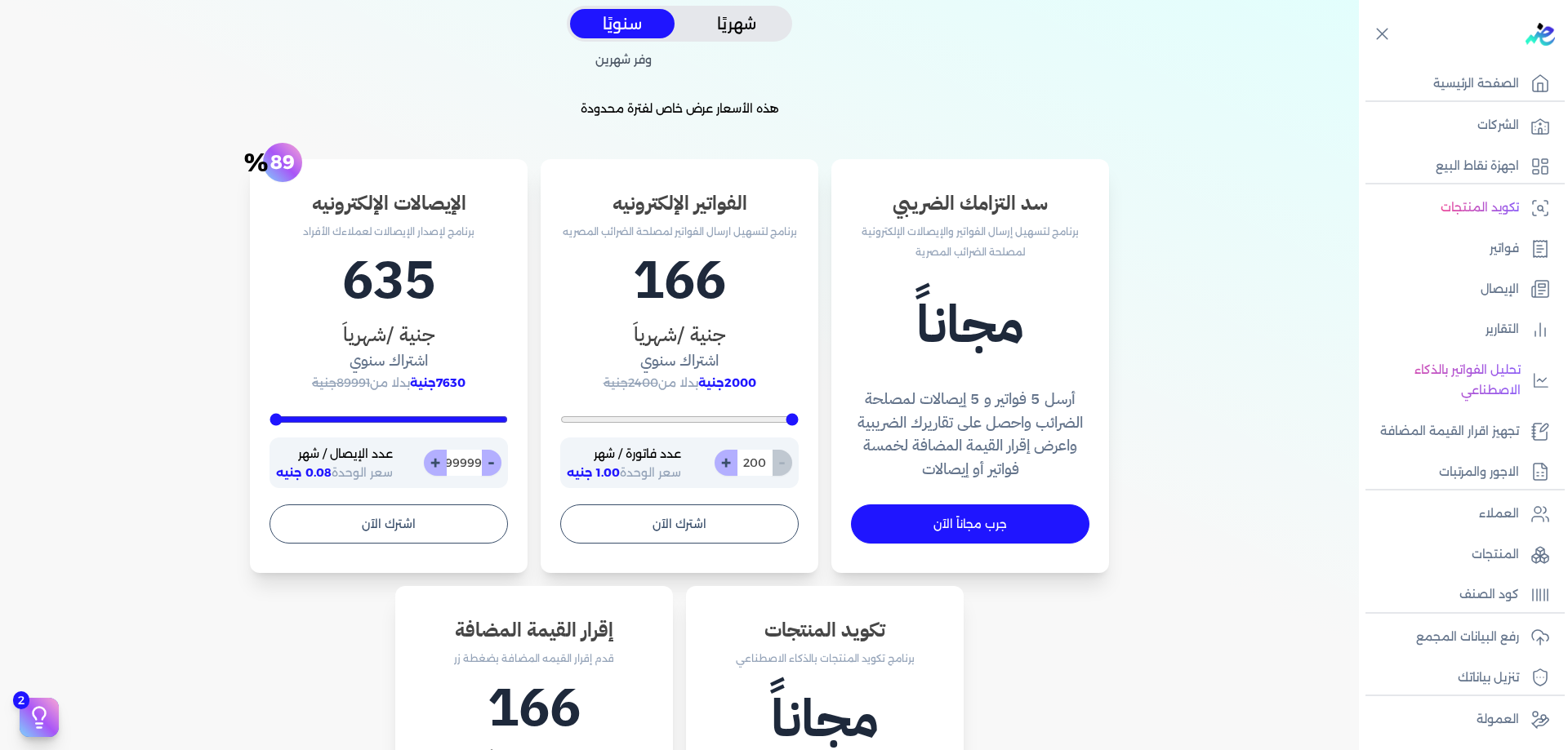
type input "10000"
type input "9999999"
type input "10000"
type input "99999999"
type input "10000"
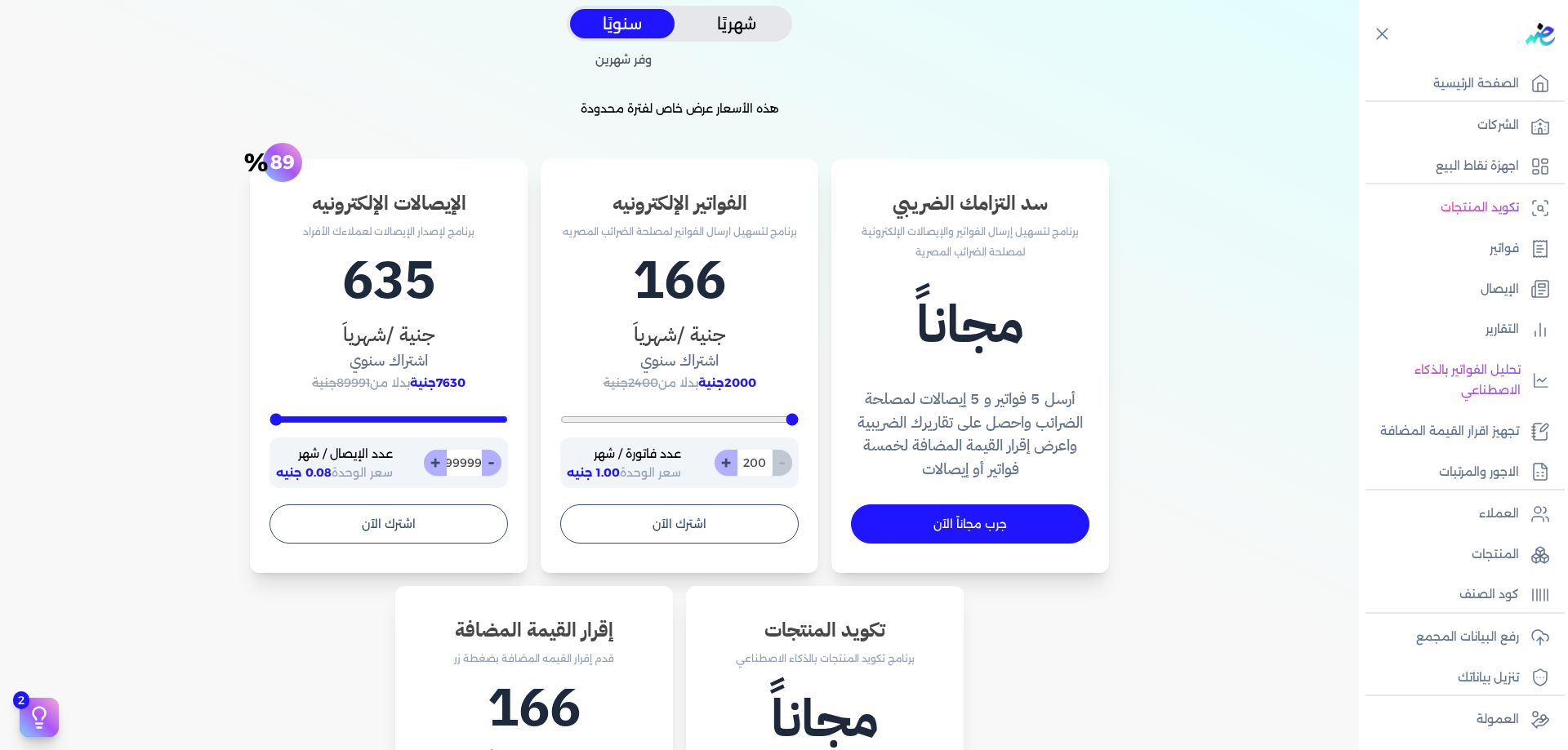
type input "999999999"
type input "10000"
type input "9999999999"
type input "10000"
type input "99999999999"
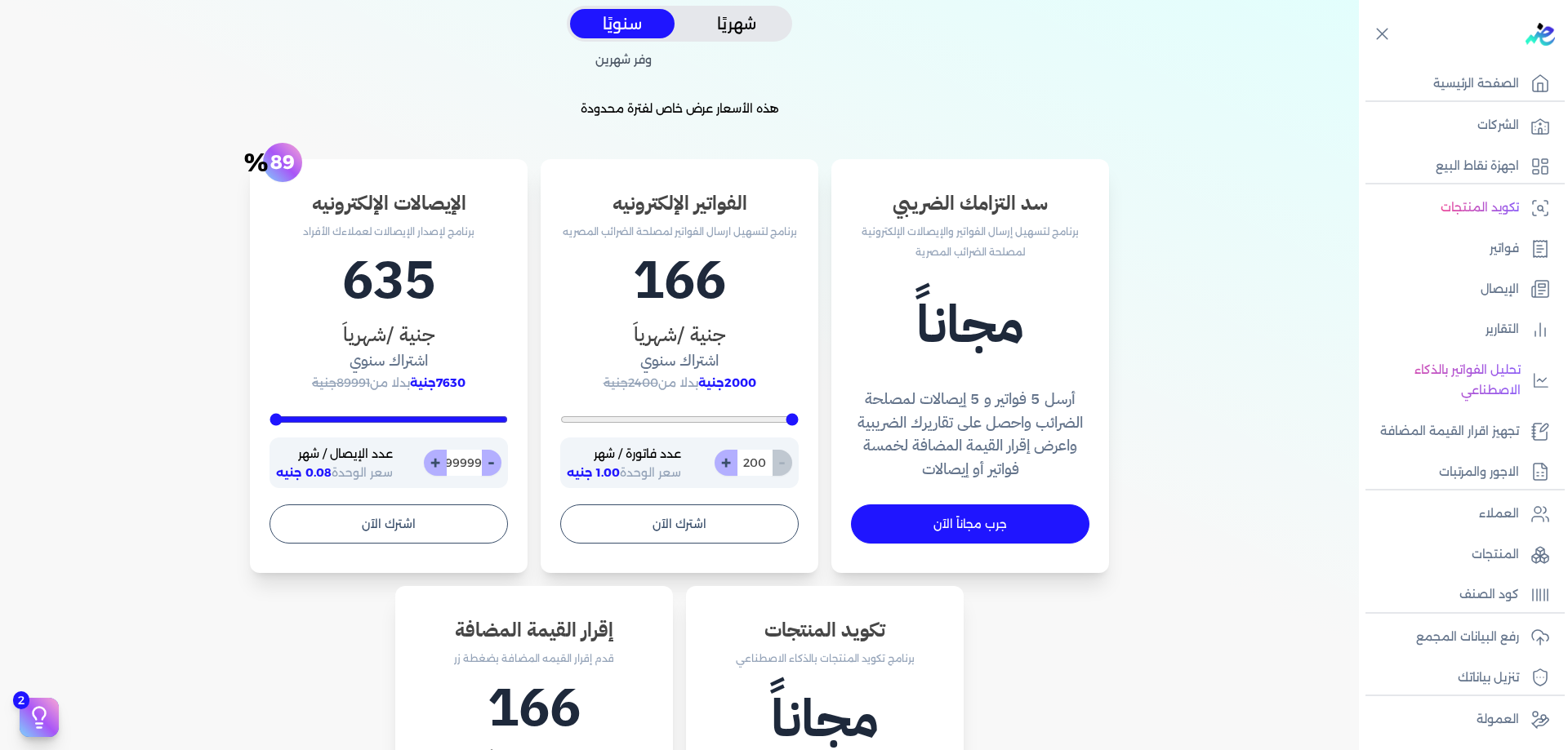
type input "10000"
type input "999999999999"
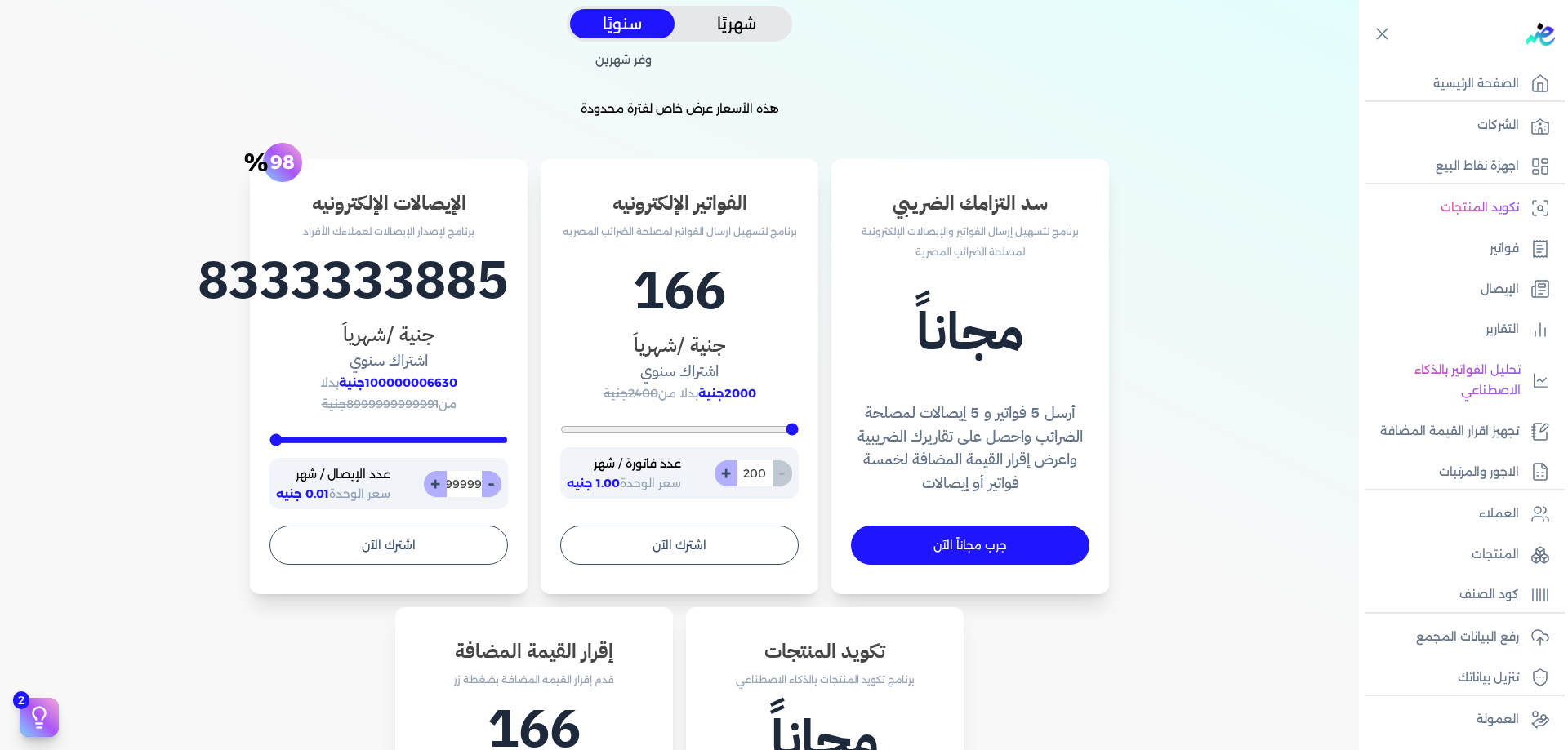
type input "10000"
type input "9999999999999"
type input "10000"
type input "99999999999999"
type input "10000"
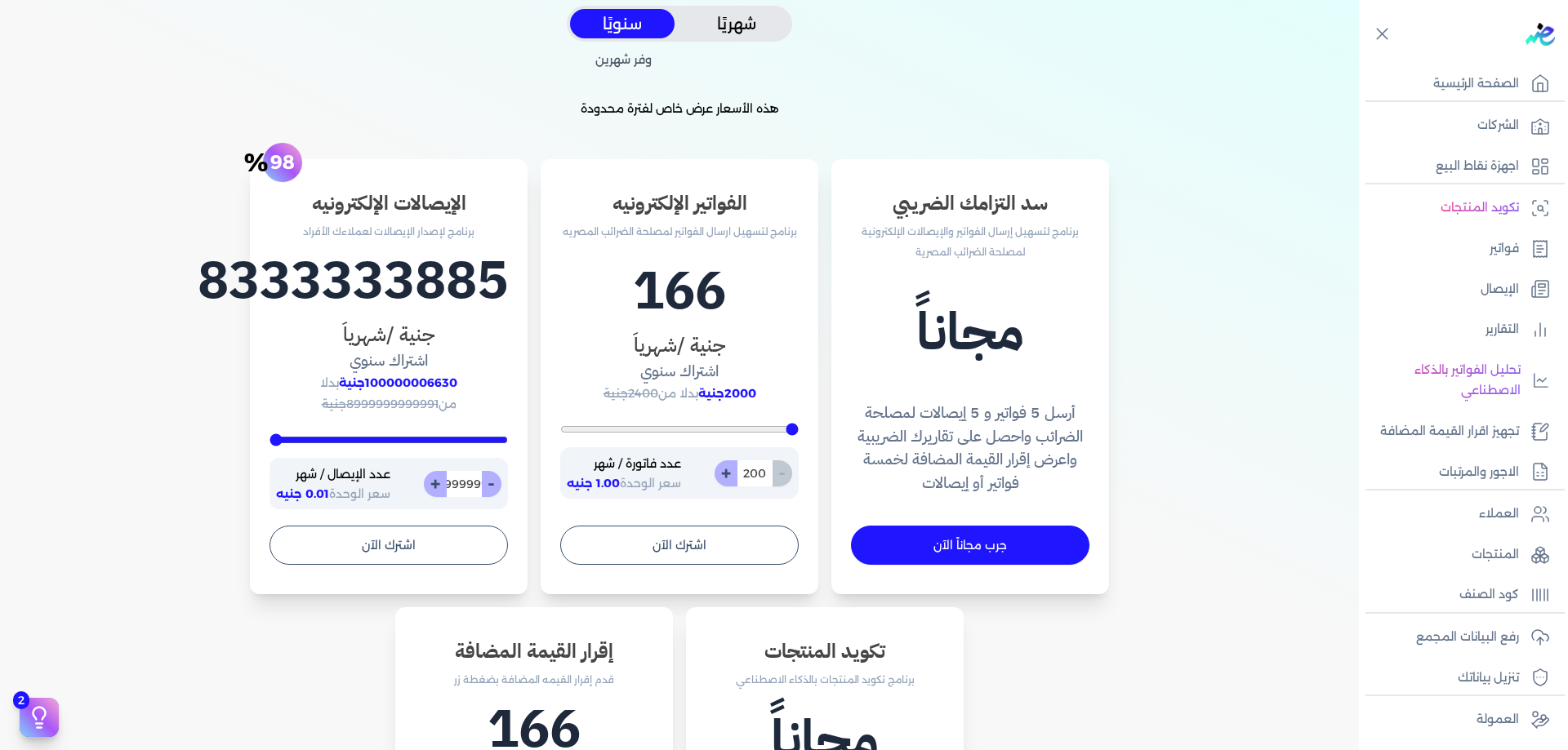
type input "999999999999999"
type input "10000"
type input "9999999999999999"
type input "10000"
type input "99999999999999999"
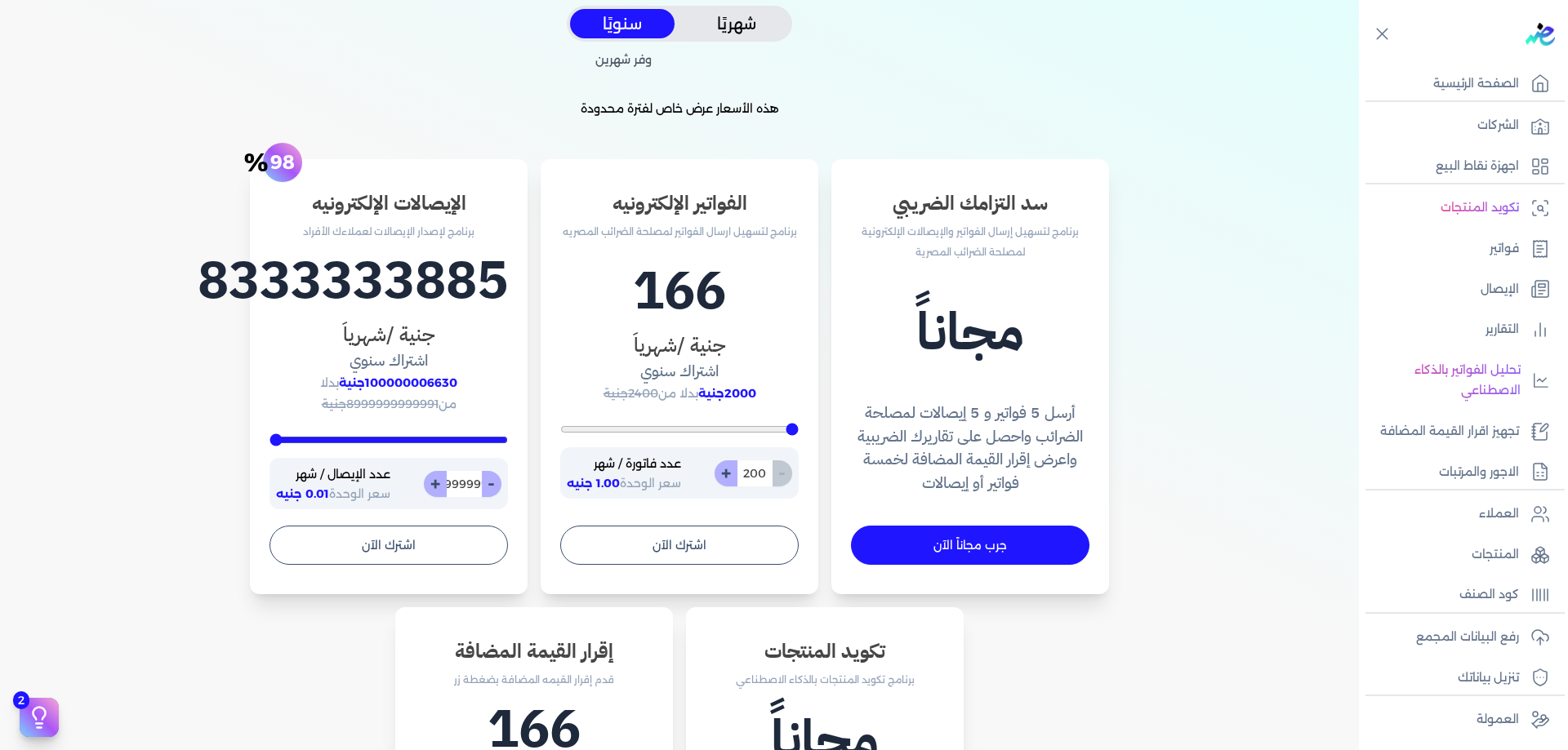
type input "10000"
type input "999999999999999999"
type input "10000"
type input "9999999999999999999"
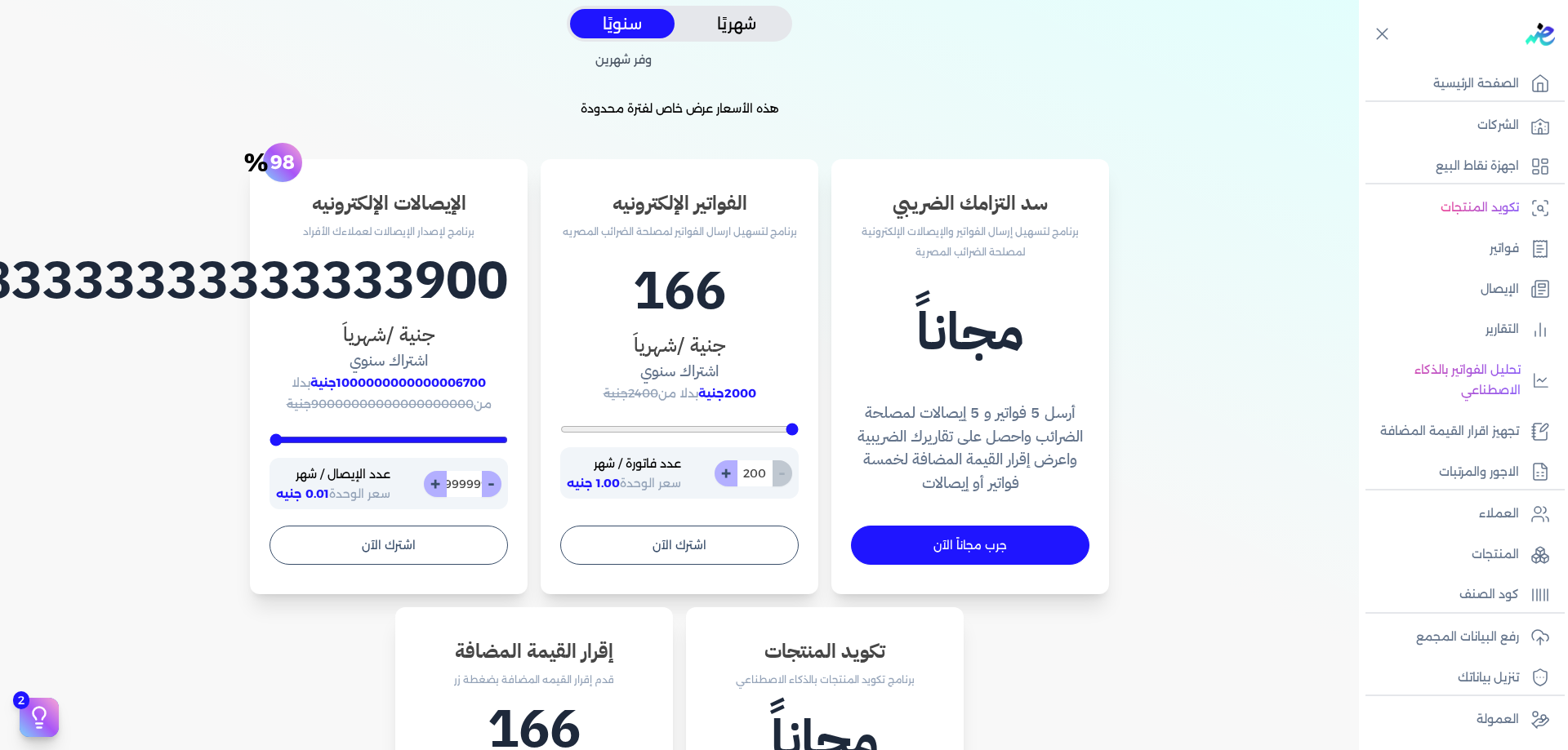
type input "10000"
type input "99999999999999999999"
type input "10000"
type input "999999999999999999999"
type input "10000"
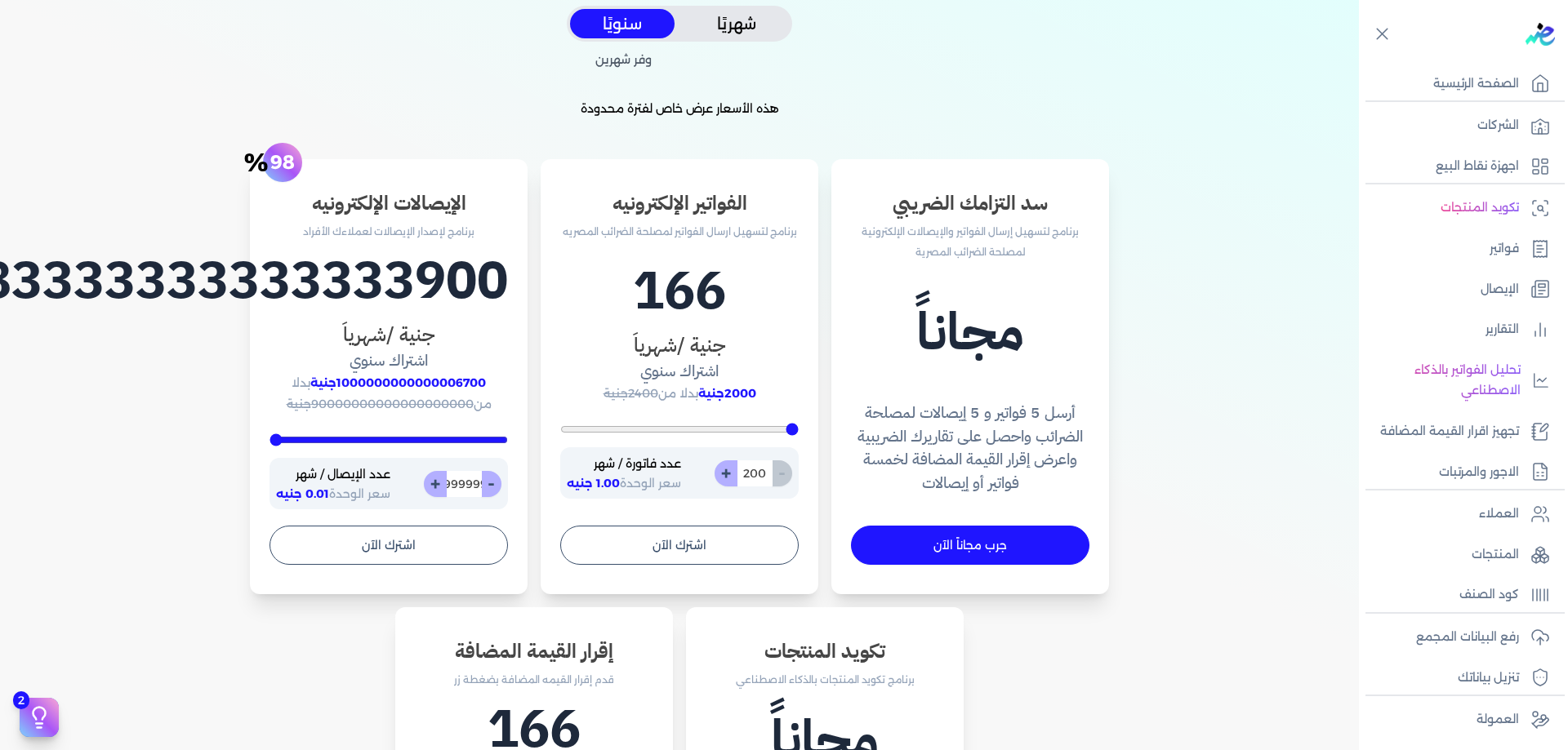
type input "9999999999999999999999"
type input "10000"
type input "99999999999999999999999"
type input "10000"
type input "999999999999999999999999"
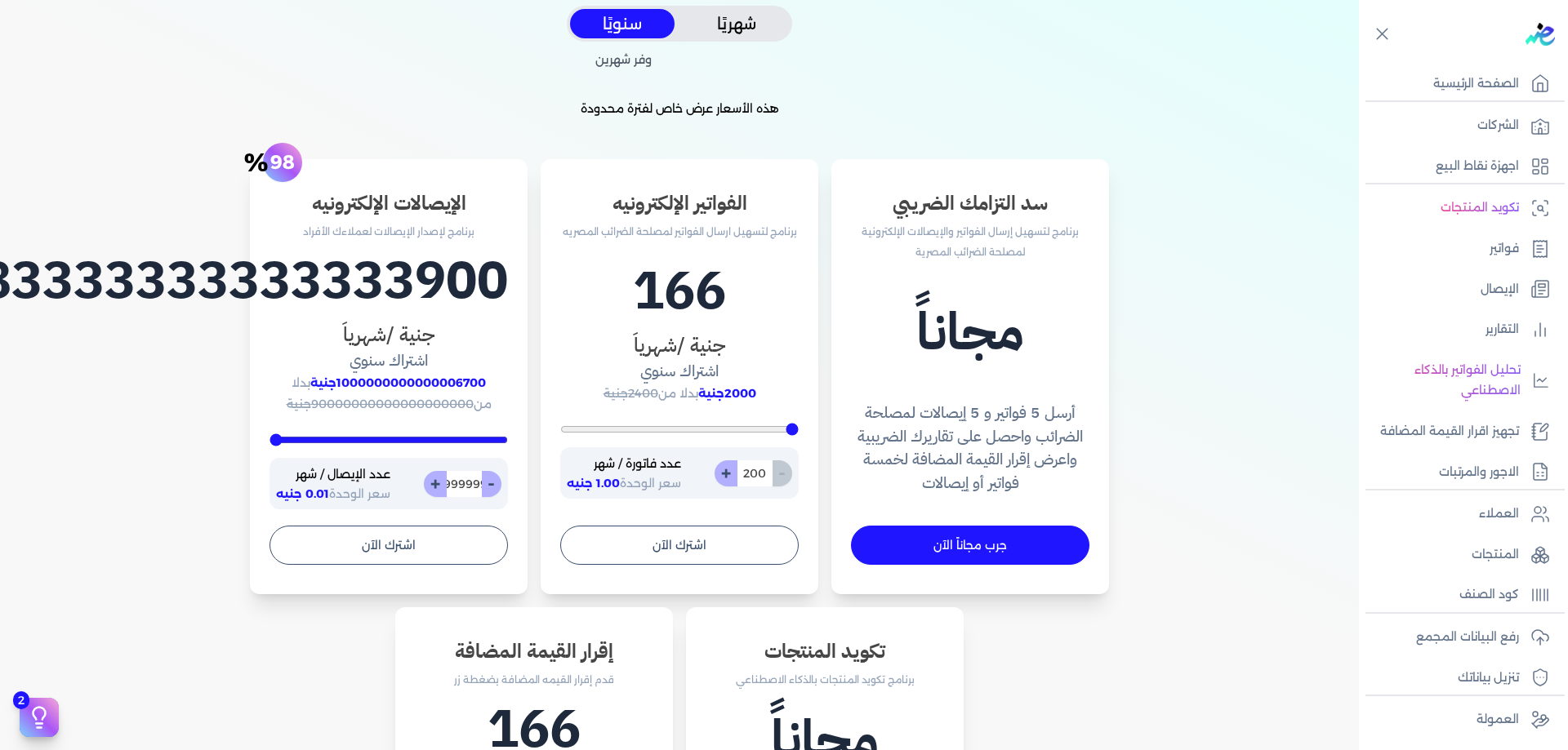
type input "10000"
type input "9999999999999999999999999"
type input "10000"
type input "99999999999999999999999999"
type input "10000"
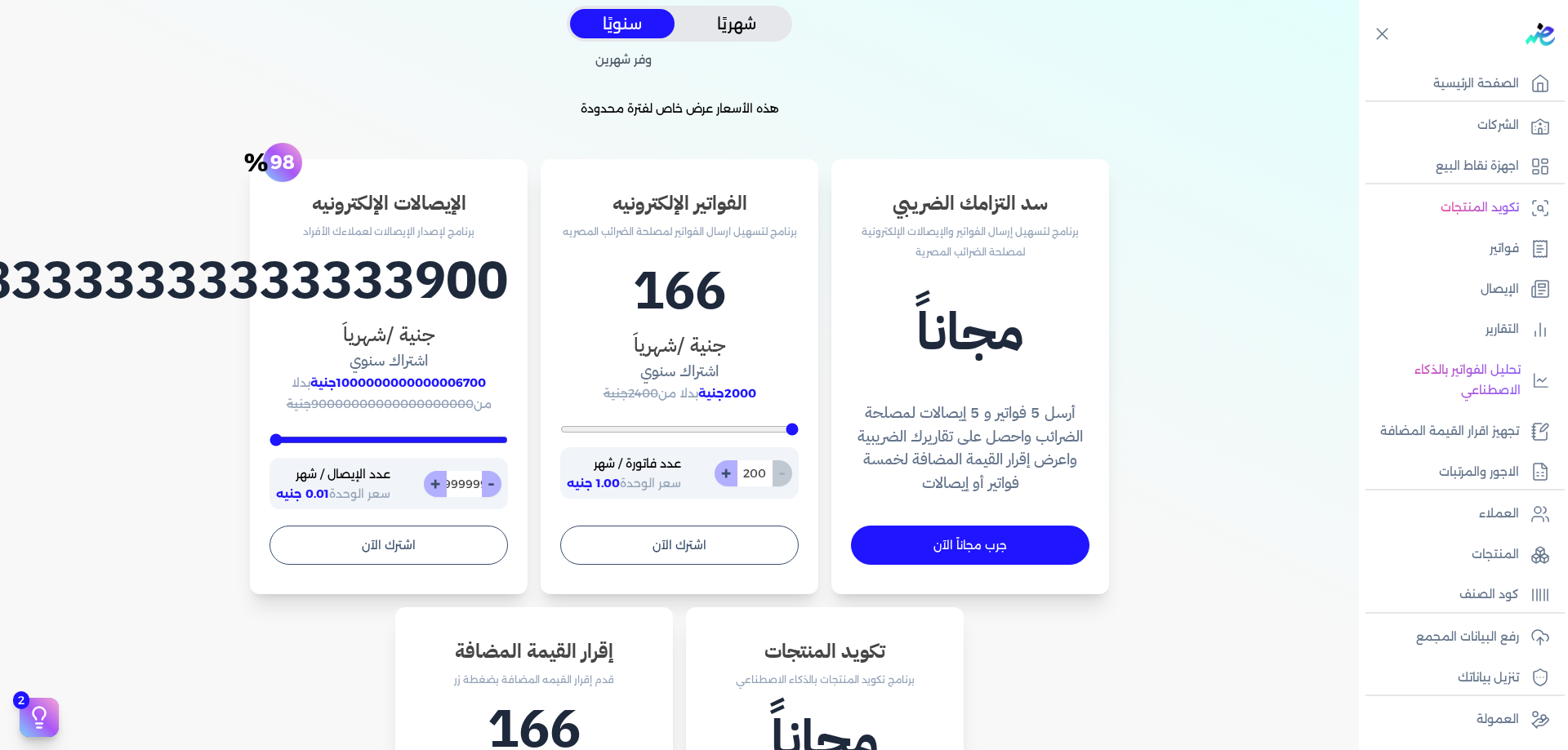
type input "999999999999999999999999999"
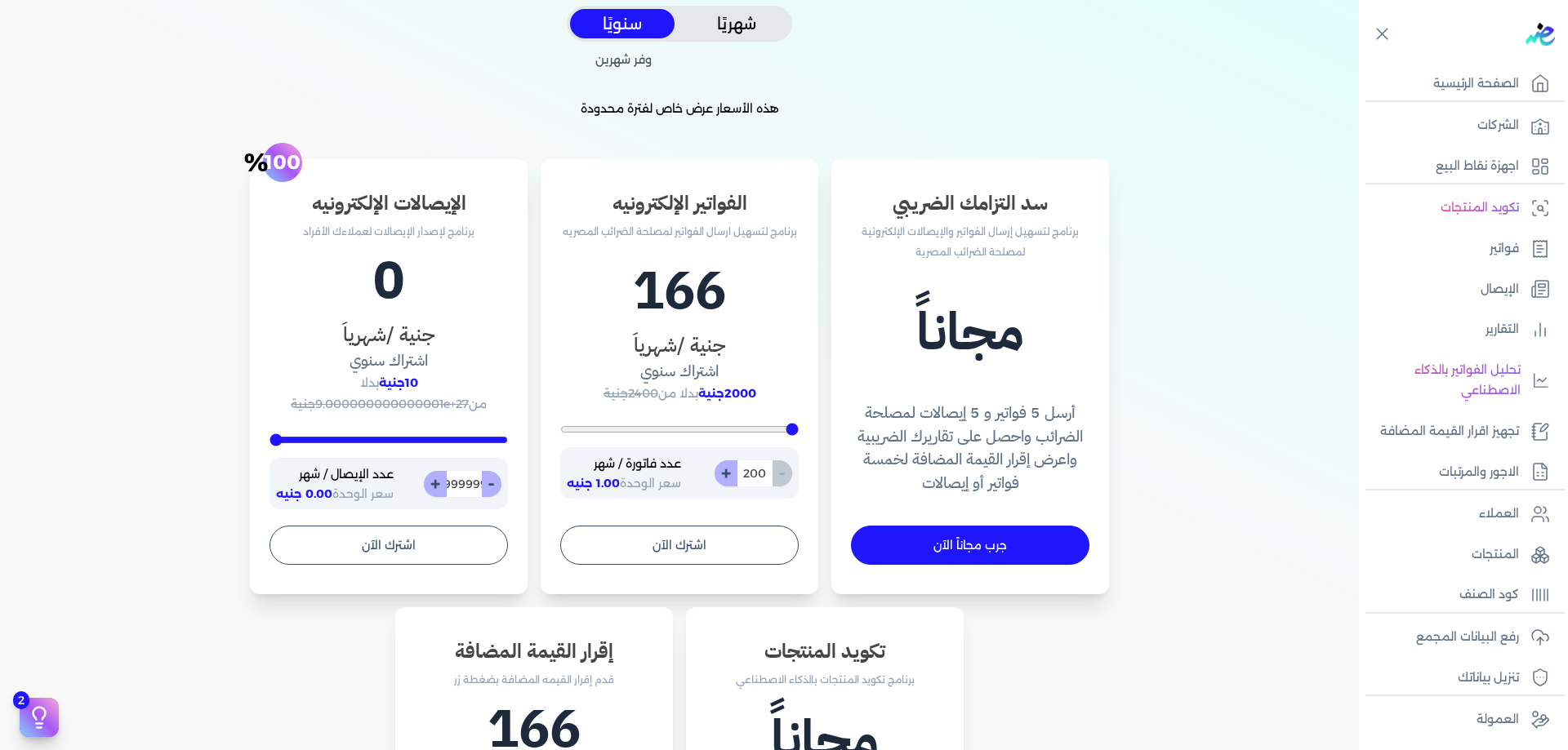
type input "10000"
type input "9999999999999999999999999999"
type input "10000"
type input "99999999999999999999999999999"
type input "10000"
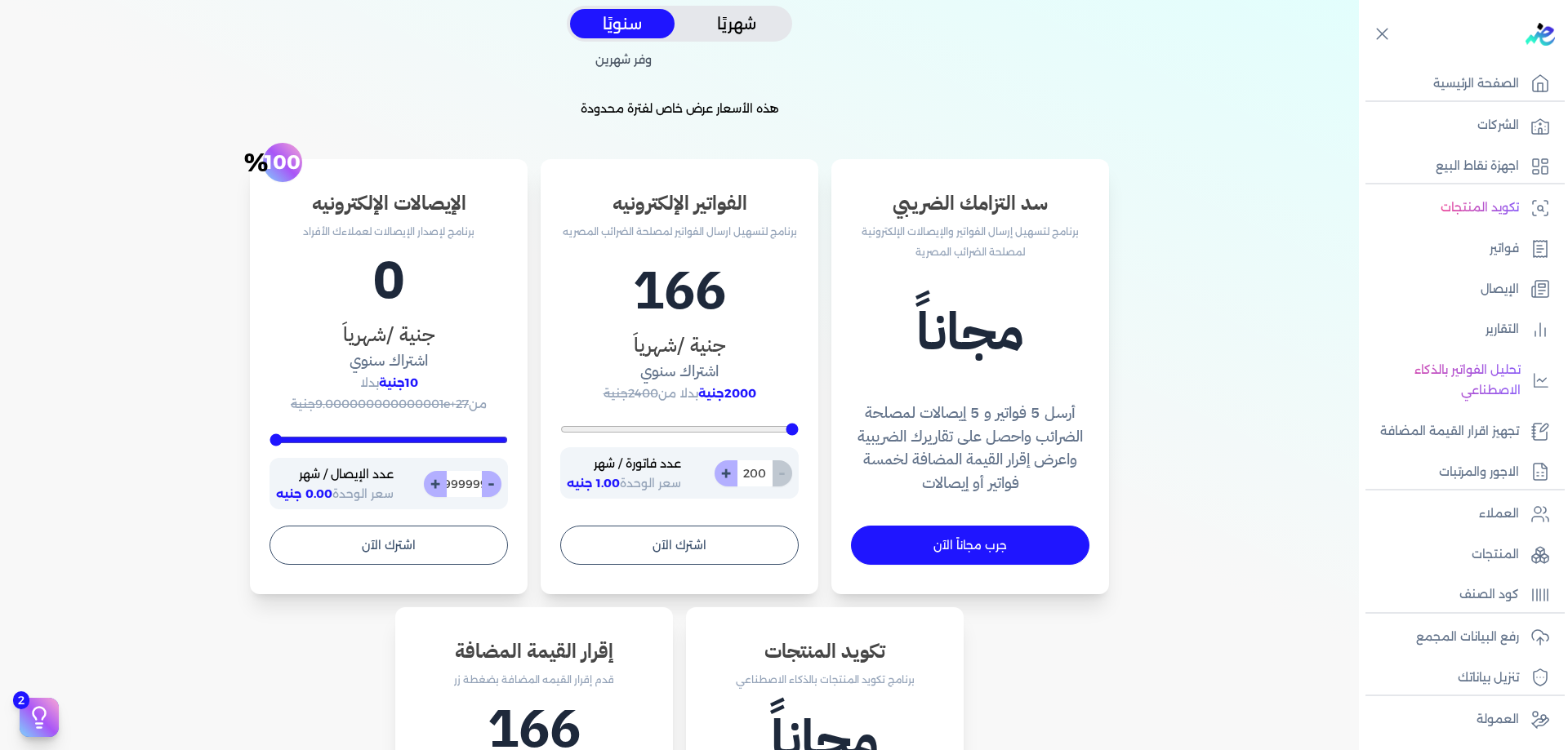
type input "999999999999999999999999999999"
type input "10000"
type input "9999999999999999999999999999999"
type input "10000"
type input "99999999999999999999999999999999"
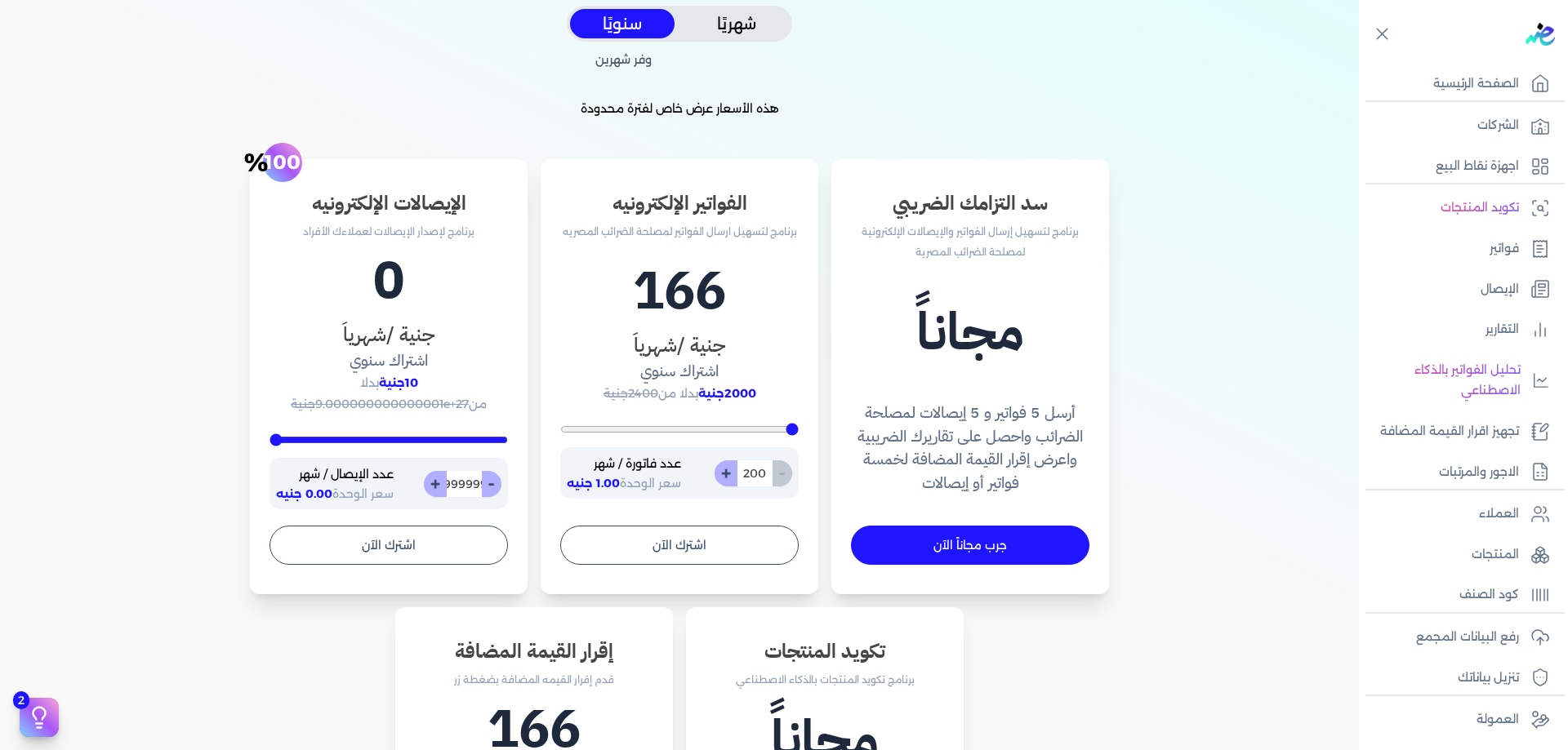
type input "10000"
type input "999999999999999999999999999999999"
type input "10000"
type input "9999999999999999999999999999999999"
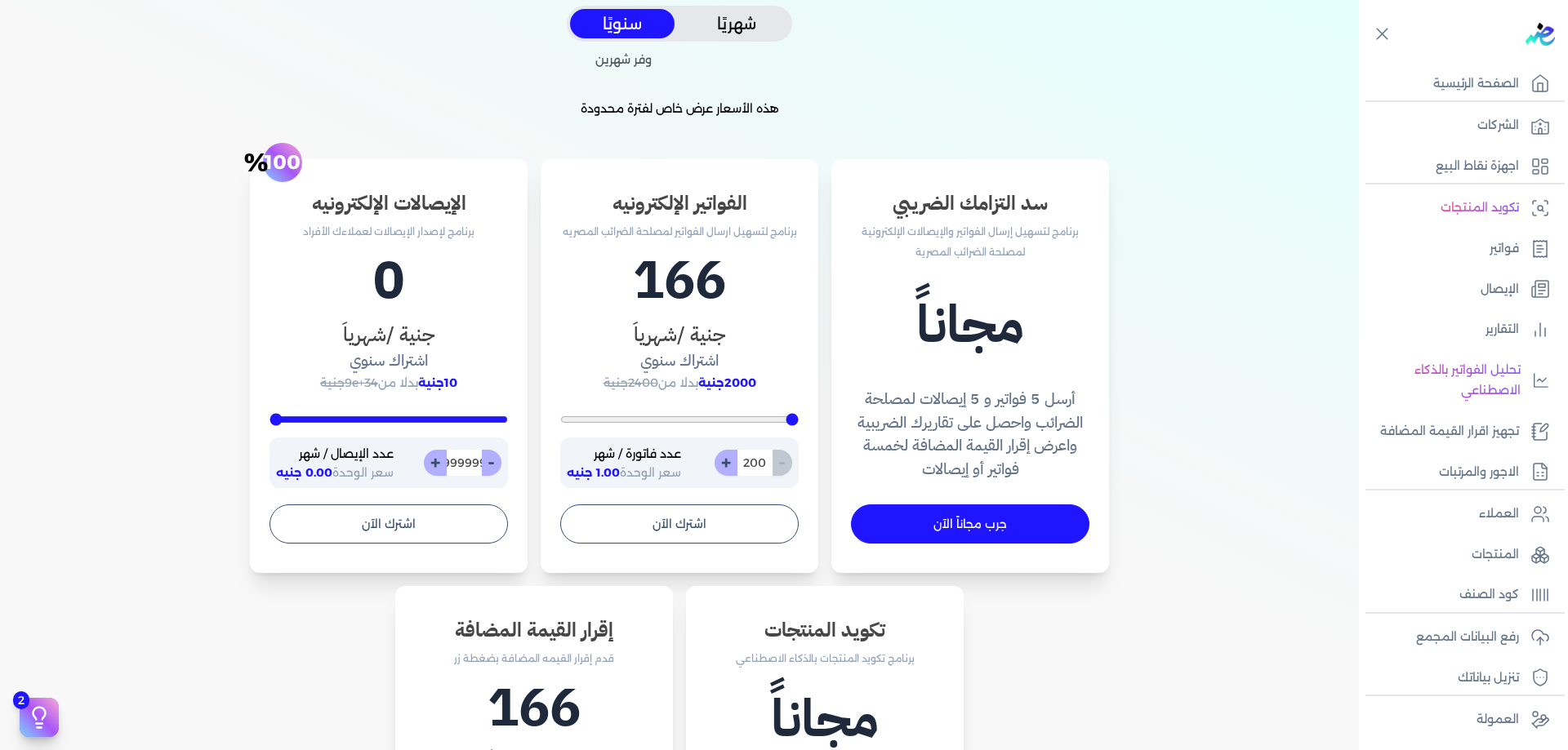
type input "10000"
type input "99999999999999999999999999999999999"
type input "10000"
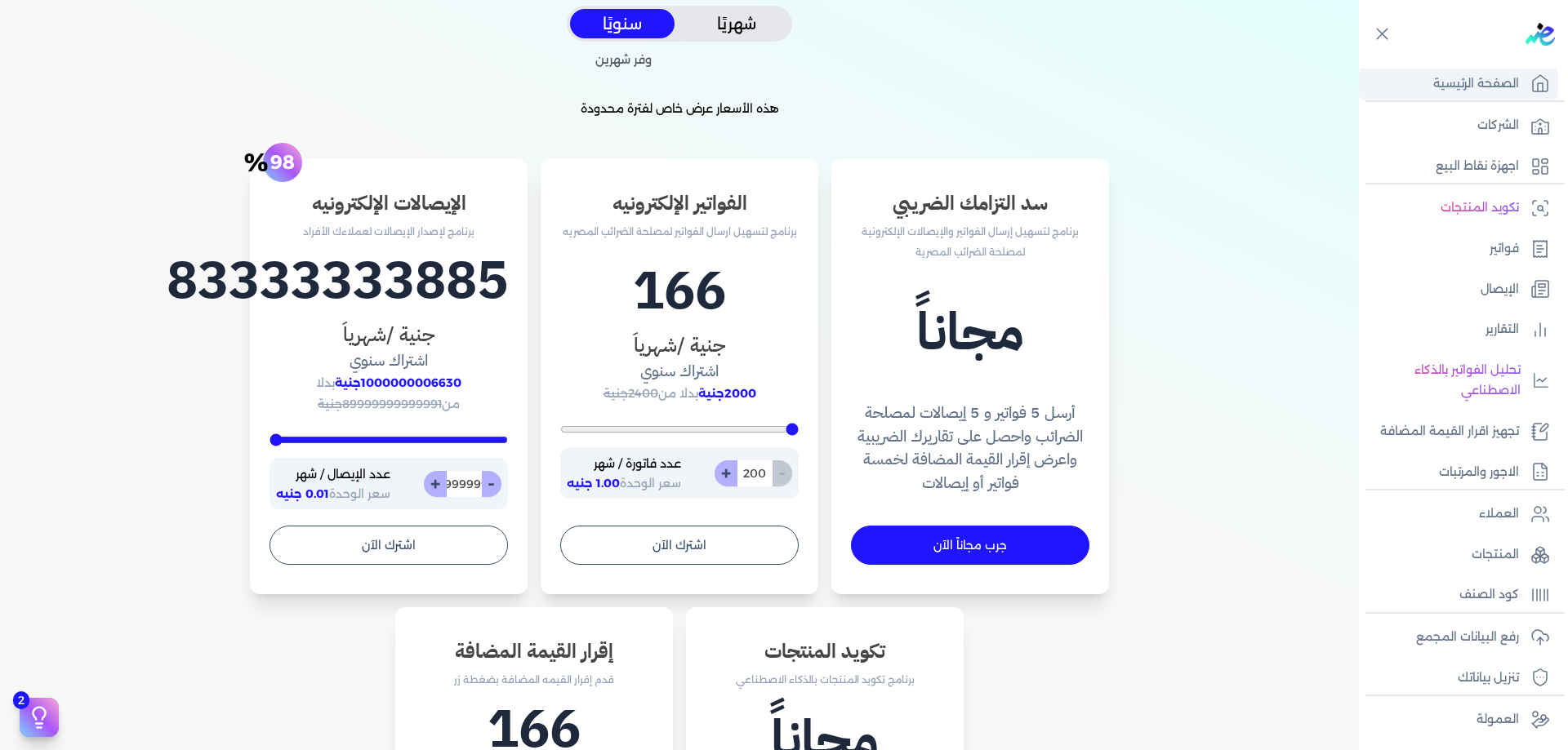
click at [1521, 82] on link "الصفحة الرئيسية" at bounding box center [1459, 84] width 199 height 35
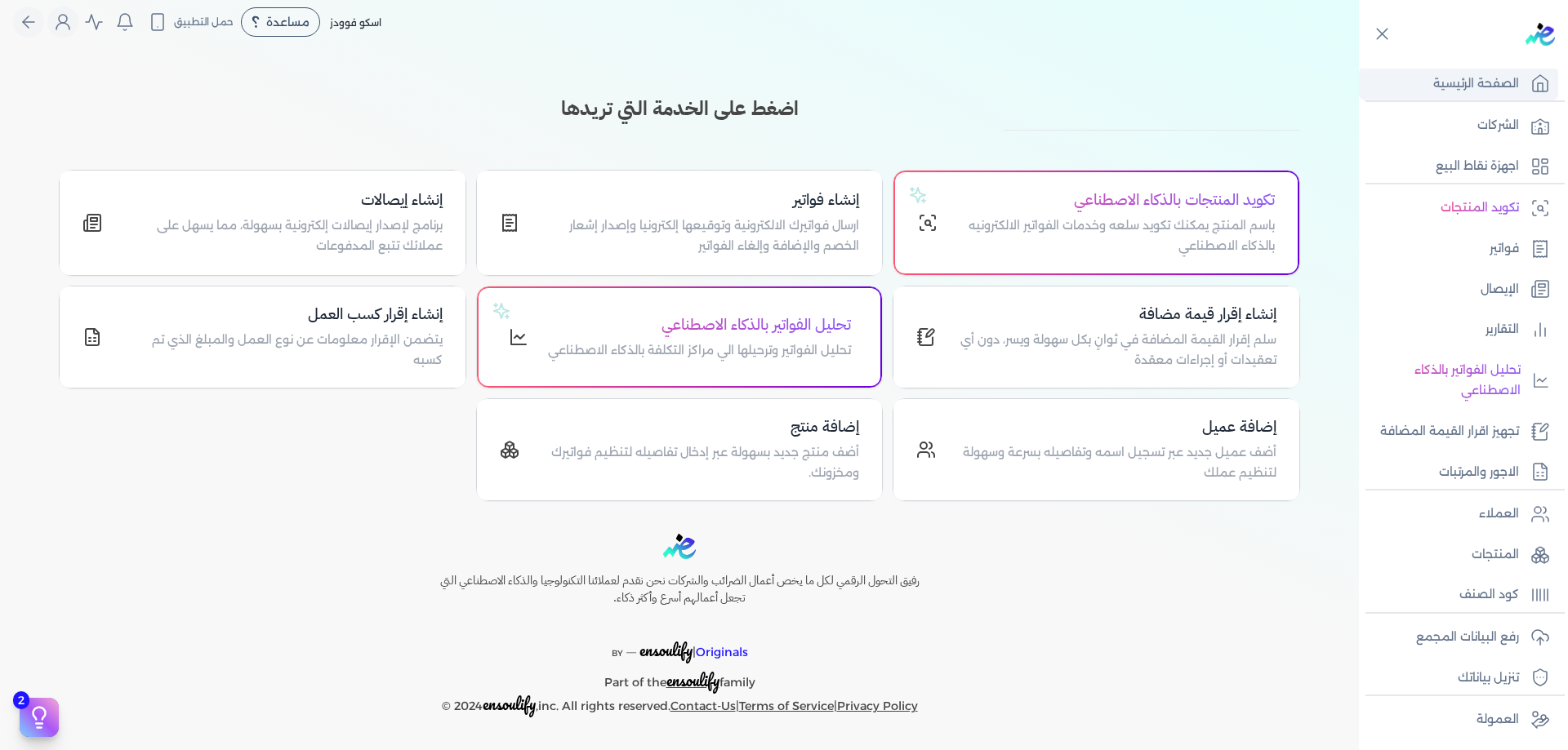
scroll to position [10, 0]
click at [66, 25] on icon "Global" at bounding box center [62, 22] width 20 height 20
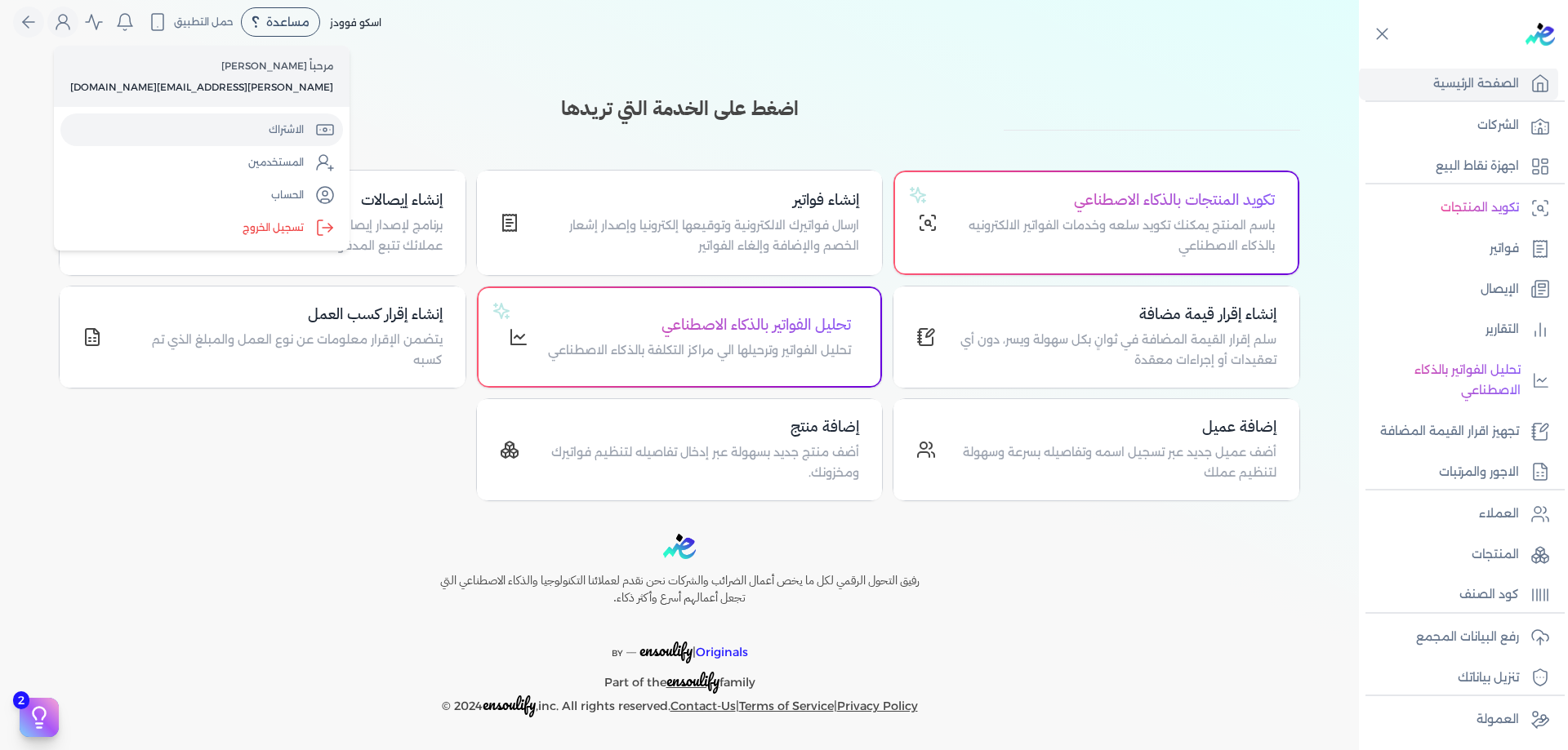
click at [160, 124] on link "الاشتراك" at bounding box center [202, 130] width 282 height 33
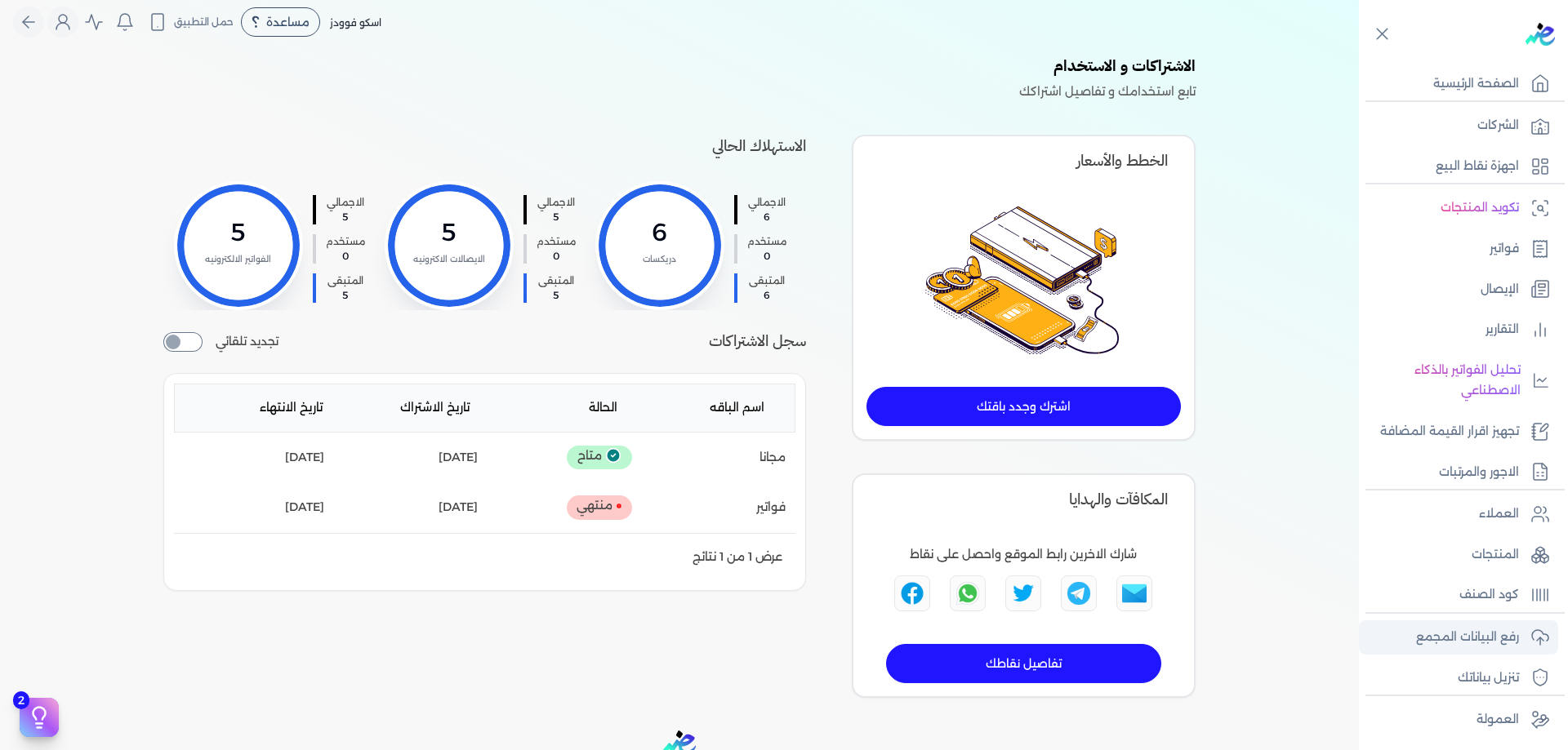
click at [1493, 643] on p "رفع البيانات المجمع" at bounding box center [1468, 637] width 103 height 22
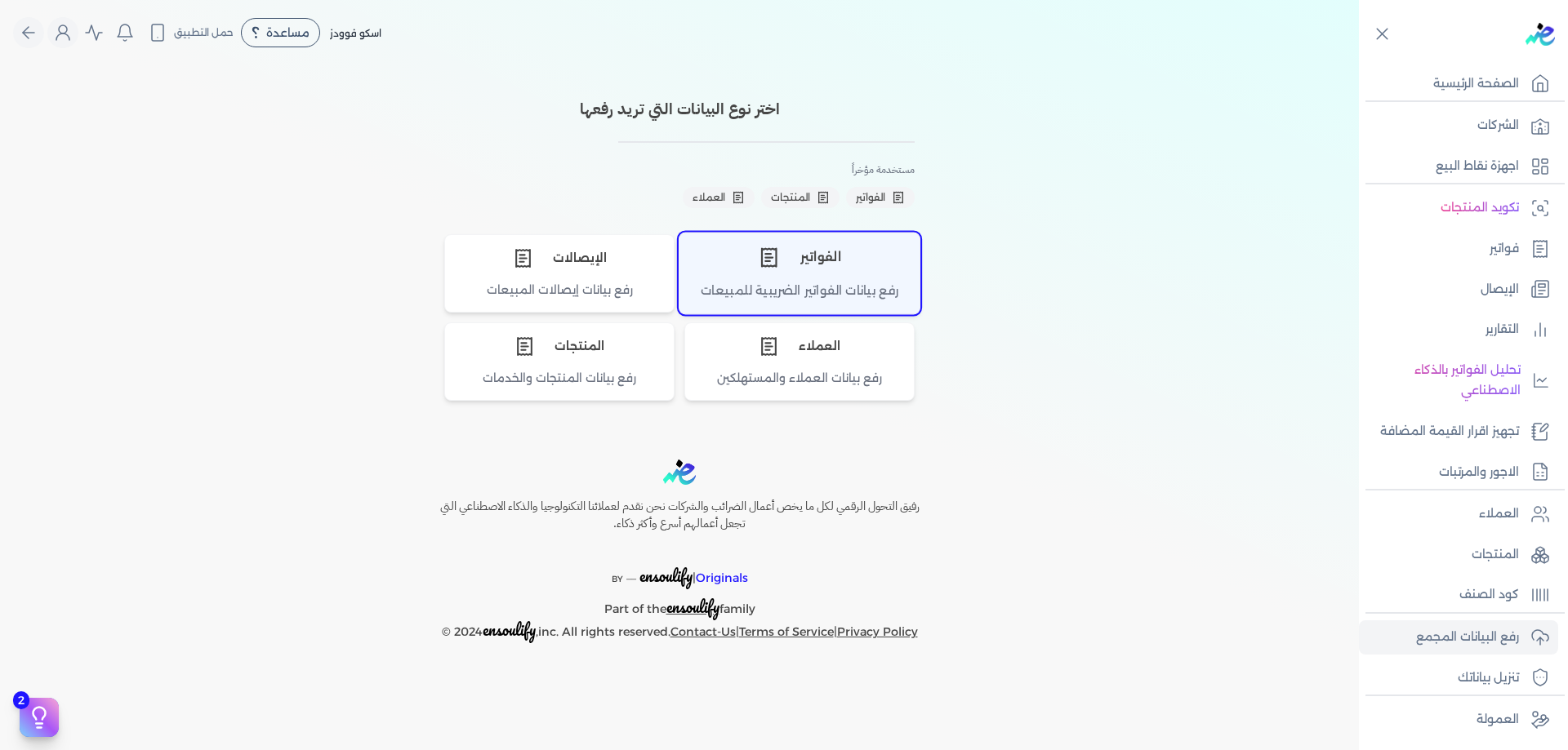
click at [797, 281] on div "رفع بيانات الفواتير الضريبية للمبيعات" at bounding box center [799, 297] width 240 height 32
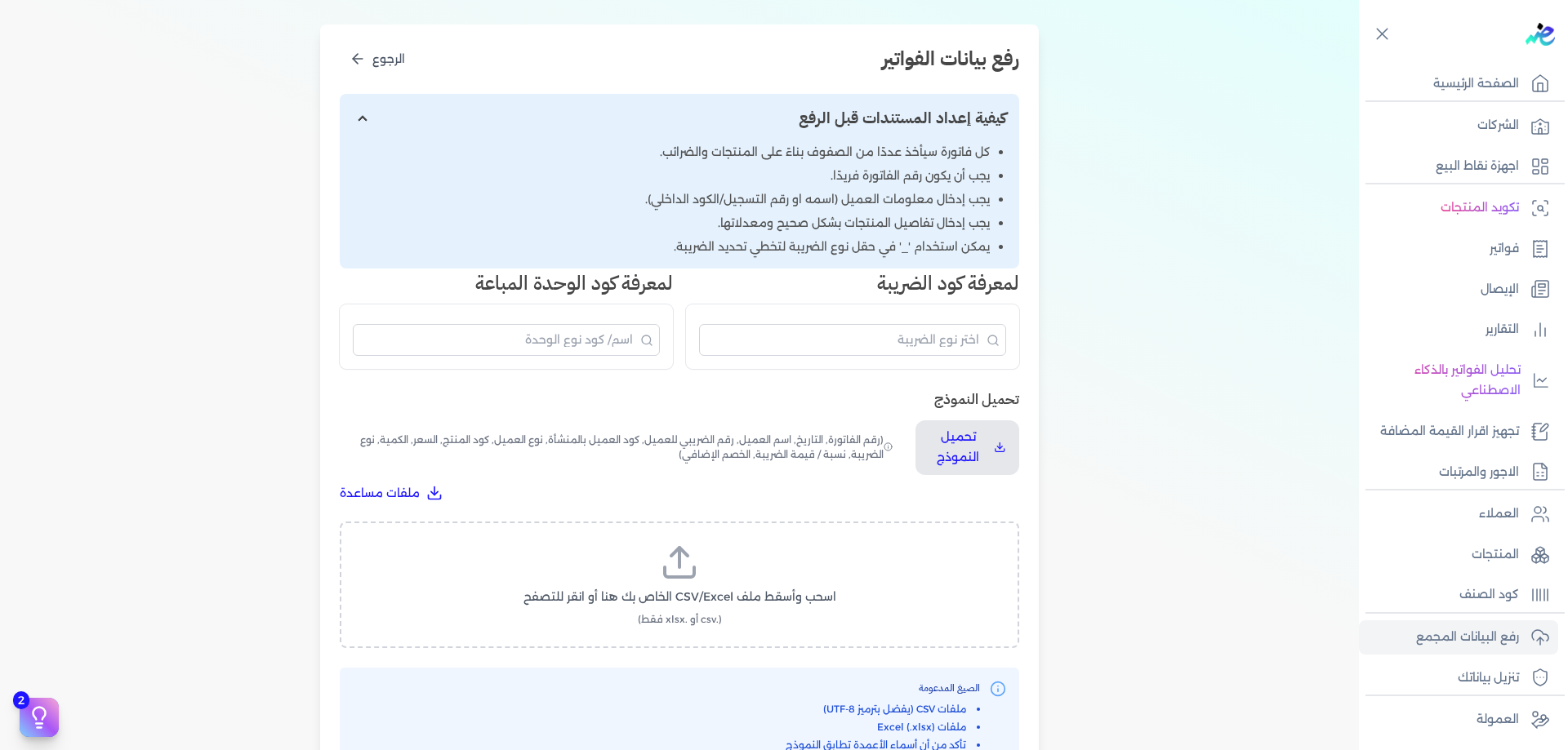
scroll to position [191, 0]
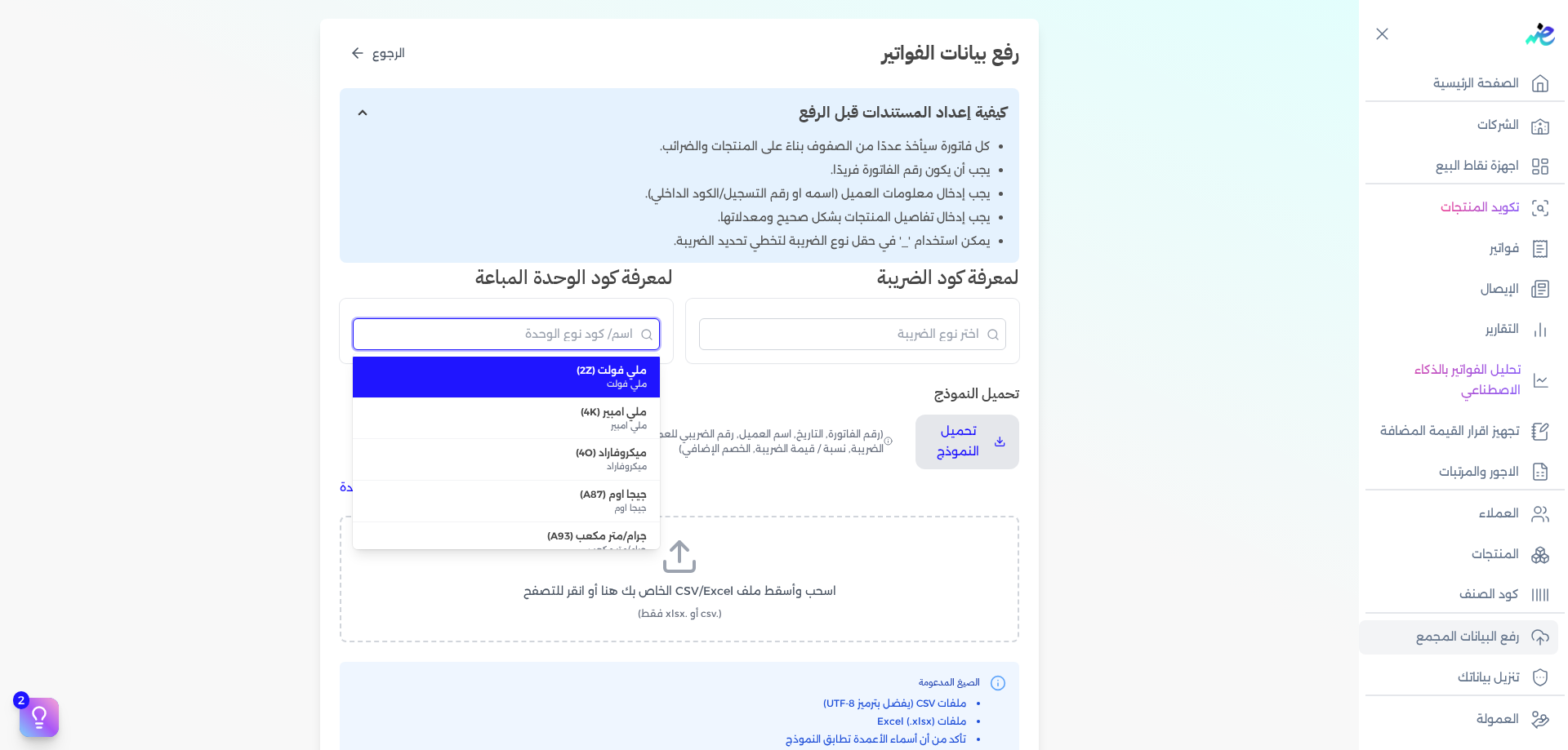
click at [625, 342] on input "البحث" at bounding box center [506, 334] width 307 height 32
click at [791, 390] on h3 "تحميل النموذج" at bounding box center [679, 393] width 679 height 22
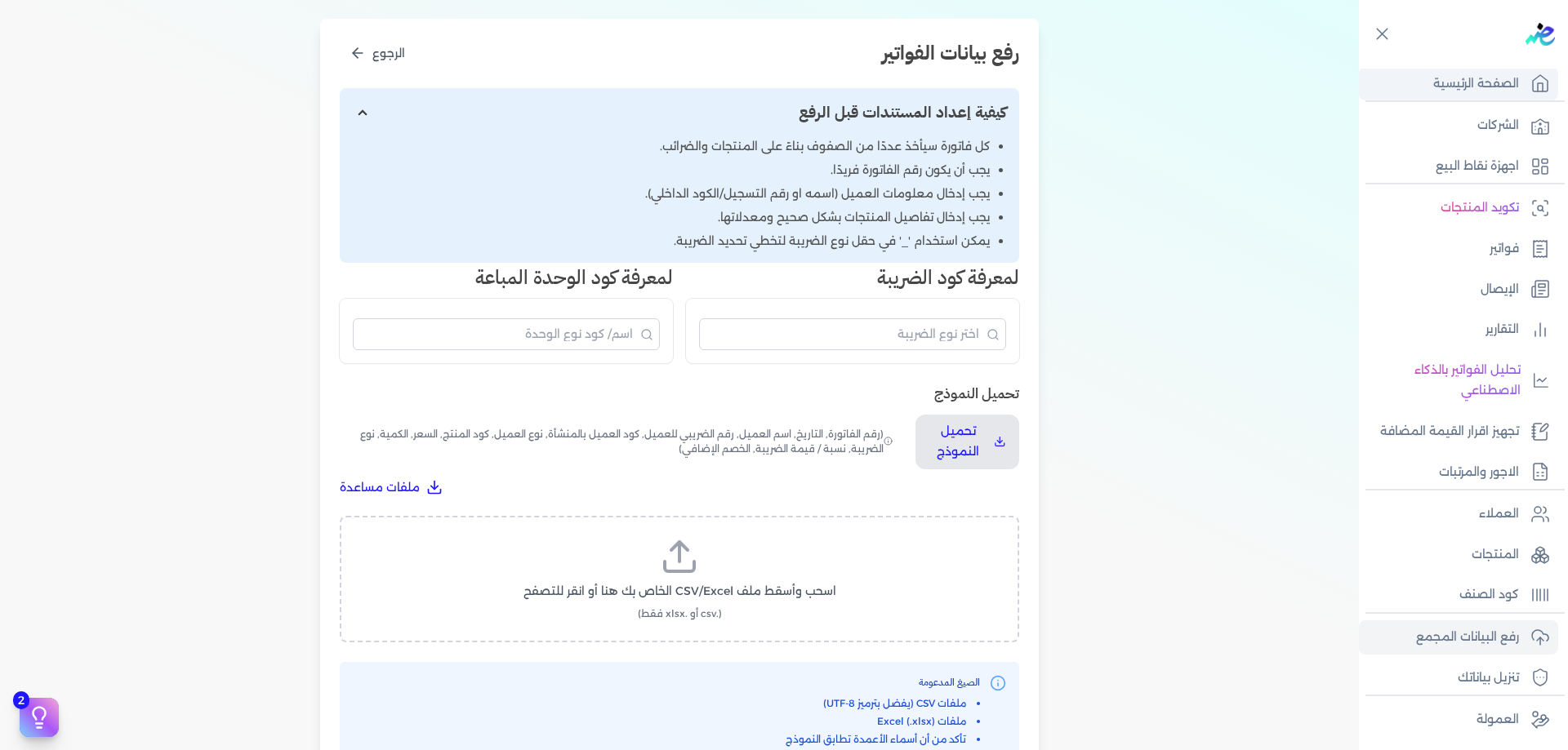
click at [1481, 75] on p "الصفحة الرئيسية" at bounding box center [1475, 84] width 86 height 22
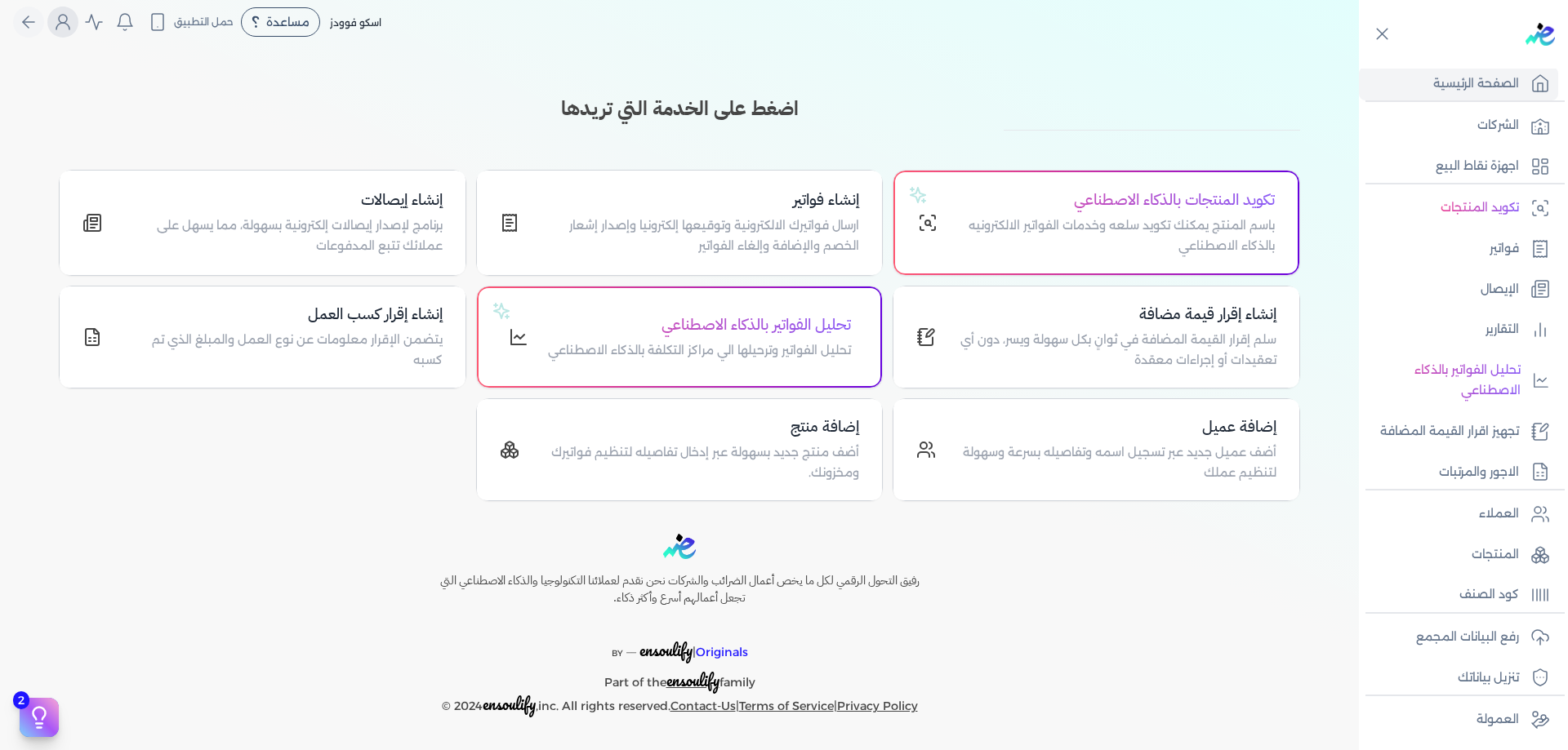
click at [70, 36] on nav "Toggle Navigation الاسعار العمولات مساعدة خدمة العملاء دليل المستخدم تسجيل الدخ…" at bounding box center [679, 22] width 1359 height 65
click at [78, 18] on button "Global" at bounding box center [63, 23] width 31 height 31
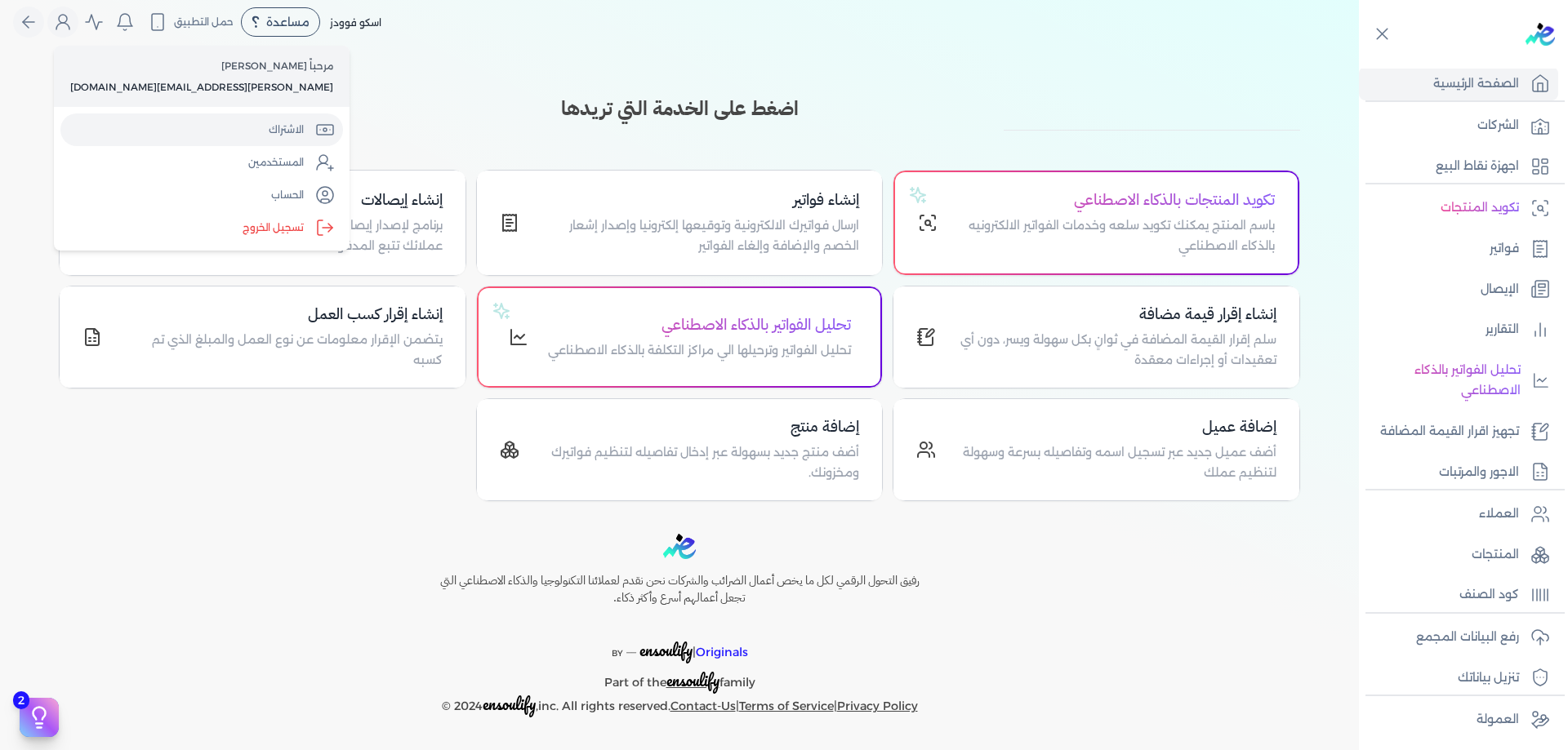
click at [198, 137] on link "الاشتراك" at bounding box center [202, 130] width 282 height 33
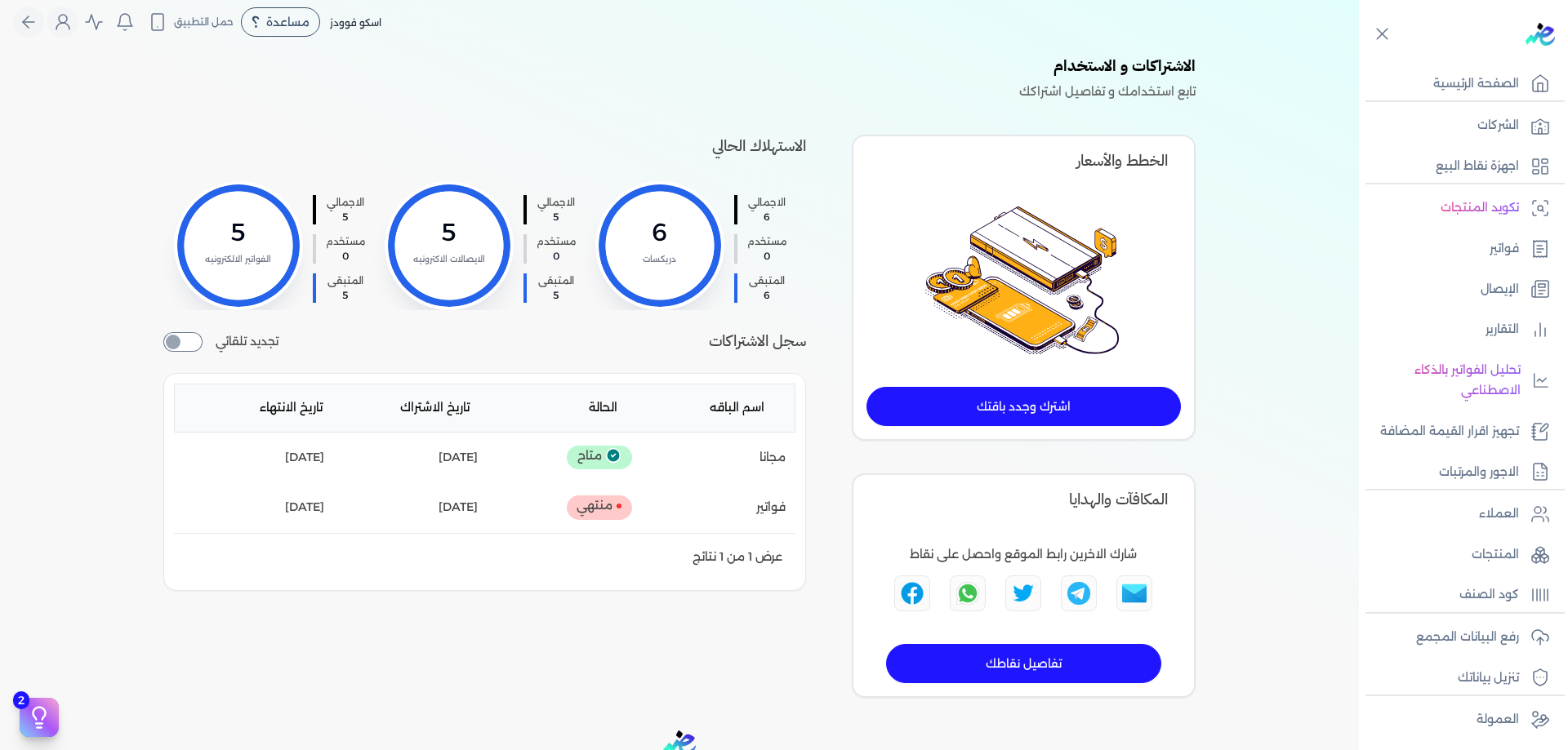
click at [1033, 390] on link "اشترك وجدد باقتك" at bounding box center [1023, 406] width 314 height 39
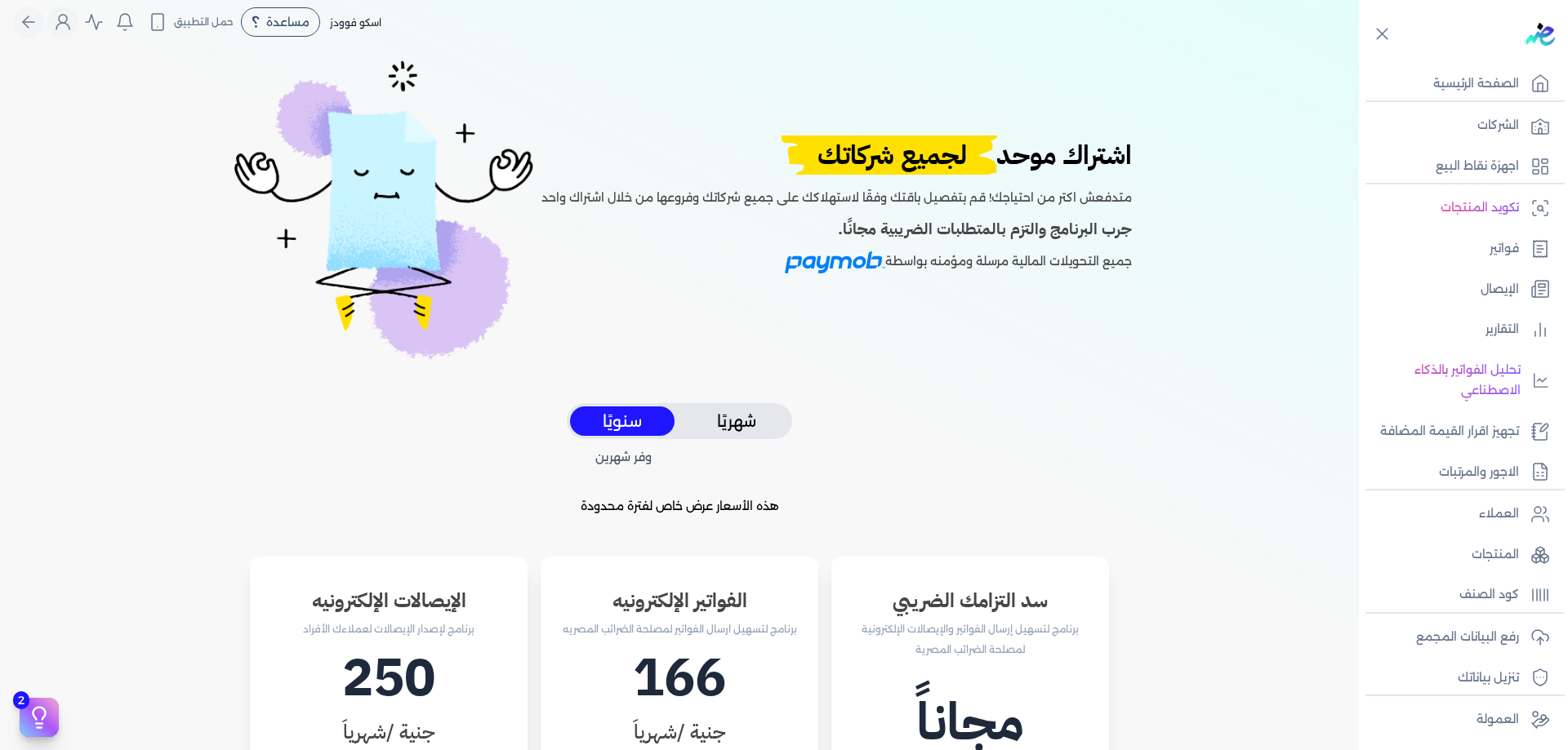
click at [726, 419] on button "شهريًا" at bounding box center [736, 421] width 105 height 30
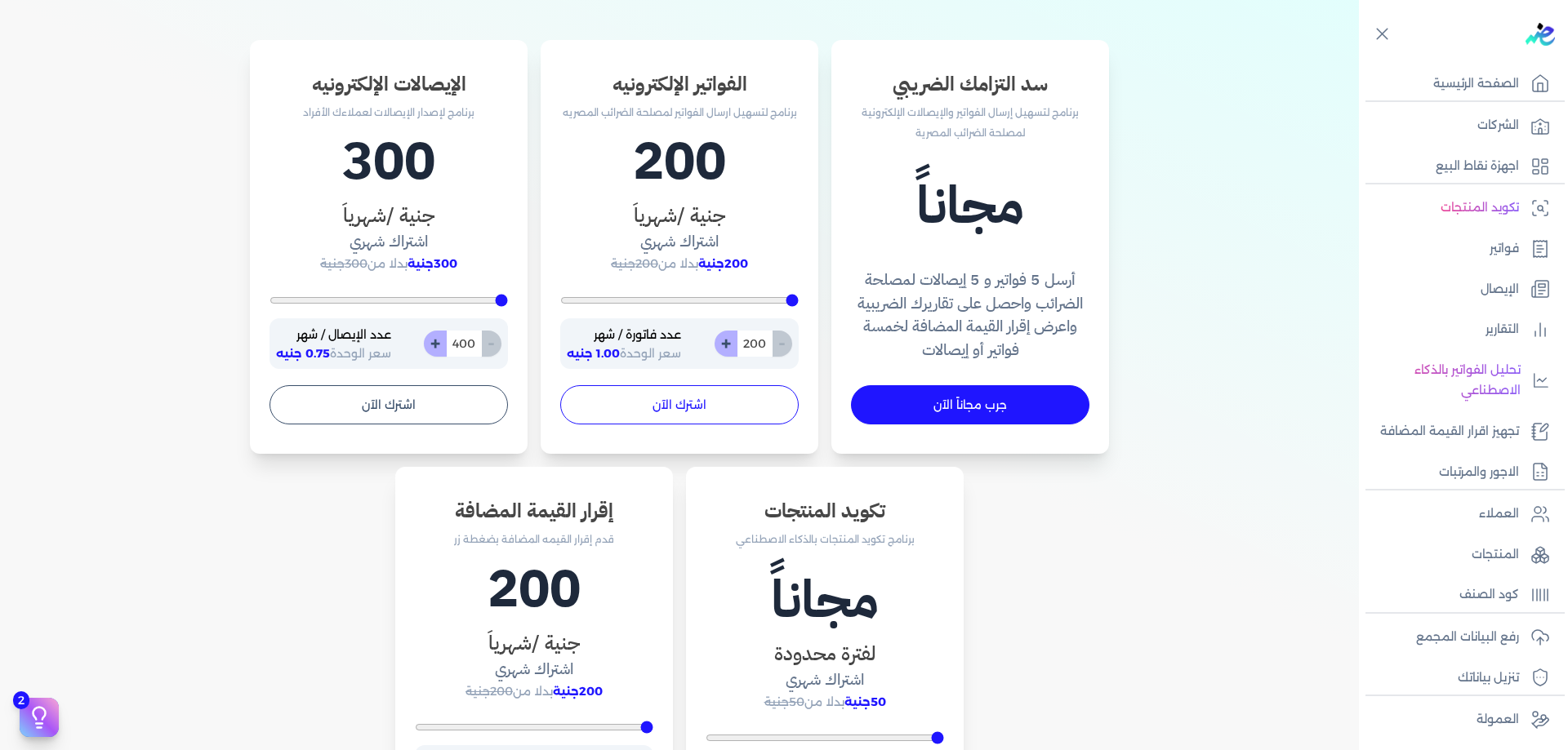
scroll to position [528, 0]
click at [652, 404] on button "اشترك الآن" at bounding box center [679, 404] width 238 height 39
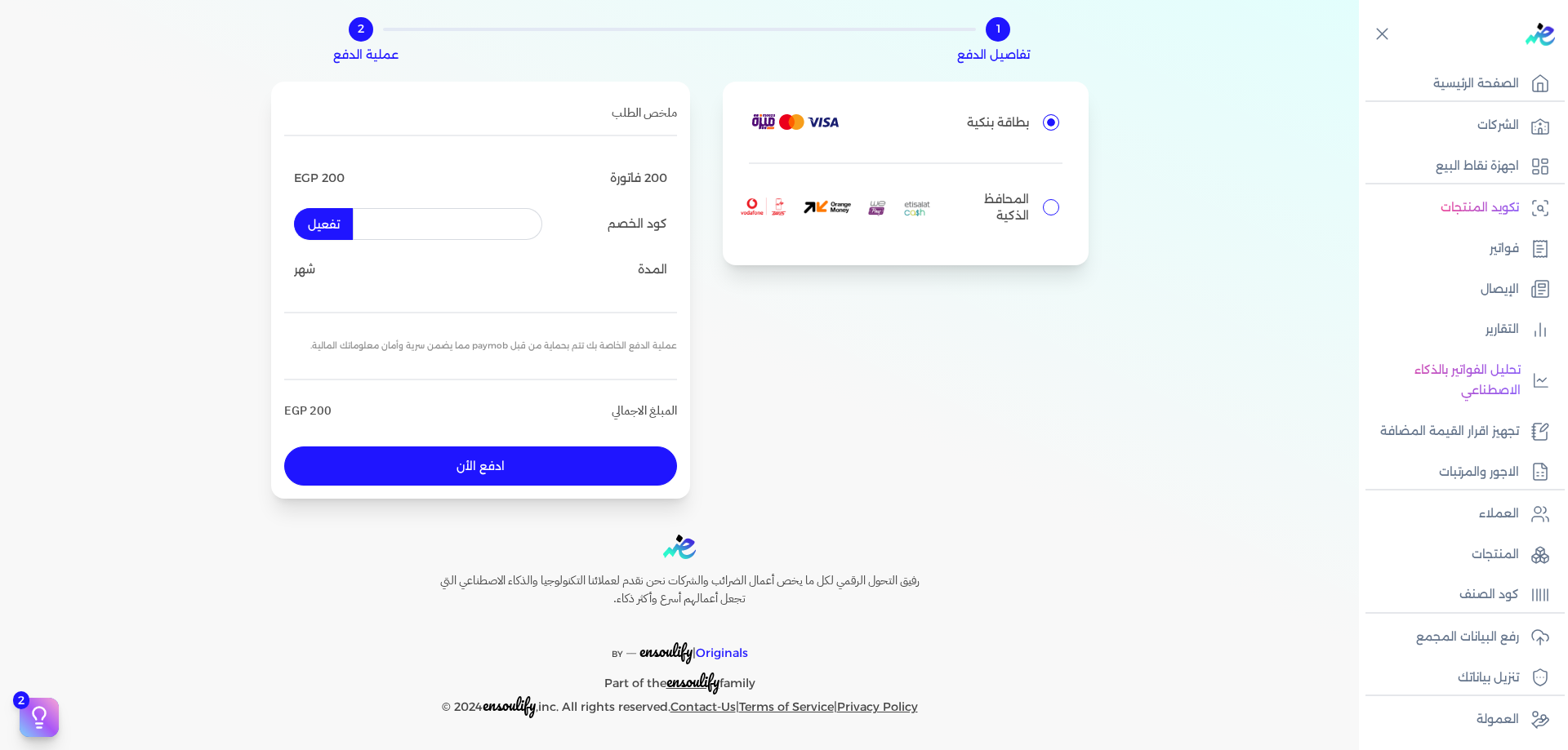
click at [526, 267] on div "المدة شهر" at bounding box center [480, 269] width 373 height 41
click at [566, 470] on button "ادفع الأن" at bounding box center [480, 466] width 392 height 39
click at [1044, 202] on label "المحافظ الذكية" at bounding box center [905, 208] width 314 height 62
click at [1044, 202] on input "المحافظ الذكية" at bounding box center [1051, 207] width 16 height 16
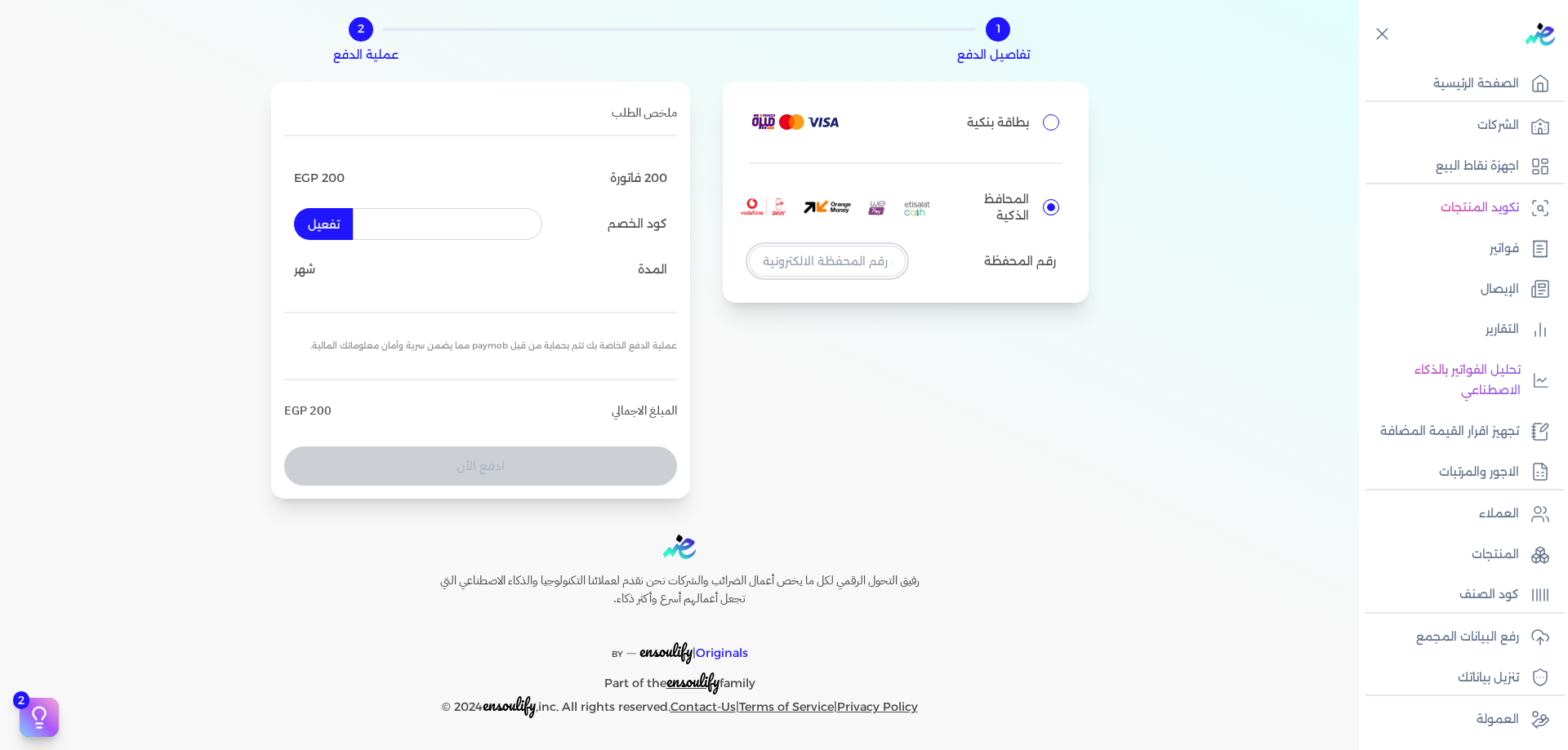
click at [838, 259] on input "tel" at bounding box center [826, 262] width 157 height 31
click at [1053, 128] on label "بطاقة بنكية" at bounding box center [905, 122] width 314 height 29
click at [1053, 128] on input "بطاقة بنكية" at bounding box center [1051, 122] width 16 height 16
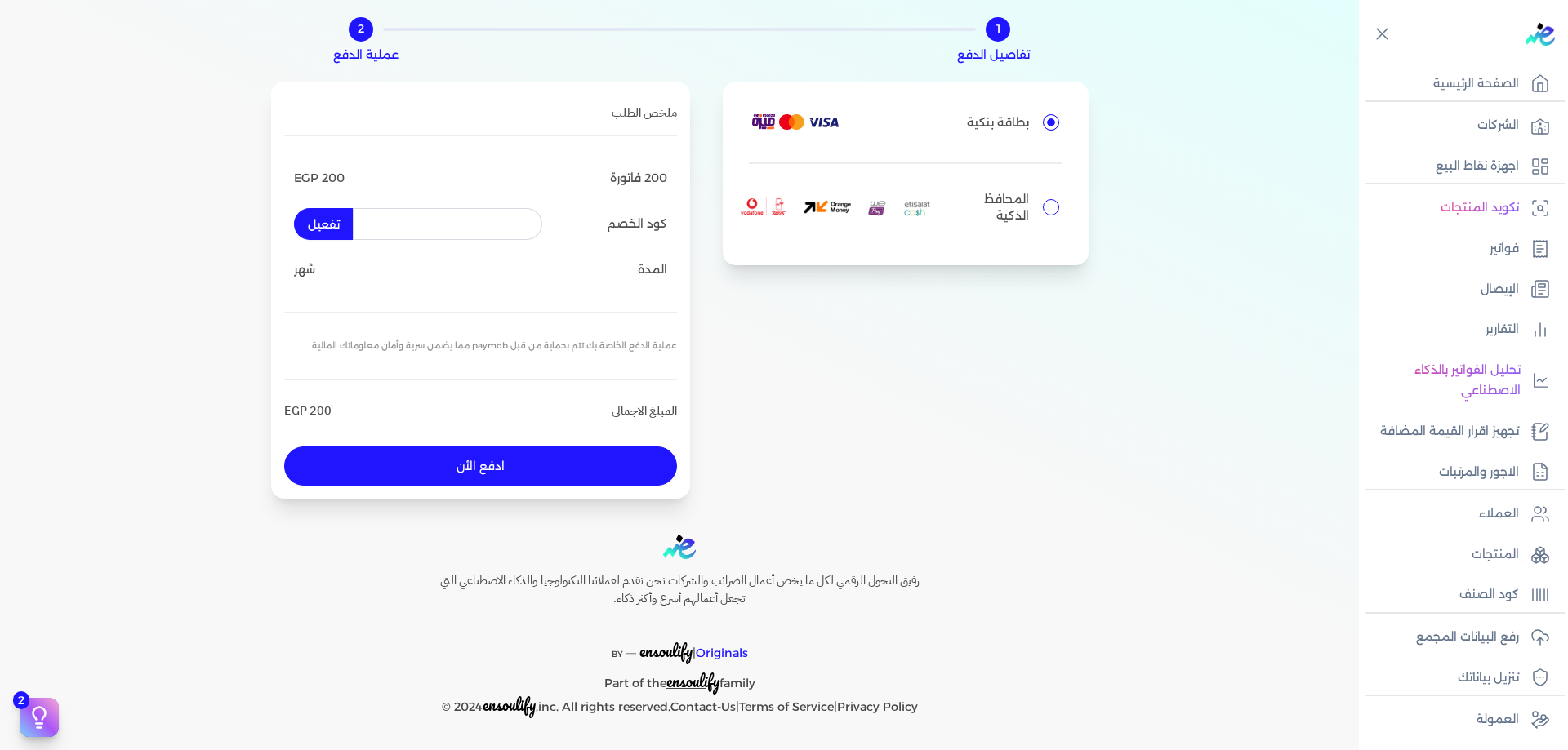
click at [1009, 192] on p "المحافظ الذكية" at bounding box center [990, 208] width 76 height 33
click at [1043, 199] on input "المحافظ الذكية" at bounding box center [1051, 207] width 16 height 16
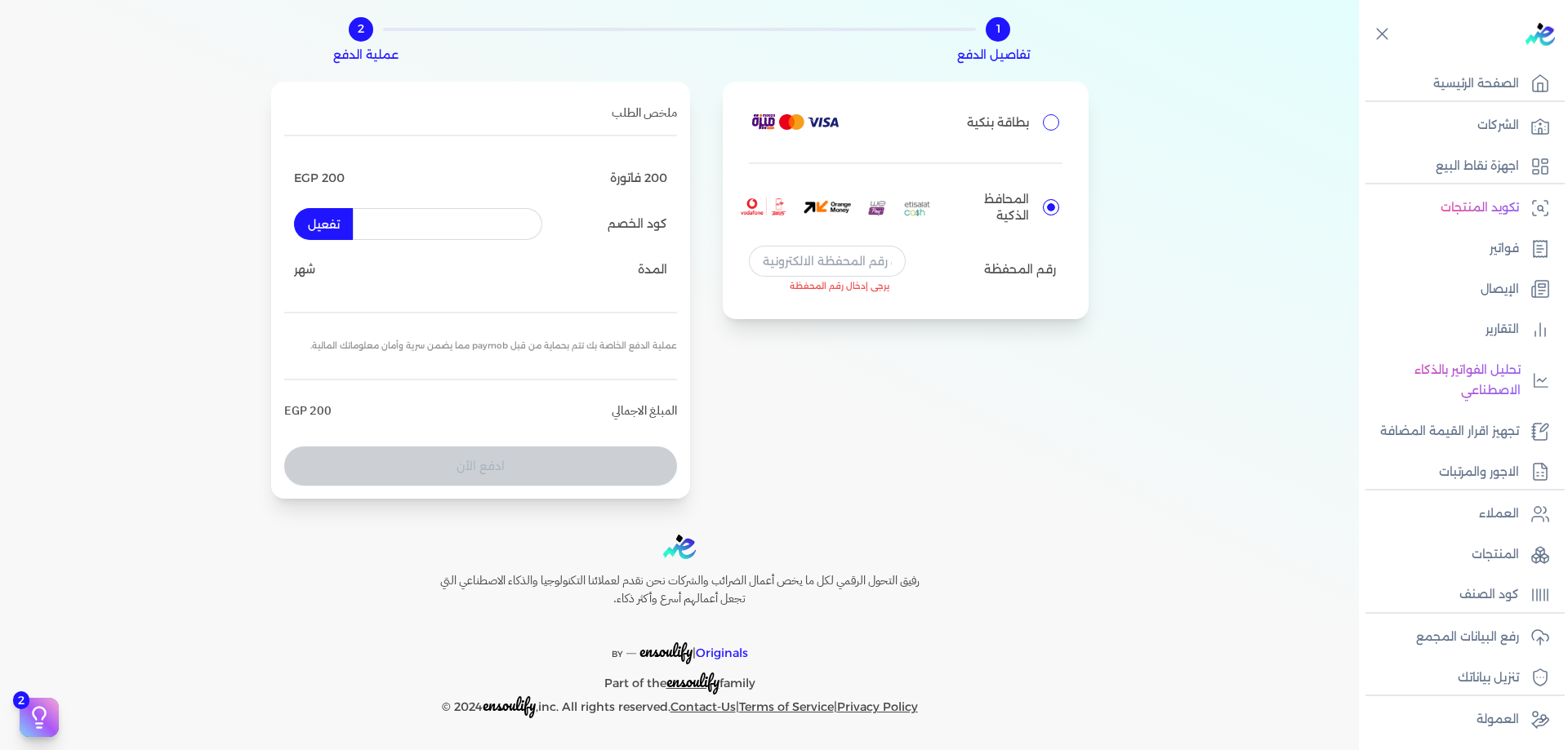
click at [1009, 192] on p "المحافظ الذكية" at bounding box center [990, 208] width 76 height 33
click at [1043, 199] on input "المحافظ الذكية" at bounding box center [1051, 207] width 16 height 16
click at [1046, 143] on div "بطاقة بنكية المحافظ الذكية رقم المحفظة يرجى إدخال رقم المحفظة" at bounding box center [905, 199] width 366 height 236
click at [1044, 125] on input "بطاقة بنكية" at bounding box center [1051, 122] width 16 height 16
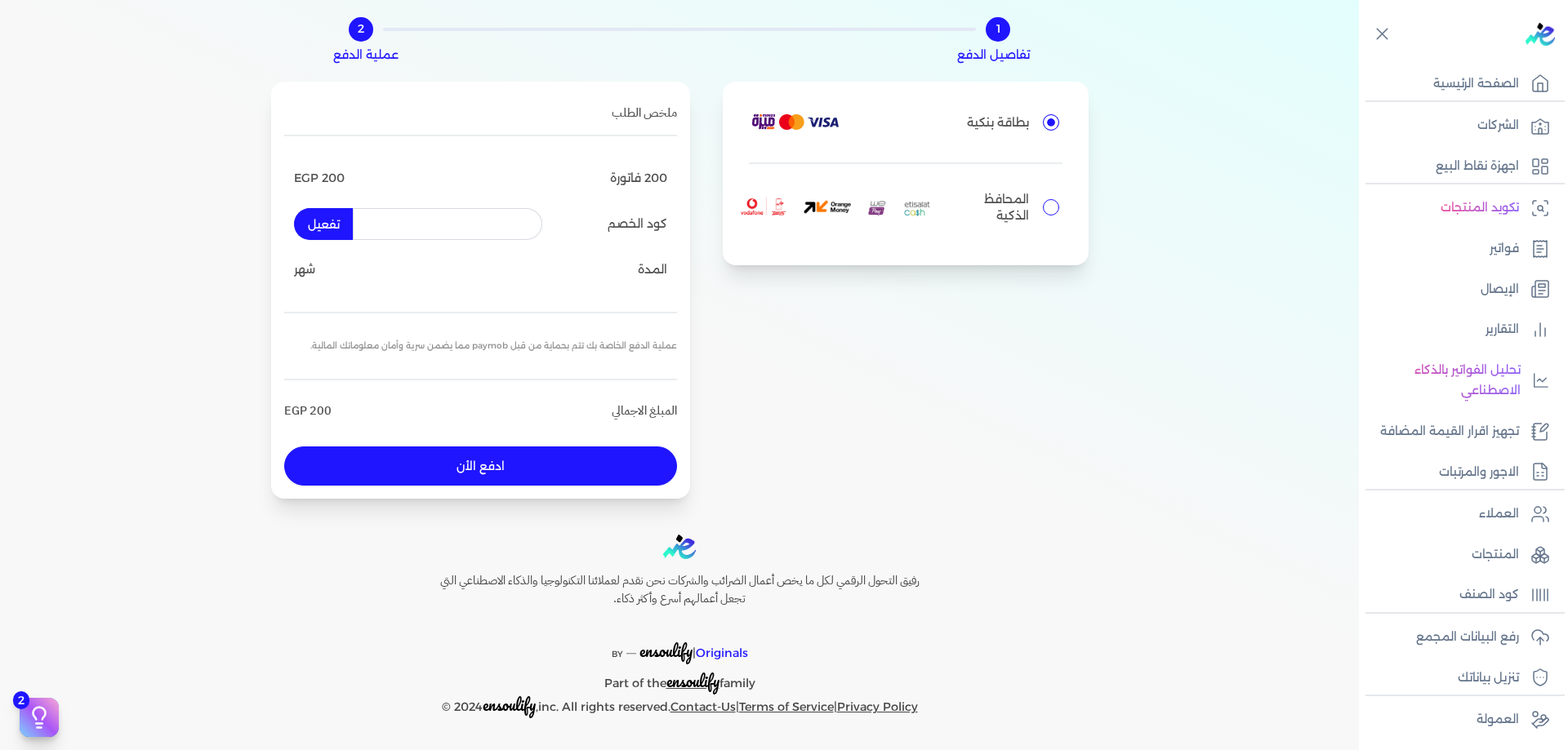
click at [594, 449] on button "ادفع الأن" at bounding box center [480, 466] width 392 height 39
click at [975, 209] on p "المحافظ الذكية" at bounding box center [990, 208] width 76 height 33
click at [1043, 209] on input "المحافظ الذكية" at bounding box center [1051, 207] width 16 height 16
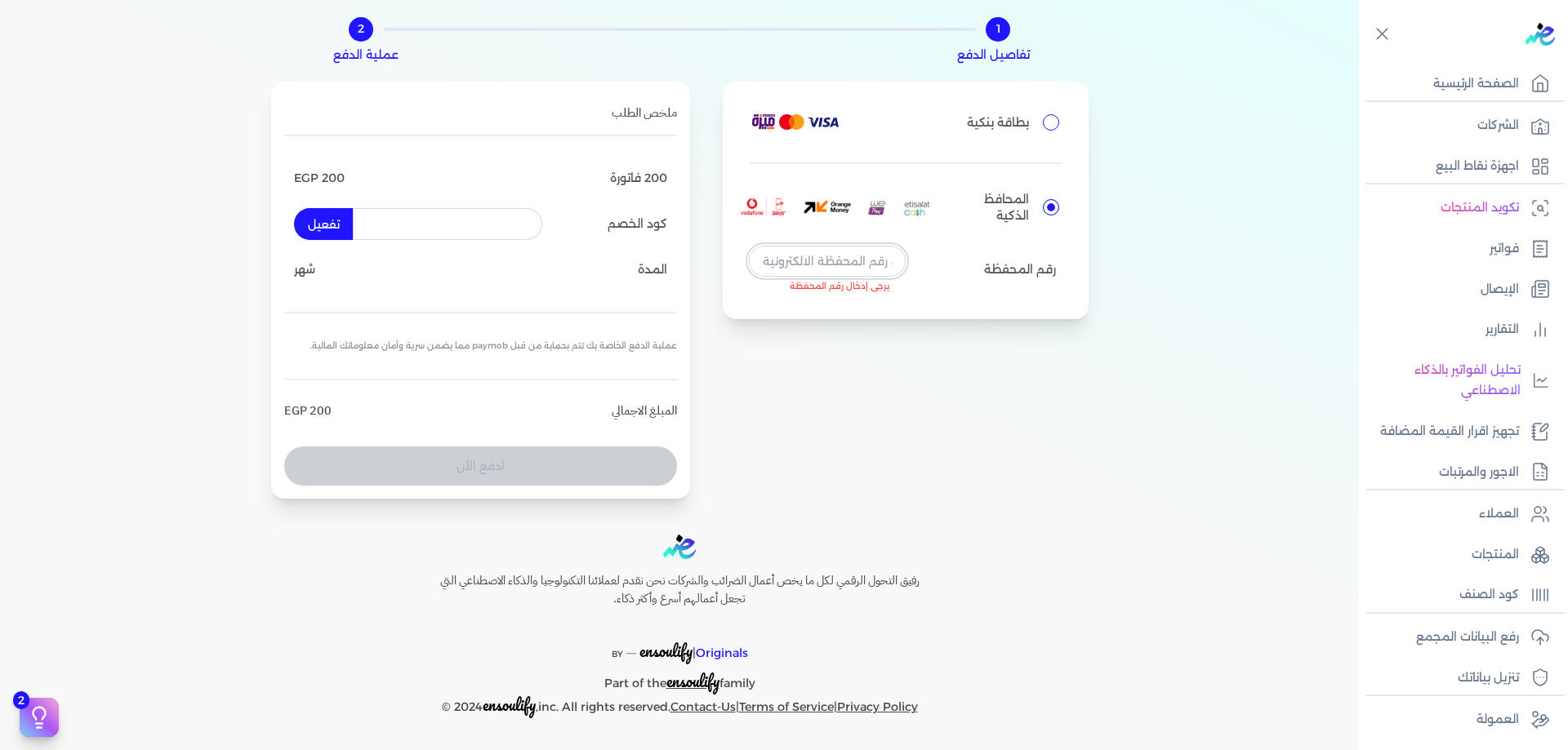
click at [878, 255] on input "tel" at bounding box center [826, 262] width 157 height 31
click at [1029, 313] on div "بطاقة بنكية المحافظ الذكية رقم المحفظة يرجى إدخال رقم المحفظة" at bounding box center [905, 199] width 366 height 236
click at [406, 228] on input "text" at bounding box center [447, 223] width 190 height 31
click at [335, 226] on button "تفعيل" at bounding box center [323, 223] width 59 height 31
click at [424, 195] on div "200 فاتورة EGP 200" at bounding box center [480, 178] width 373 height 41
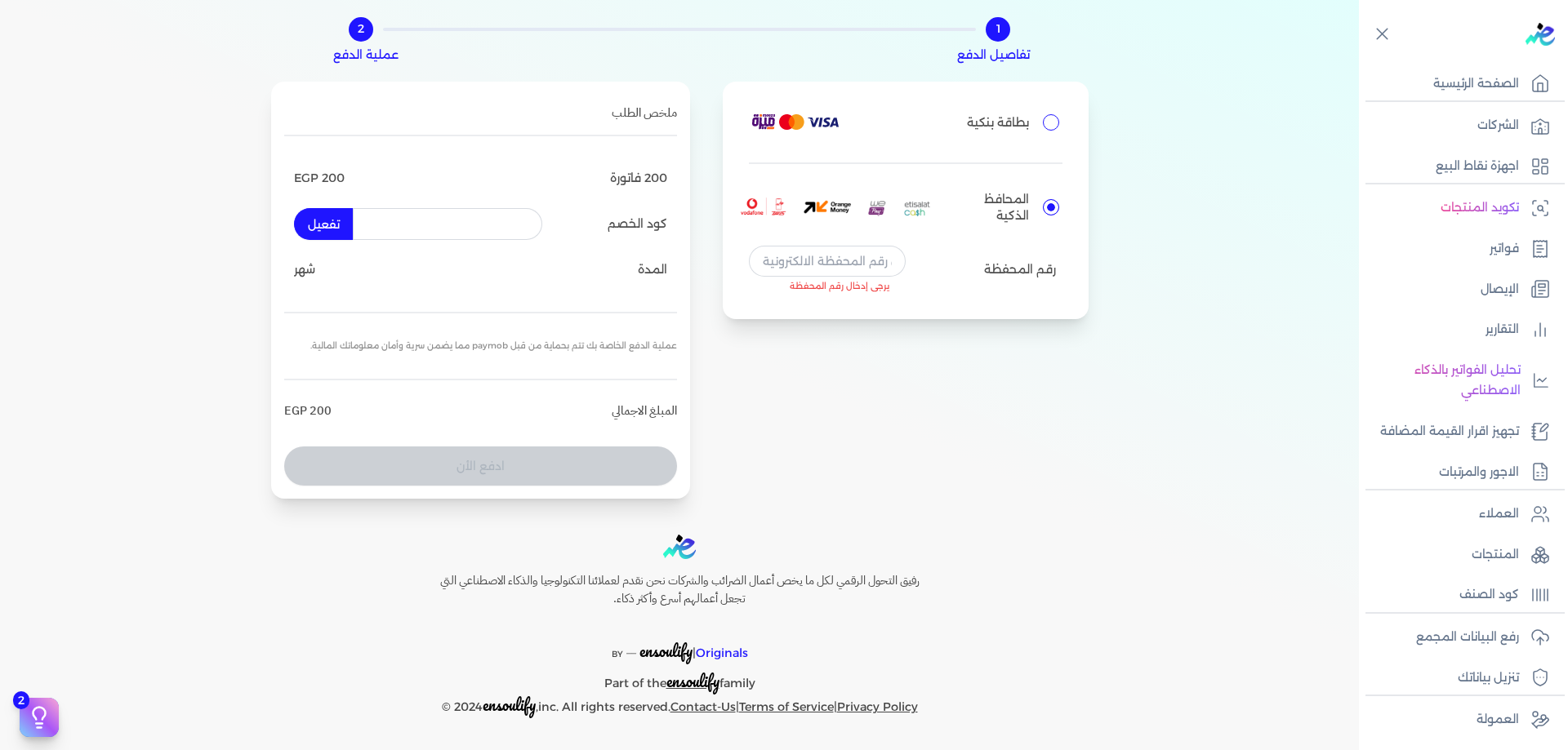
click at [429, 219] on input "text" at bounding box center [447, 223] width 190 height 31
click at [516, 273] on div "المدة شهر" at bounding box center [480, 269] width 373 height 41
click at [1217, 198] on div "1 تفاصيل الدفع 2 عملية الدفع بطاقة بنكية المحافظ الذكية رقم المحفظة يرجى إدخال …" at bounding box center [679, 244] width 1359 height 516
click at [1059, 205] on div "بطاقة بنكية المحافظ الذكية رقم المحفظة يرجى إدخال رقم المحفظة" at bounding box center [905, 199] width 366 height 236
click at [1045, 205] on input "المحافظ الذكية" at bounding box center [1051, 207] width 16 height 16
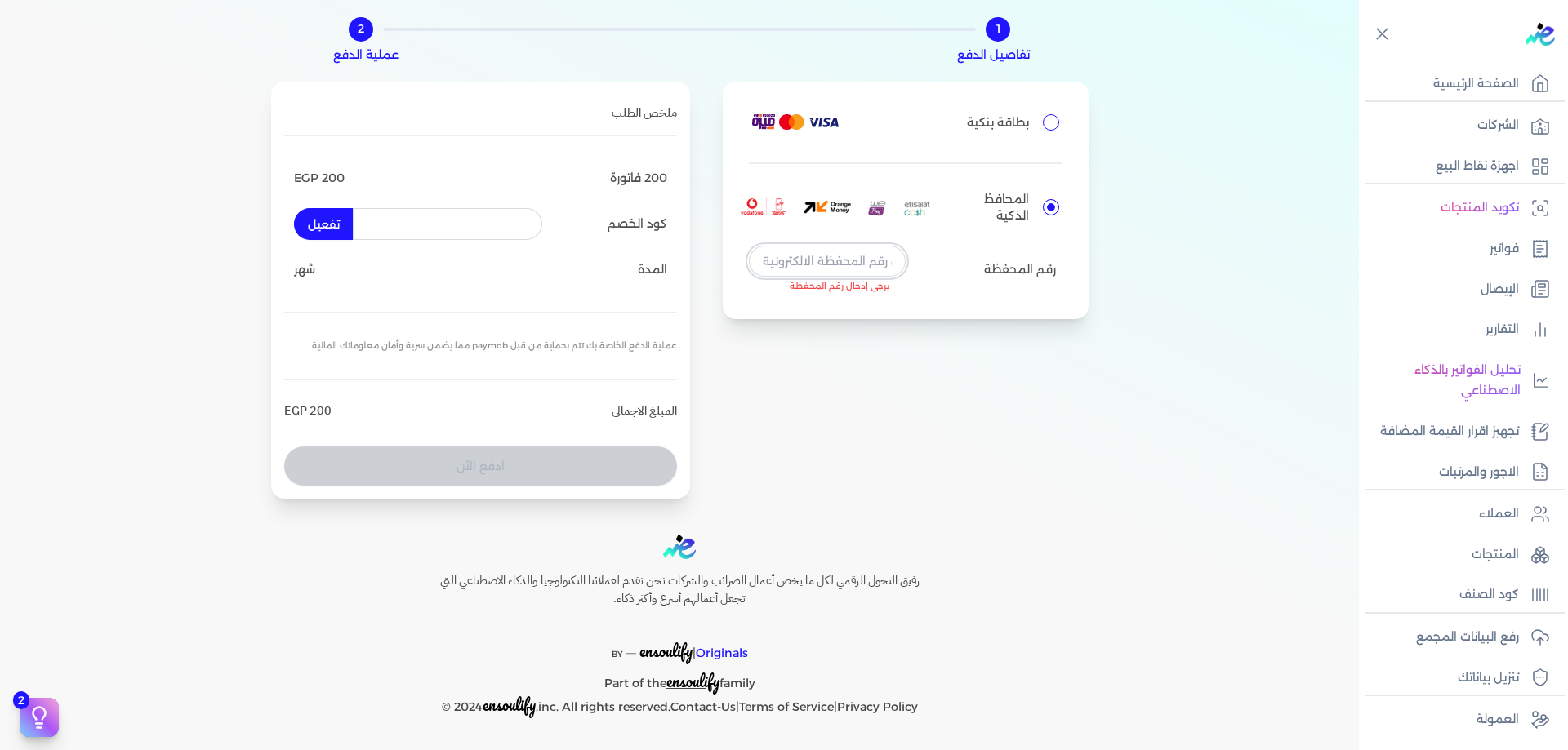
click at [818, 251] on input "tel" at bounding box center [826, 262] width 157 height 31
click at [820, 260] on input "tel" at bounding box center [826, 262] width 157 height 31
click at [829, 260] on input "tel" at bounding box center [826, 262] width 157 height 31
click at [118, 381] on div "1 تفاصيل الدفع 2 عملية الدفع بطاقة بنكية المحافظ الذكية رقم المحفظة يرجى إدخال …" at bounding box center [679, 244] width 1359 height 516
click at [840, 250] on input "tel" at bounding box center [826, 262] width 157 height 31
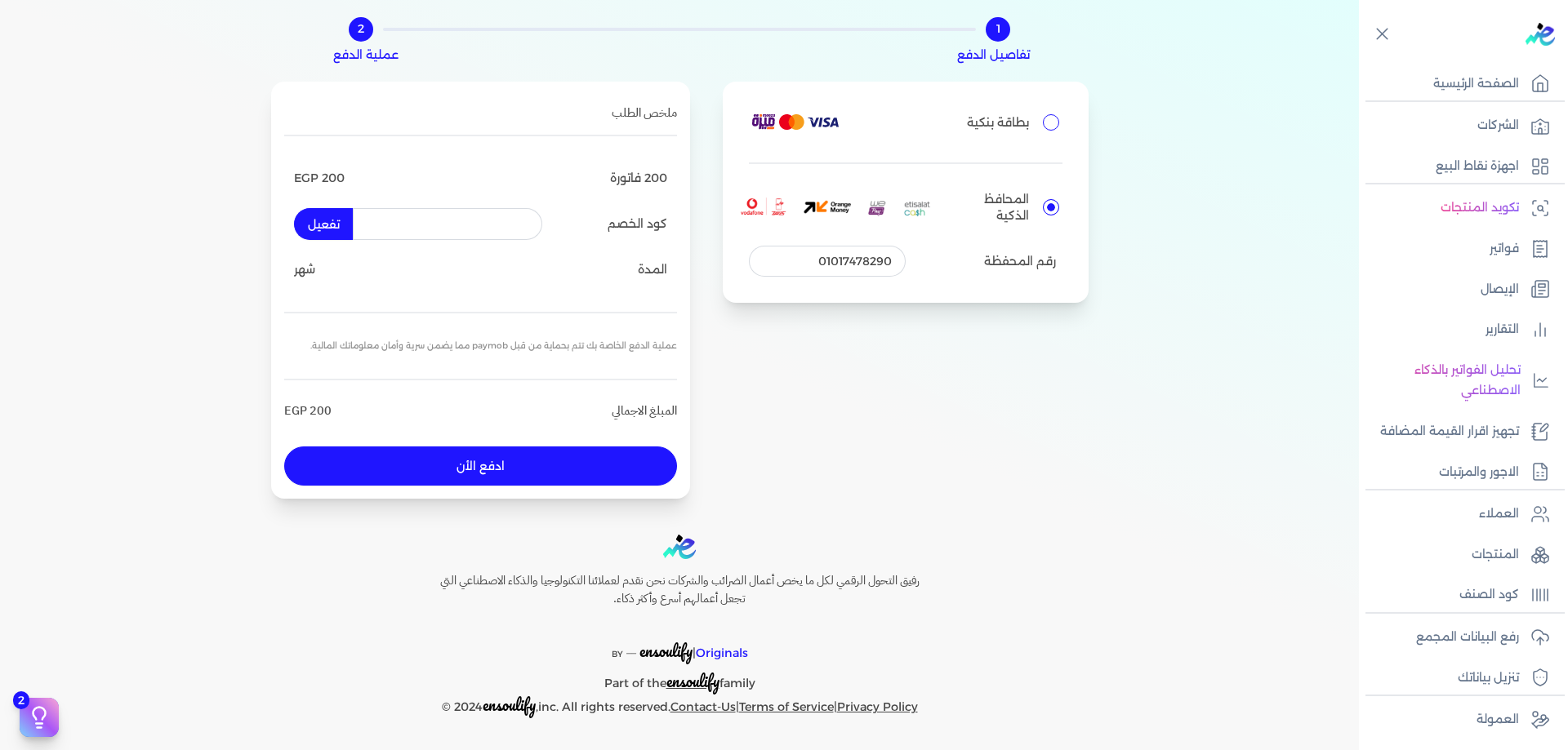
click at [532, 455] on button "ادفع الأن" at bounding box center [480, 466] width 392 height 39
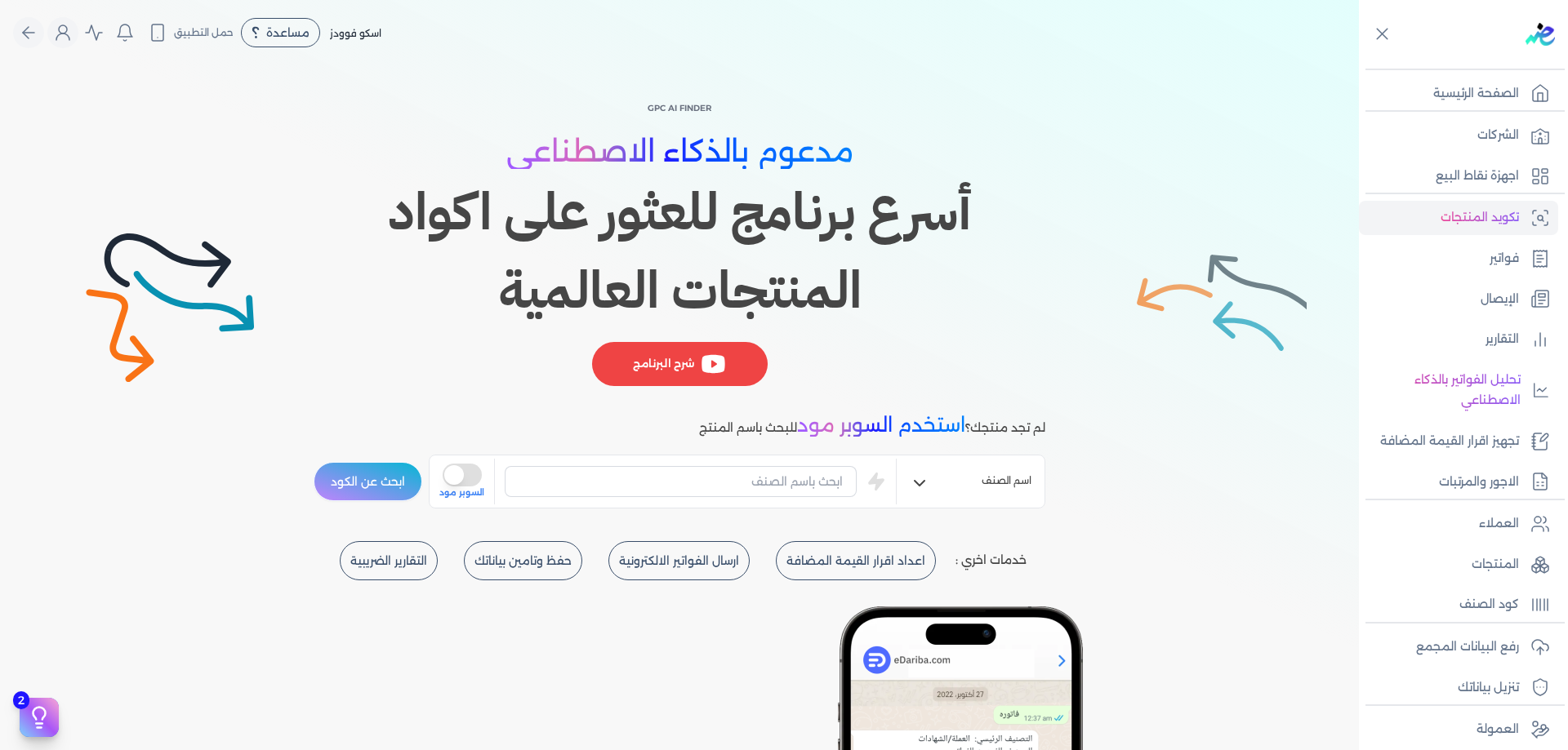
scroll to position [10, 0]
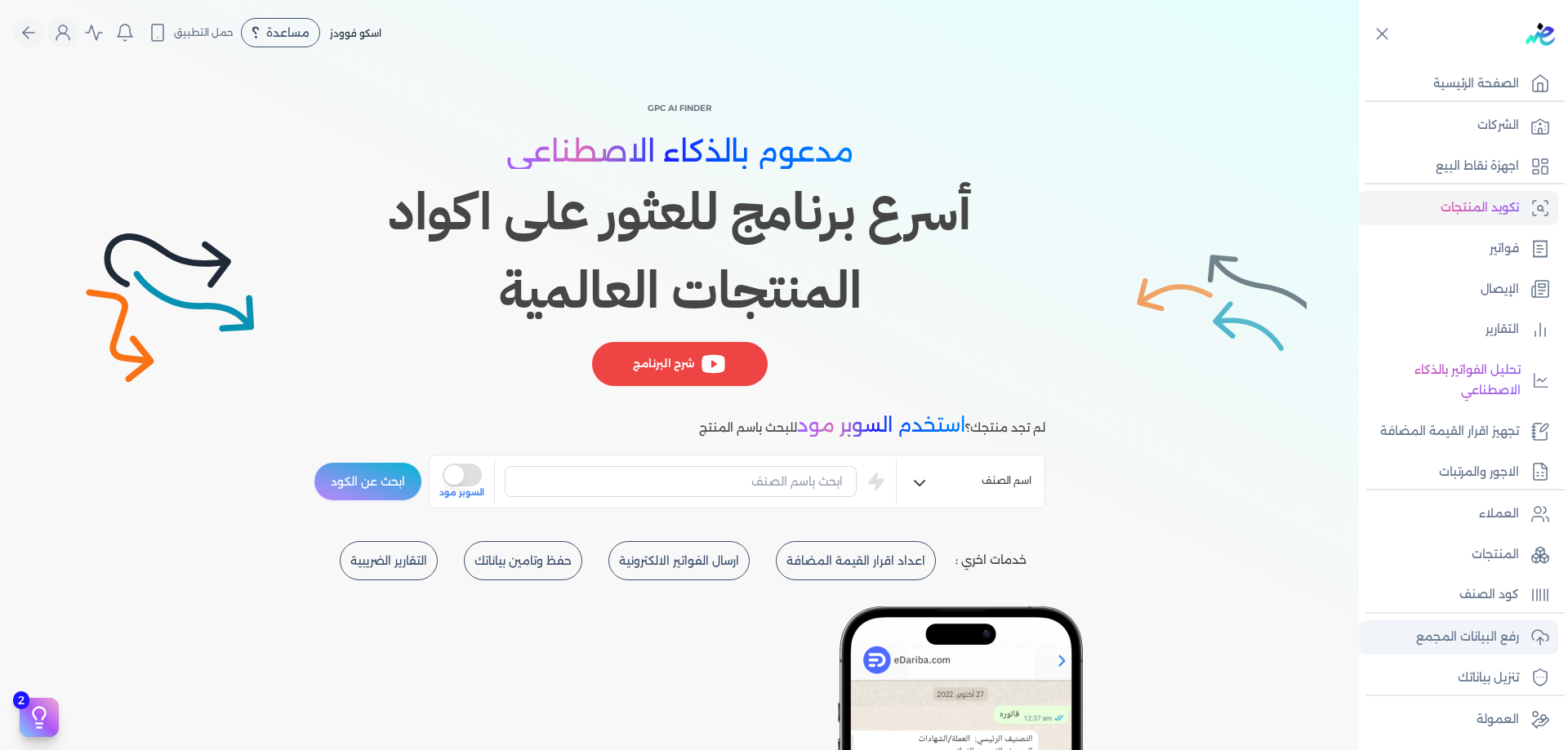
click at [1519, 624] on link "رفع البيانات المجمع" at bounding box center [1459, 637] width 199 height 35
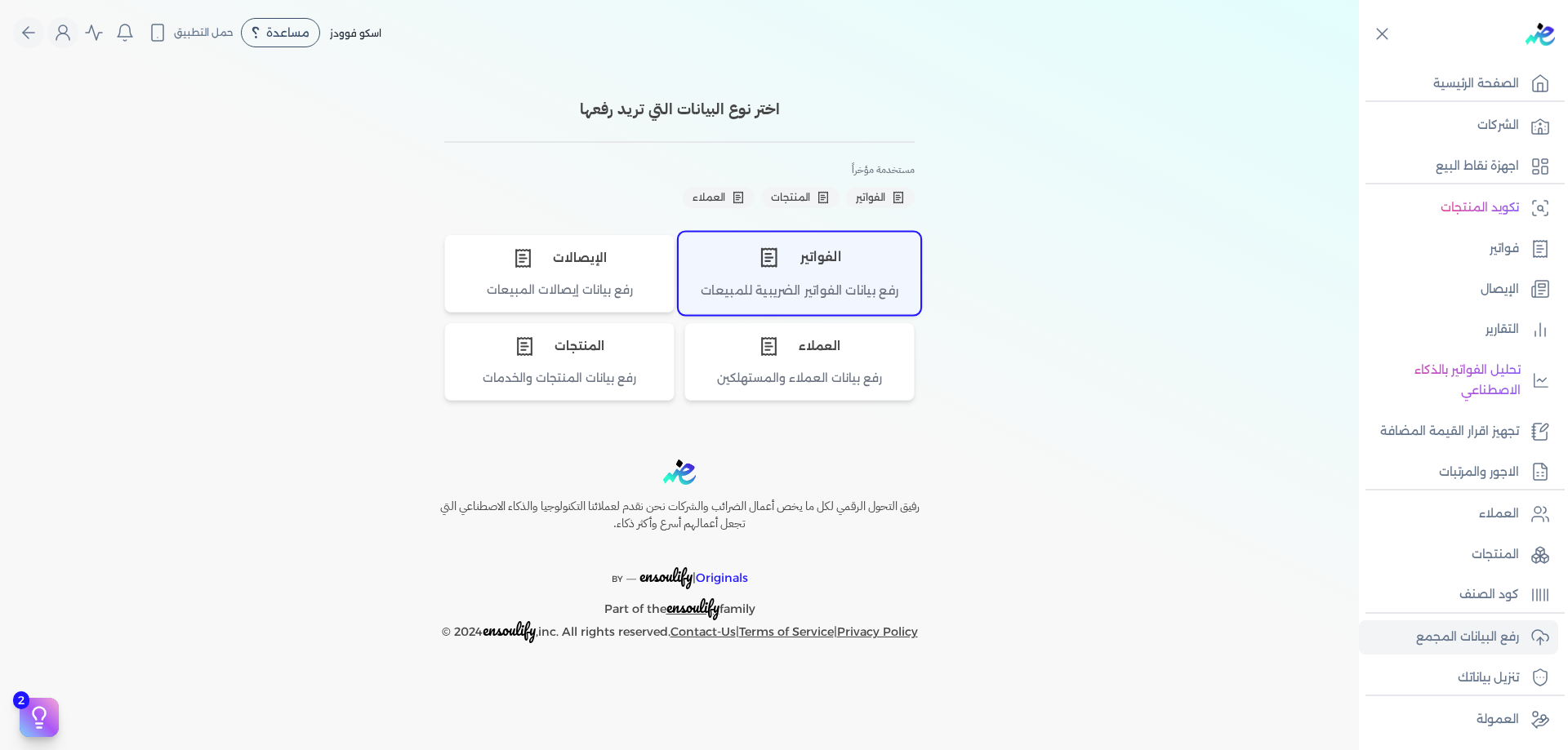
click at [778, 256] on icon "اختر نوع الفواتير" at bounding box center [768, 257] width 22 height 22
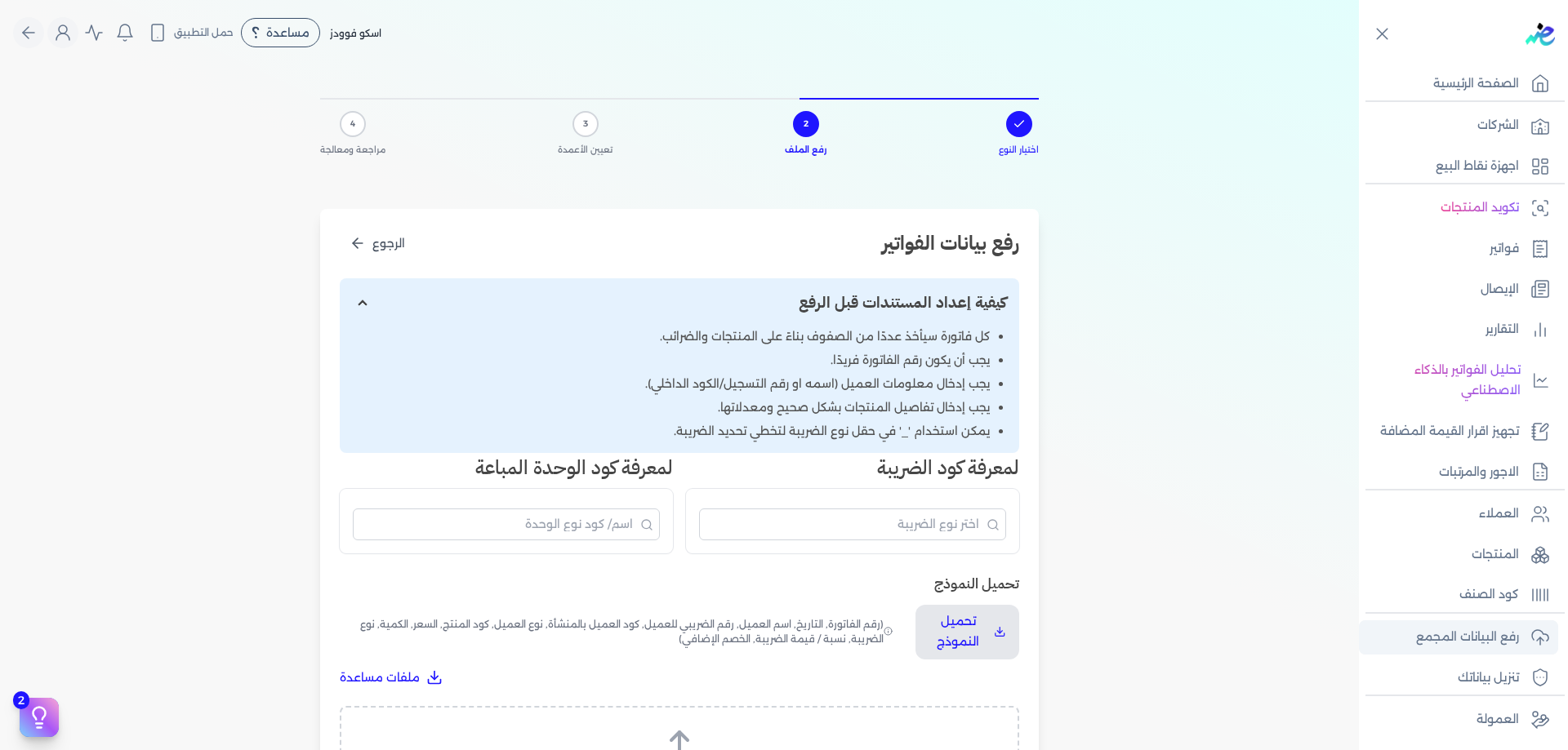
click at [1534, 639] on icon at bounding box center [1540, 637] width 20 height 20
click at [1469, 639] on p "رفع البيانات المجمع" at bounding box center [1468, 637] width 103 height 22
click at [1523, 595] on link "كود الصنف" at bounding box center [1459, 595] width 199 height 35
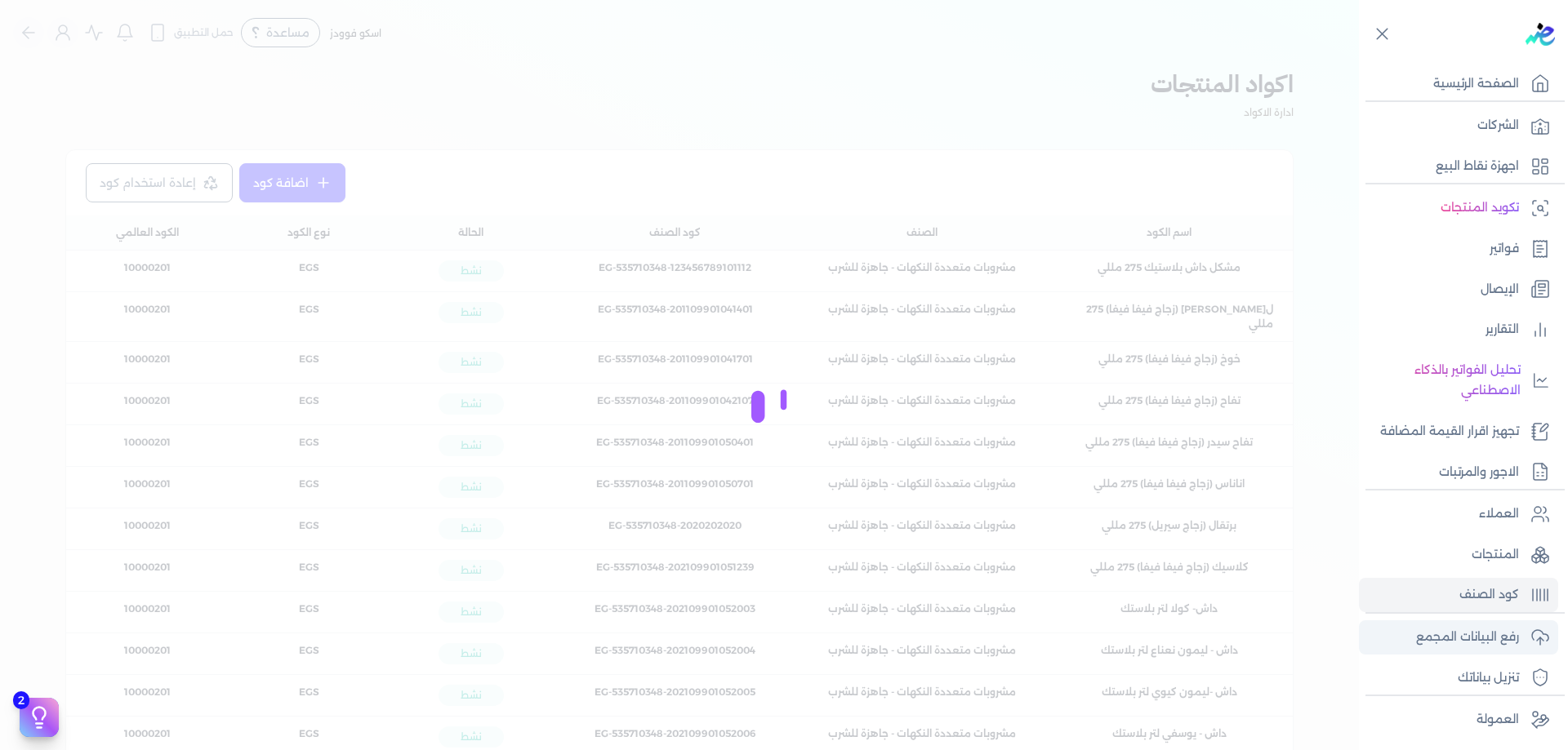
click at [1521, 634] on link "رفع البيانات المجمع" at bounding box center [1459, 637] width 199 height 35
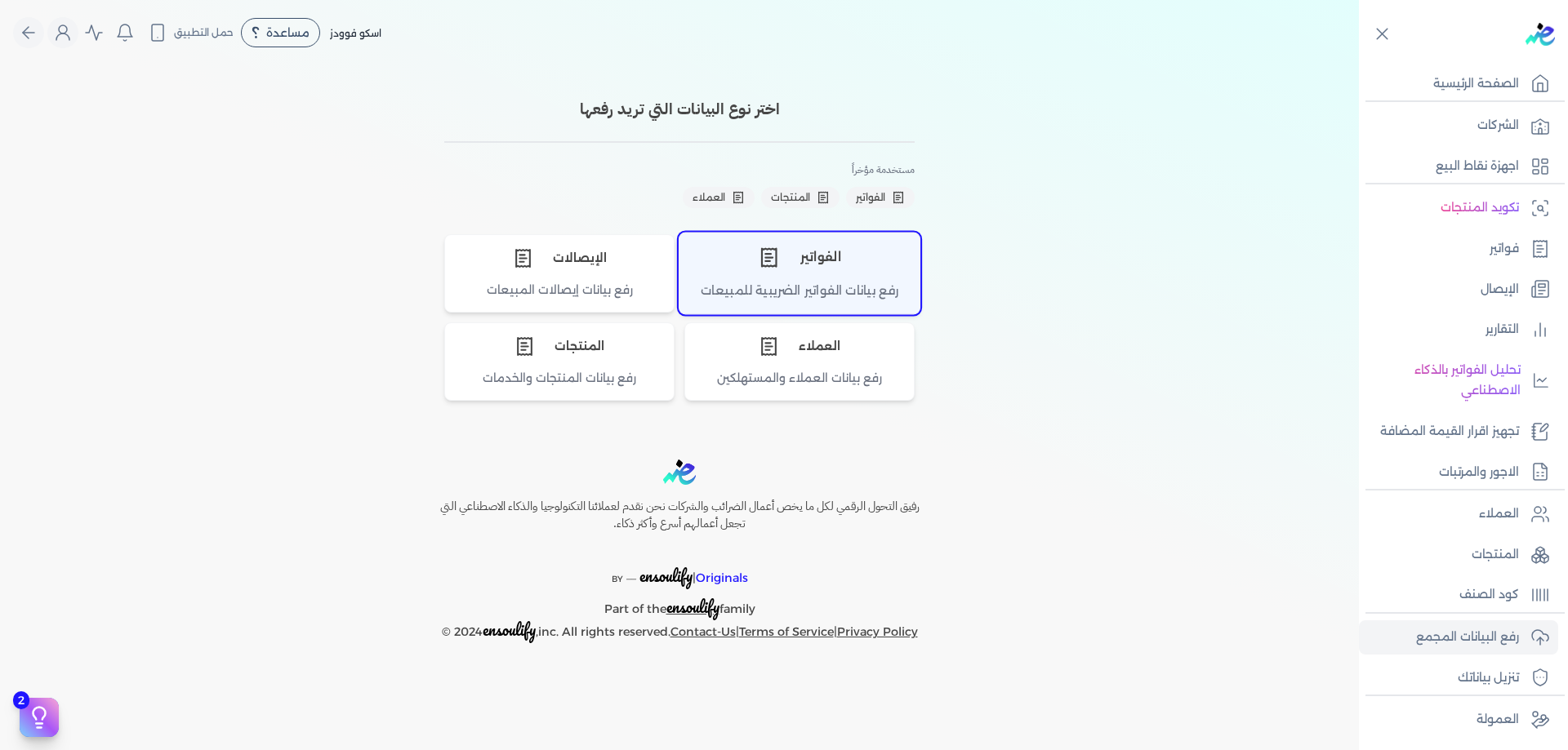
click at [834, 297] on div "رفع بيانات الفواتير الضريبية للمبيعات" at bounding box center [799, 297] width 240 height 32
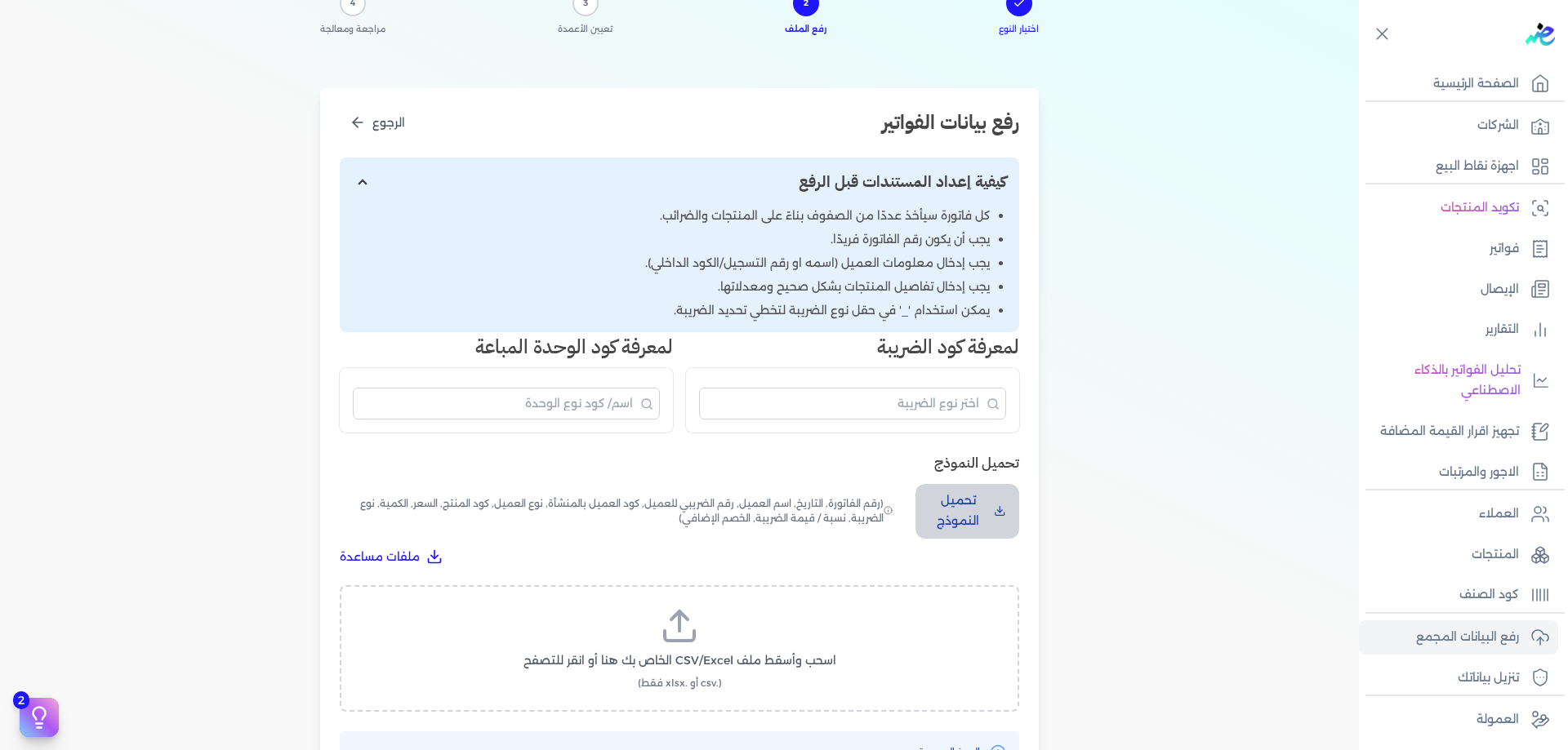
scroll to position [108, 0]
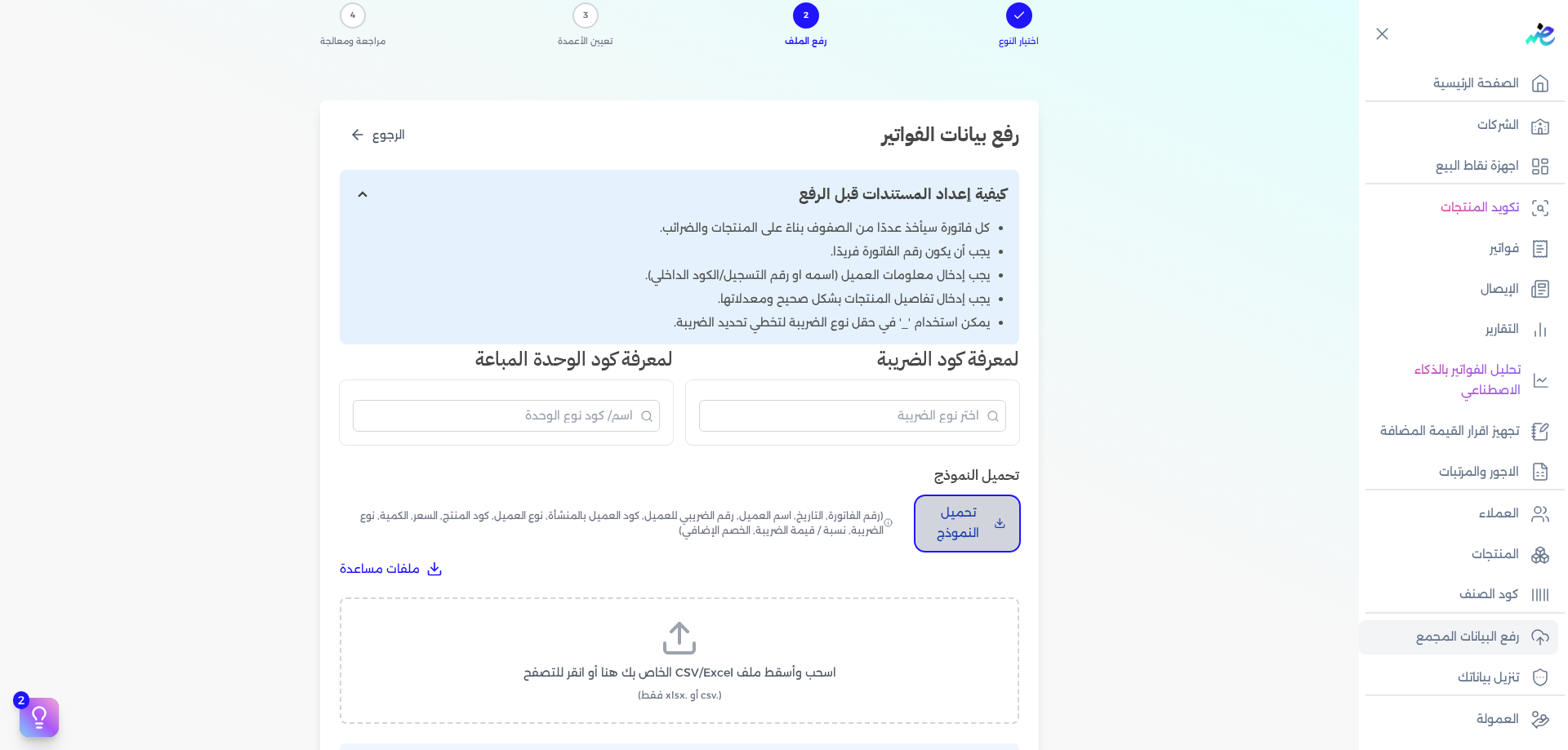
click at [988, 520] on p "تحميل النموذج" at bounding box center [958, 524] width 59 height 42
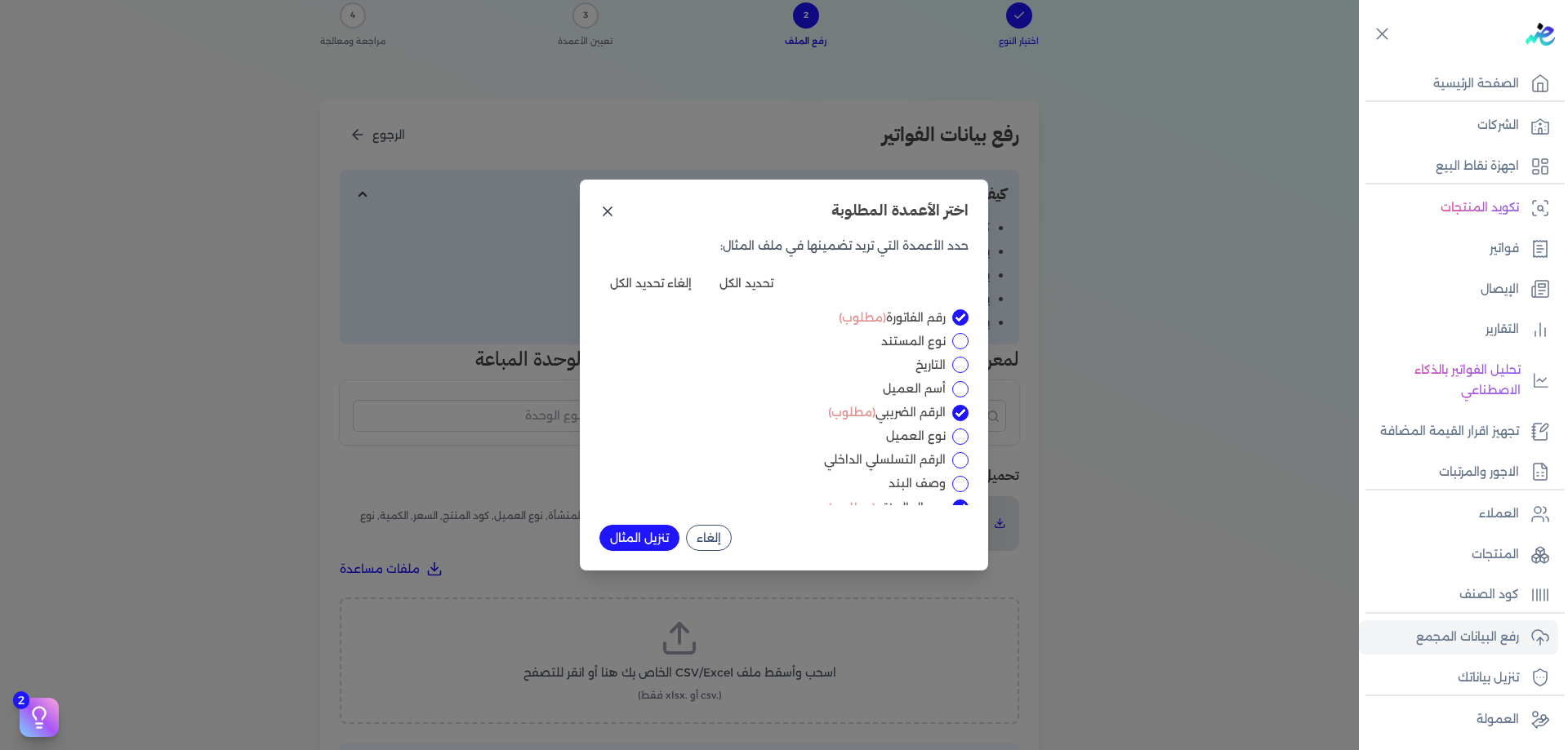
click at [612, 210] on icon at bounding box center [607, 211] width 16 height 16
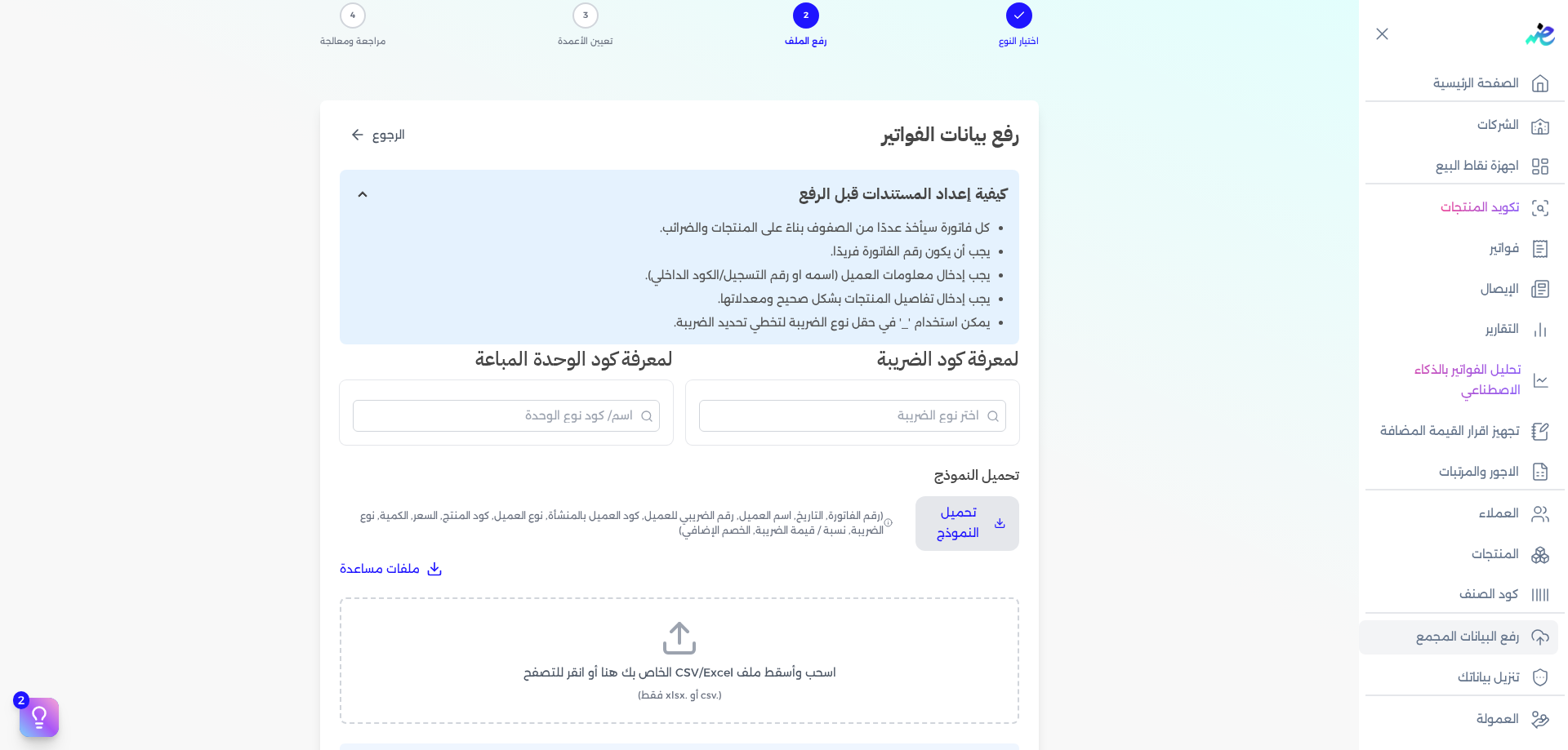
click at [1195, 248] on div "اختيار النوع 2 رفع الملف 3 تعيين الأعمدة 4 مراجعة ومعالجة رفع بيانات الفواتير ا…" at bounding box center [679, 430] width 1359 height 948
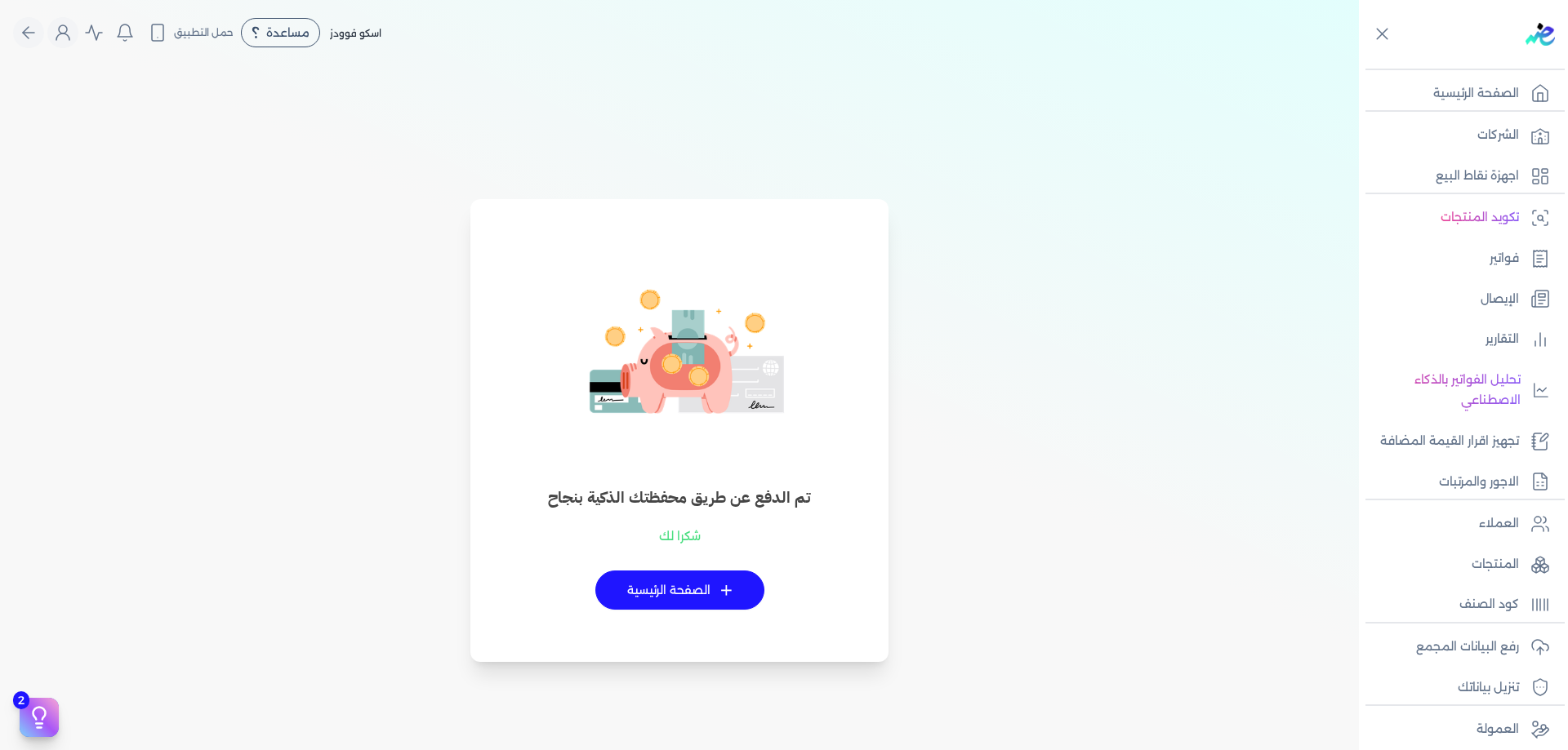
click at [711, 610] on div "+ الصفحة الرئيسية" at bounding box center [679, 591] width 356 height 92
click at [1532, 98] on icon at bounding box center [1540, 93] width 20 height 20
